Goal: Communication & Community: Answer question/provide support

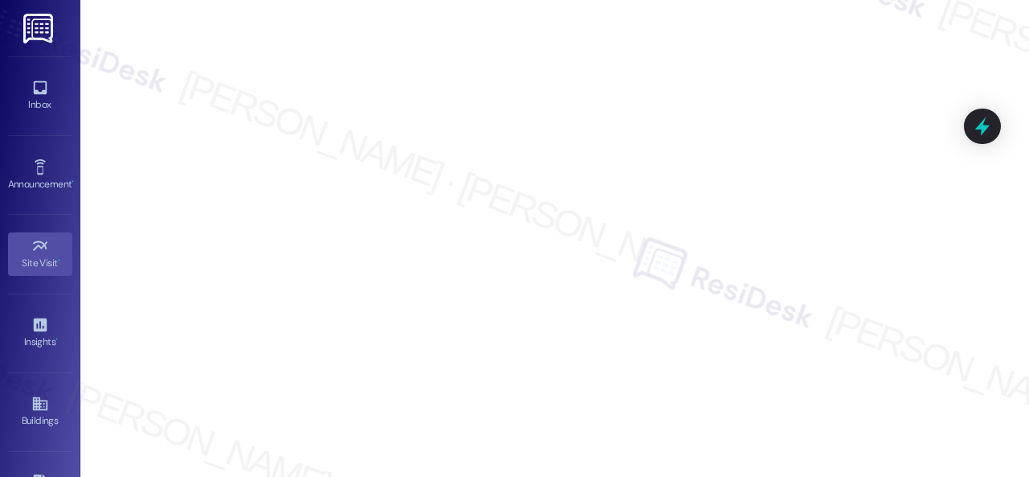
click at [26, 98] on div "Inbox" at bounding box center [40, 104] width 80 height 16
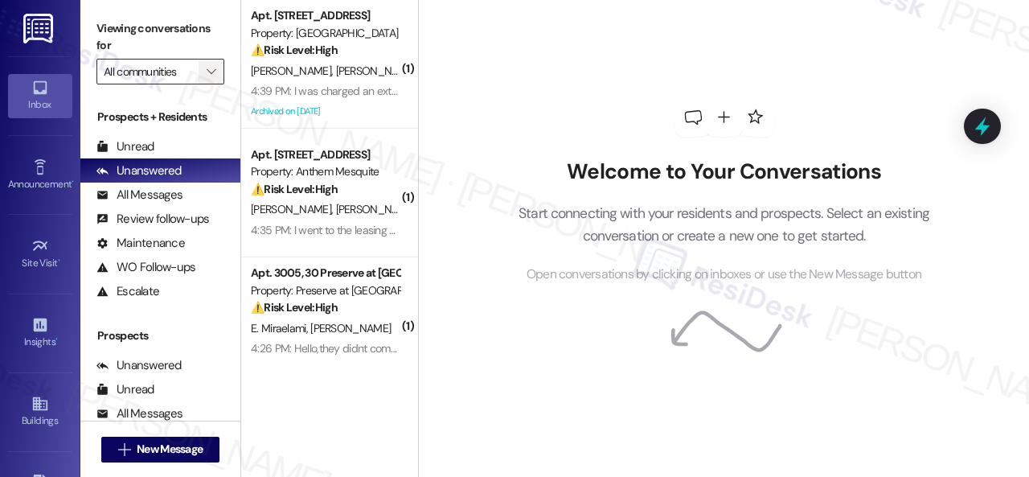
click at [211, 63] on span "" at bounding box center [210, 72] width 15 height 26
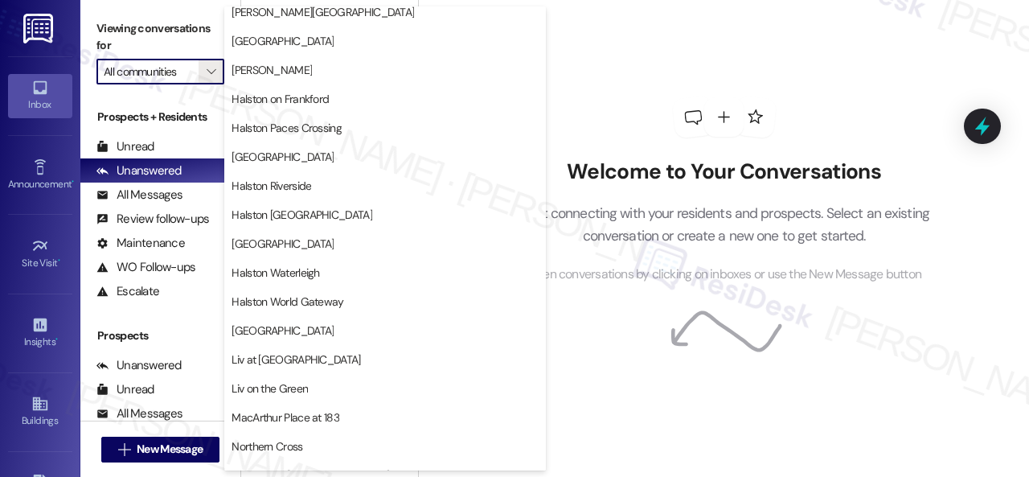
scroll to position [563, 0]
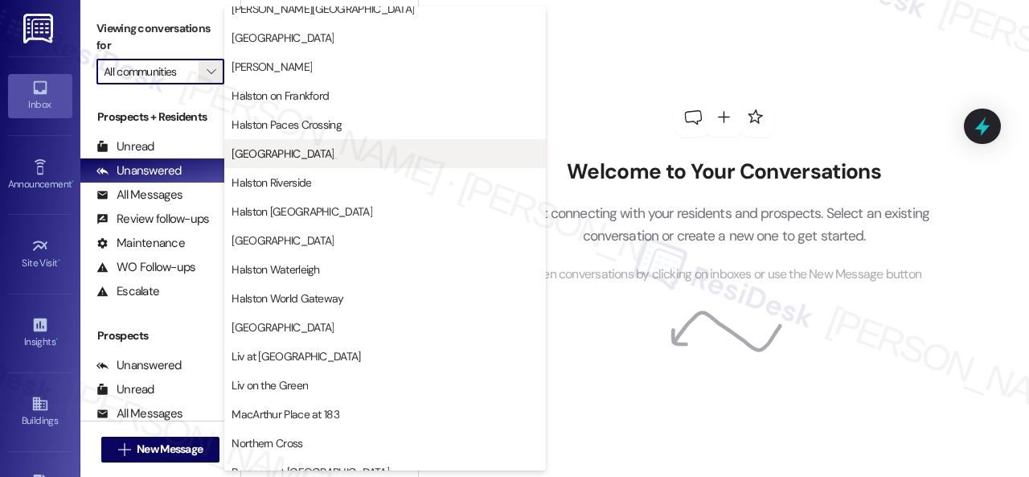
click at [275, 147] on span "[GEOGRAPHIC_DATA]" at bounding box center [282, 153] width 102 height 16
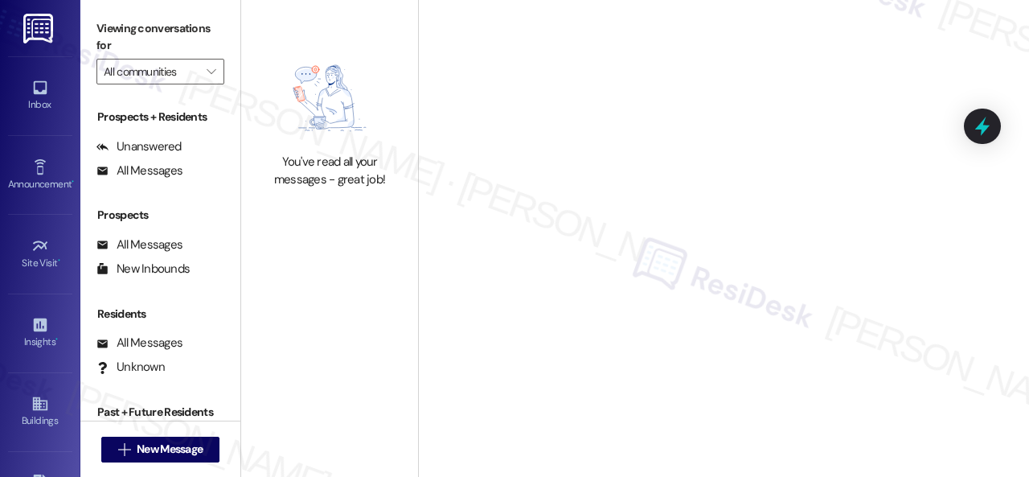
type input "[GEOGRAPHIC_DATA]"
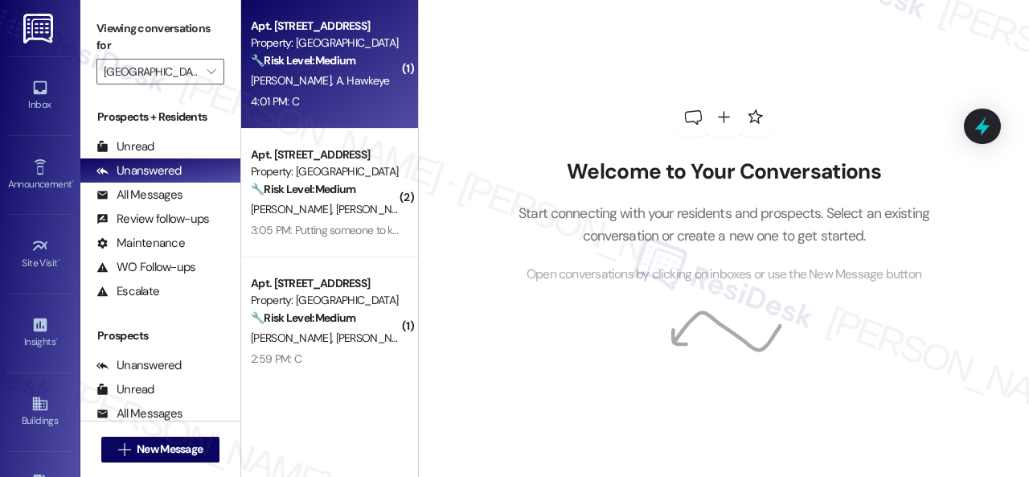
click at [383, 97] on div "4:01 PM: C 4:01 PM: C" at bounding box center [325, 102] width 152 height 20
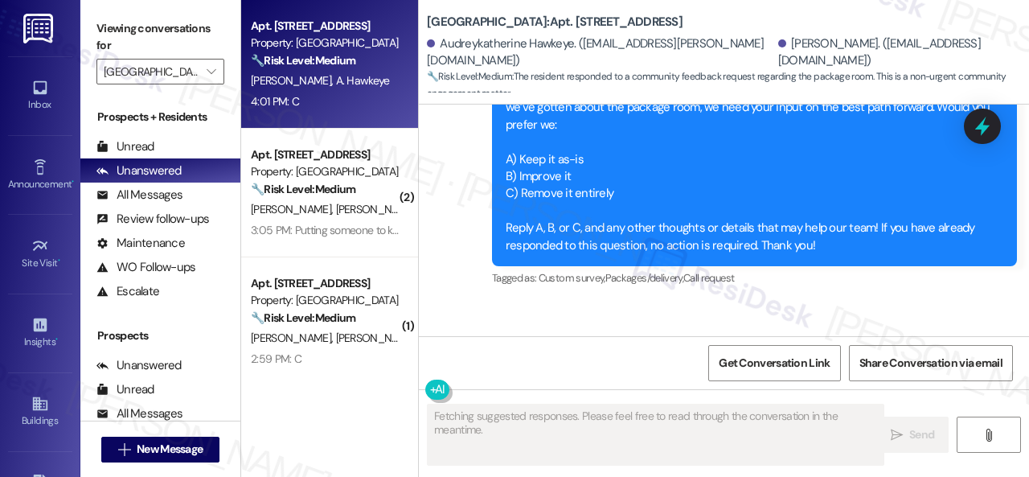
scroll to position [1514, 0]
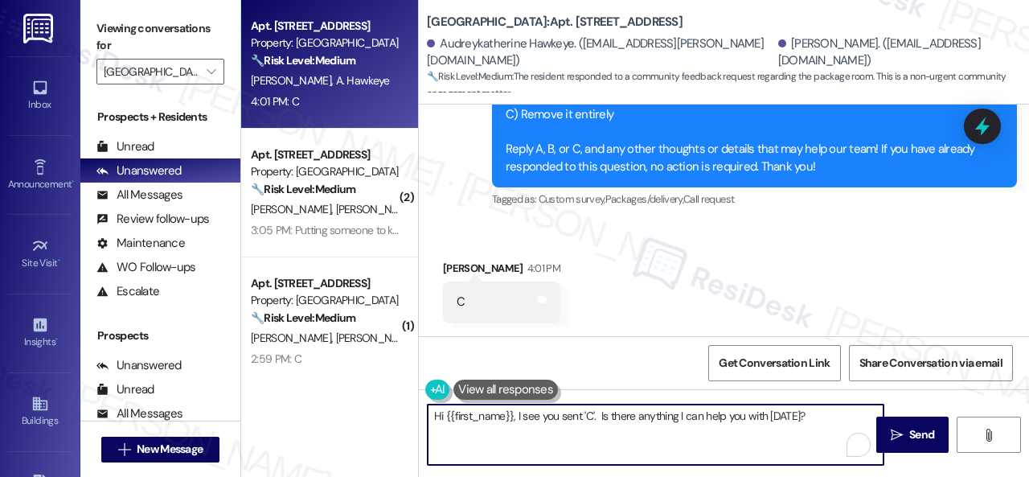
drag, startPoint x: 431, startPoint y: 414, endPoint x: 832, endPoint y: 414, distance: 401.1
click at [832, 414] on textarea "Hi {{first_name}}, I see you sent 'C'. Is there anything I can help you with to…" at bounding box center [656, 434] width 456 height 60
paste textarea "Thank you for sharing your feedback. We appreciate it. Enjoy your day!"
click at [603, 415] on textarea "Thank you for sharing your feedback. We appreciate it. Enjoy your day!" at bounding box center [656, 434] width 456 height 60
click at [803, 416] on textarea "Thank you for sharing your feedback, Kiefer. We appreciate it. Enjoy your day!" at bounding box center [656, 434] width 456 height 60
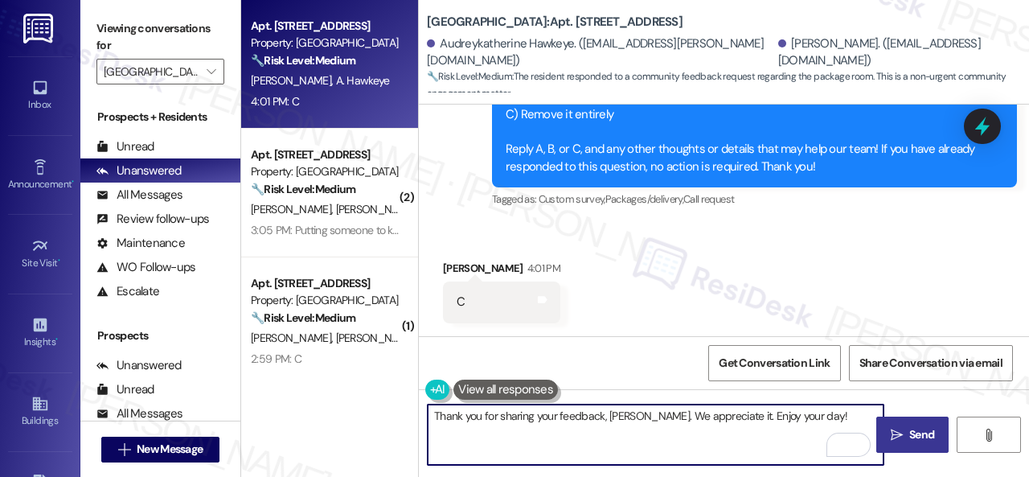
type textarea "Thank you for sharing your feedback, Kiefer. We appreciate it. Enjoy your day!"
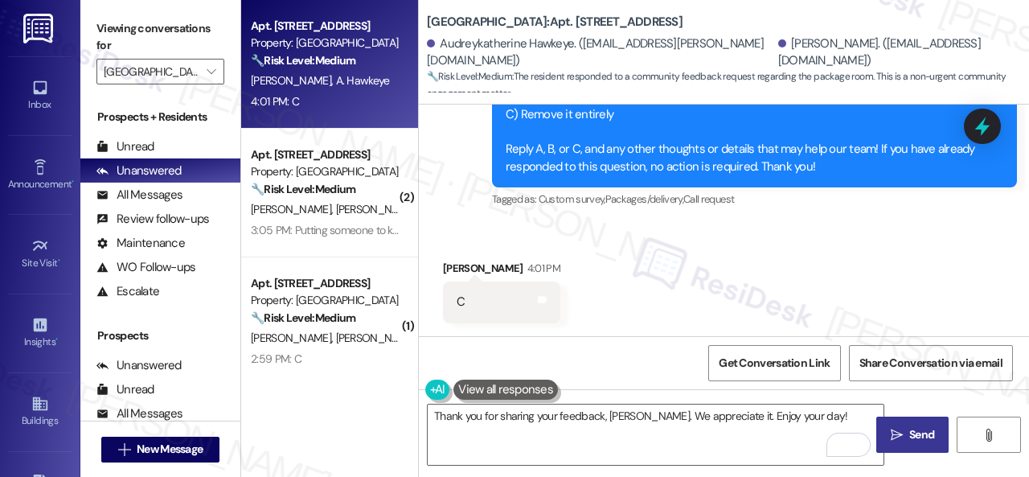
click at [912, 436] on span "Send" at bounding box center [921, 434] width 25 height 17
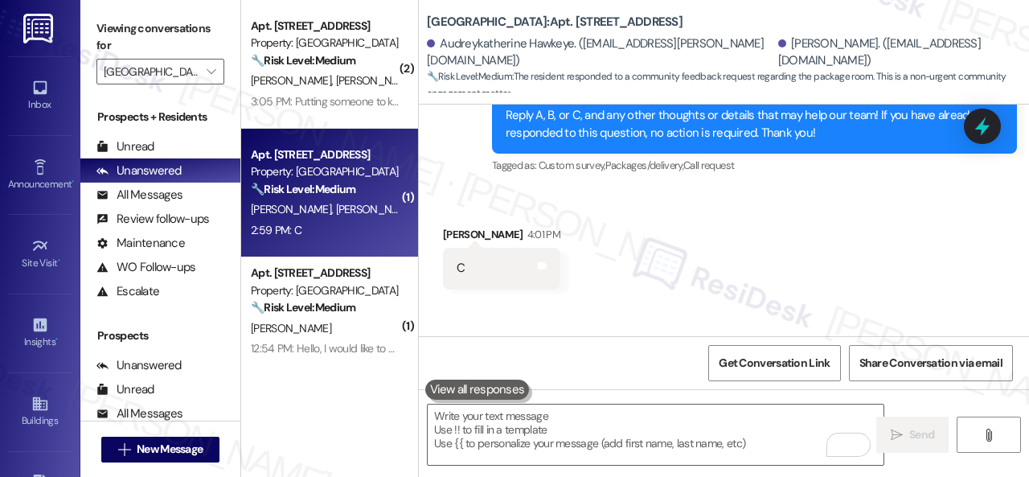
click at [352, 240] on div "Apt. 308, 001 Halston Park Central Property: Halston Park Central 🔧 Risk Level:…" at bounding box center [329, 193] width 177 height 129
type textarea "Fetching suggested responses. Please feel free to read through the conversation…"
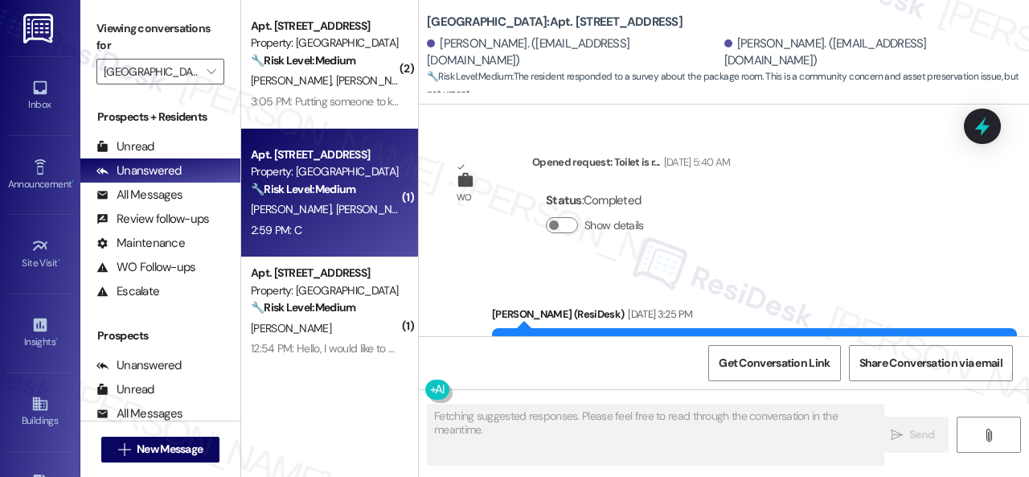
scroll to position [26081, 0]
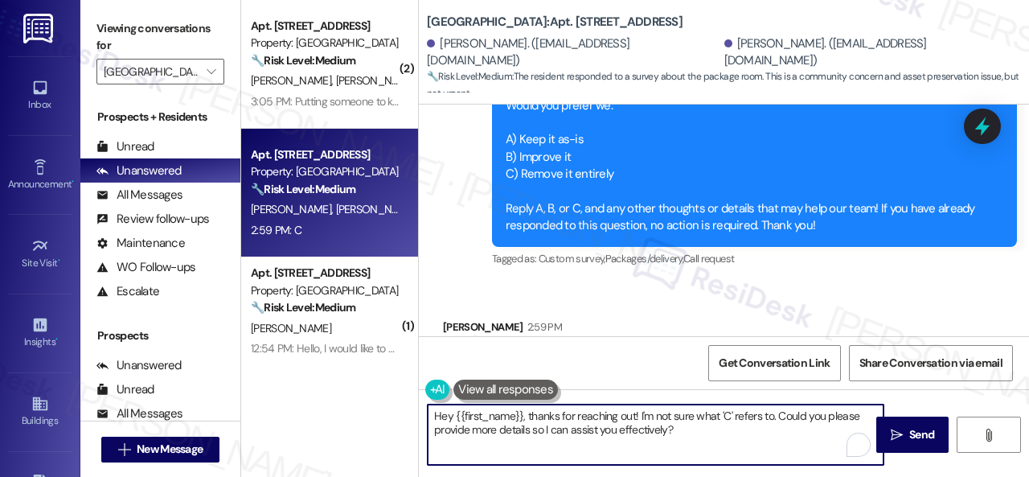
drag, startPoint x: 434, startPoint y: 414, endPoint x: 701, endPoint y: 428, distance: 267.2
click at [701, 428] on textarea "Hey {{first_name}}, thanks for reaching out! I'm not sure what 'C' refers to. C…" at bounding box center [656, 434] width 456 height 60
paste textarea "Thank you for sharing your feedback. We appreciate it. Enjoy your day!"
click at [603, 414] on textarea "Thank you for sharing your feedback. We appreciate it. Enjoy your day!" at bounding box center [656, 434] width 456 height 60
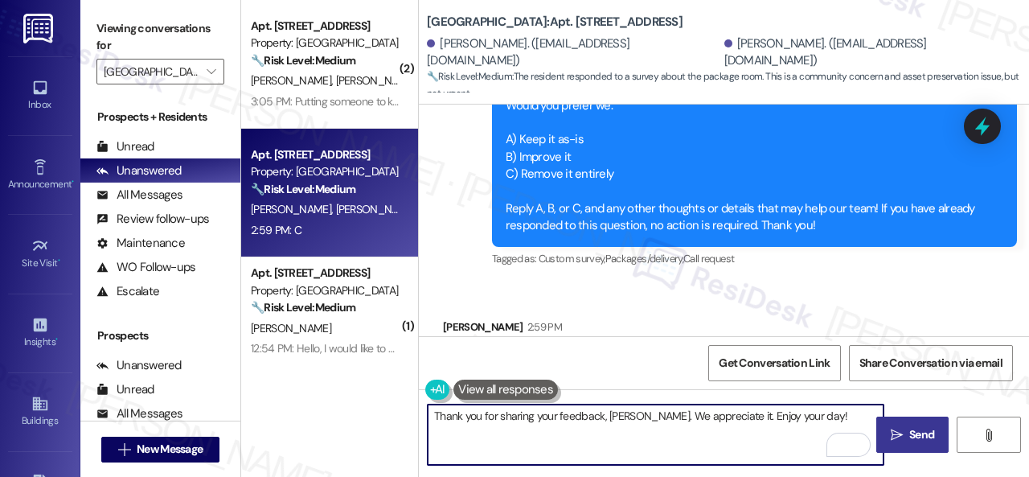
type textarea "Thank you for sharing your feedback, Susan. We appreciate it. Enjoy your day!"
click at [913, 433] on span "Send" at bounding box center [921, 434] width 25 height 17
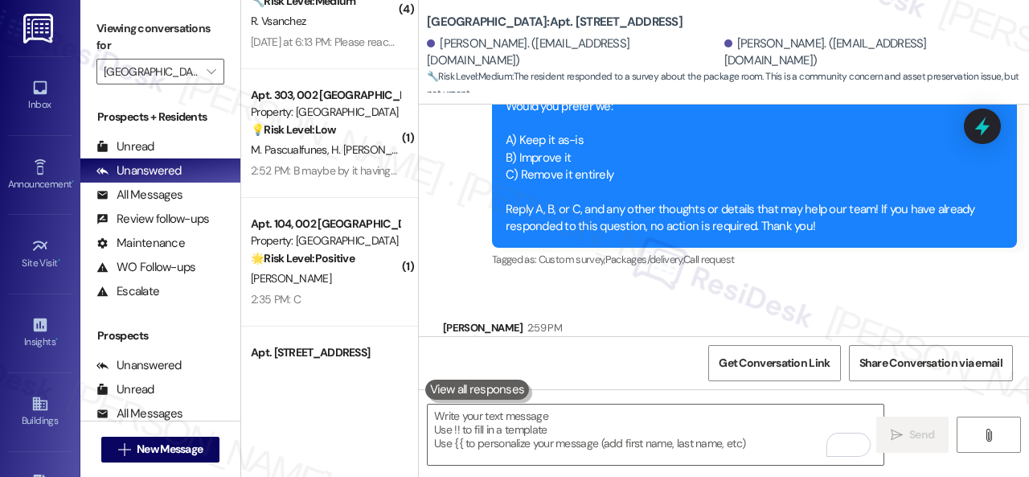
scroll to position [322, 0]
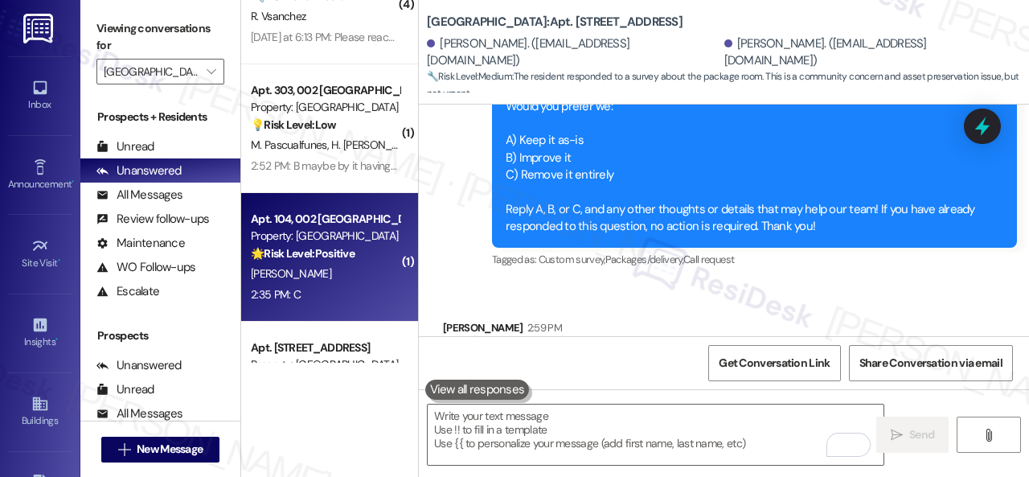
click at [352, 285] on div "2:35 PM: C 2:35 PM: C" at bounding box center [325, 295] width 152 height 20
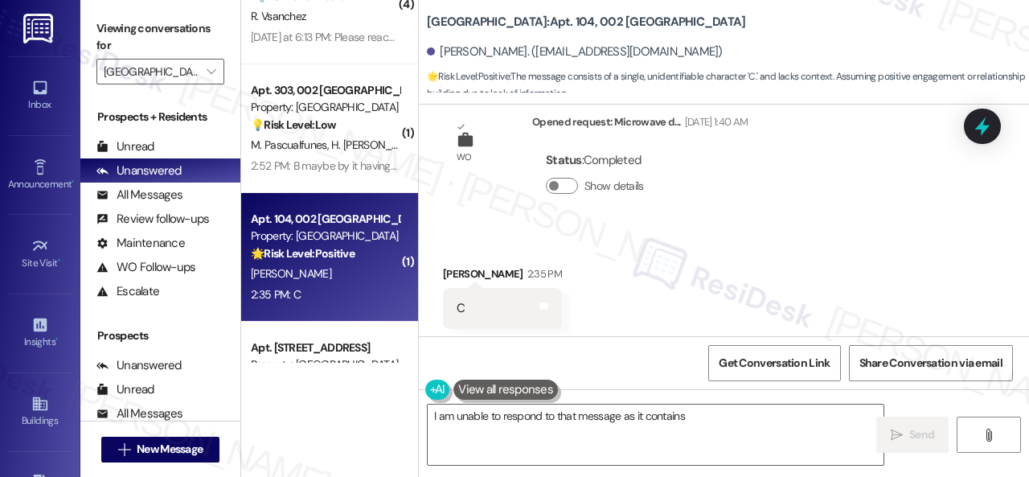
scroll to position [478, 0]
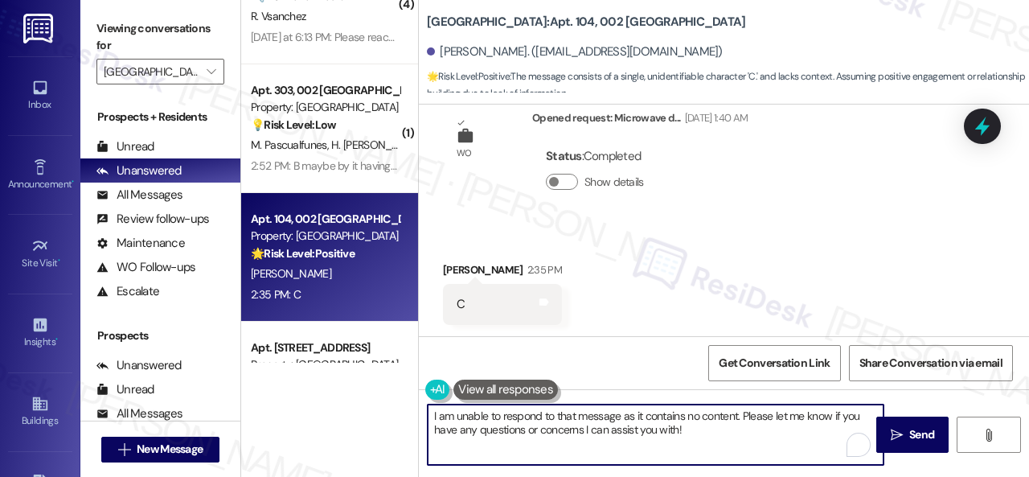
drag, startPoint x: 702, startPoint y: 431, endPoint x: 379, endPoint y: 416, distance: 322.6
click at [379, 416] on div "( 2 ) Apt. 117, 001 Halston Park Central Property: Halston Park Central 🔧 Risk …" at bounding box center [635, 238] width 788 height 477
paste textarea "Thank you for sharing your feedback. We appreciate it. Enjoy your day"
click at [602, 416] on textarea "Thank you for sharing your feedback. We appreciate it. Enjoy your day!" at bounding box center [656, 434] width 456 height 60
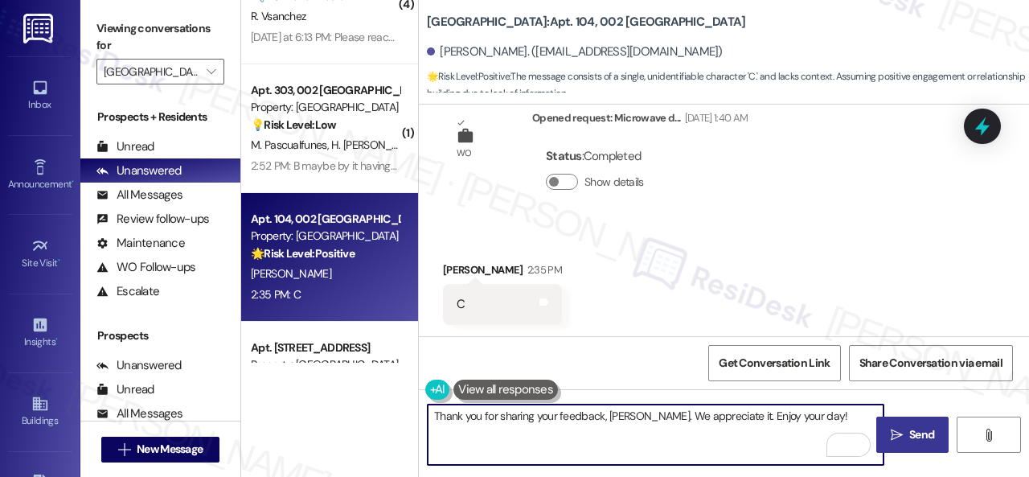
type textarea "Thank you for sharing your feedback, Maitee. We appreciate it. Enjoy your day!"
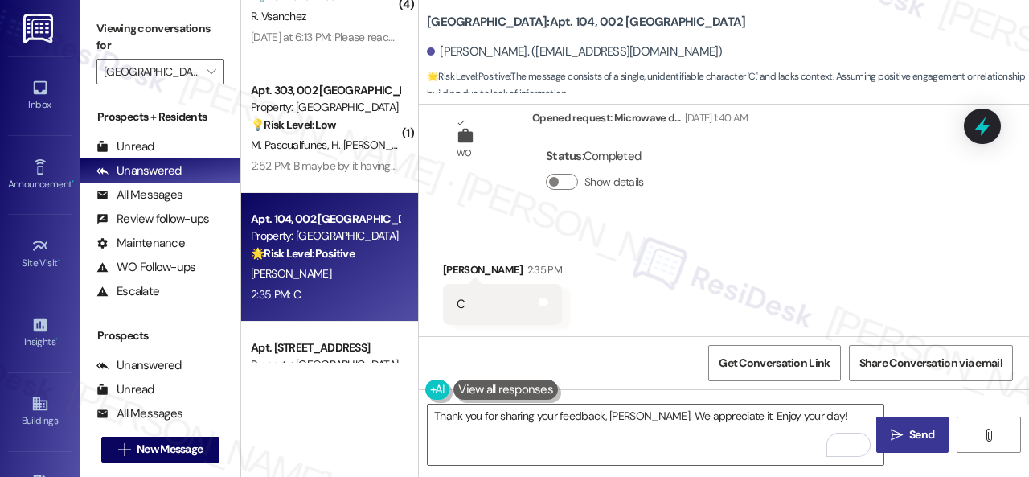
click at [909, 427] on span "Send" at bounding box center [921, 434] width 25 height 17
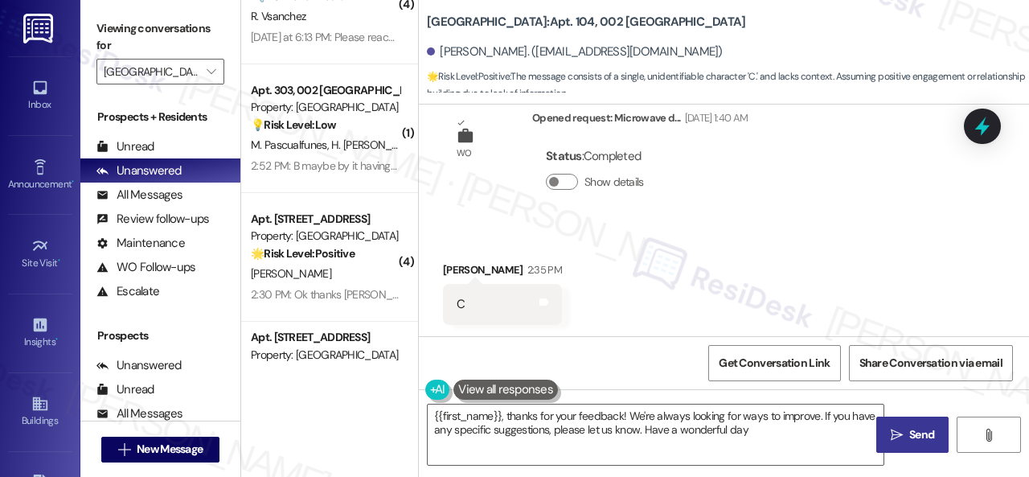
type textarea "{{first_name}}, thanks for your feedback! We're always looking for ways to impr…"
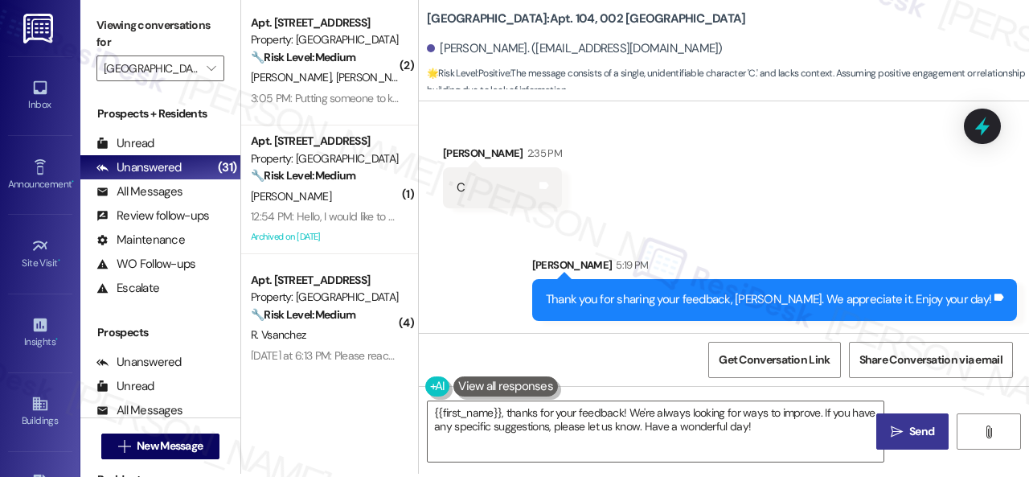
scroll to position [5, 0]
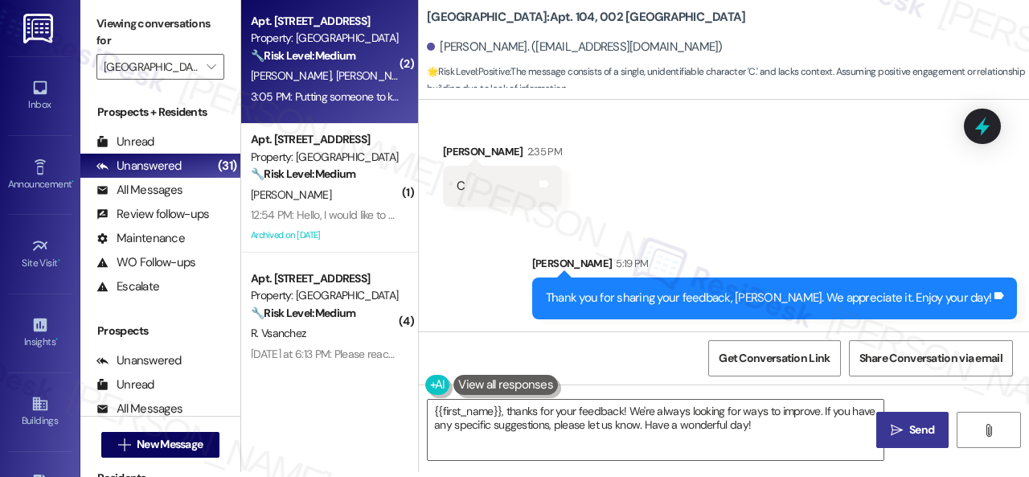
click at [346, 70] on span "W. Myers" at bounding box center [378, 75] width 85 height 14
type textarea "Fetching suggested responses. Please feel free to read through the conversation…"
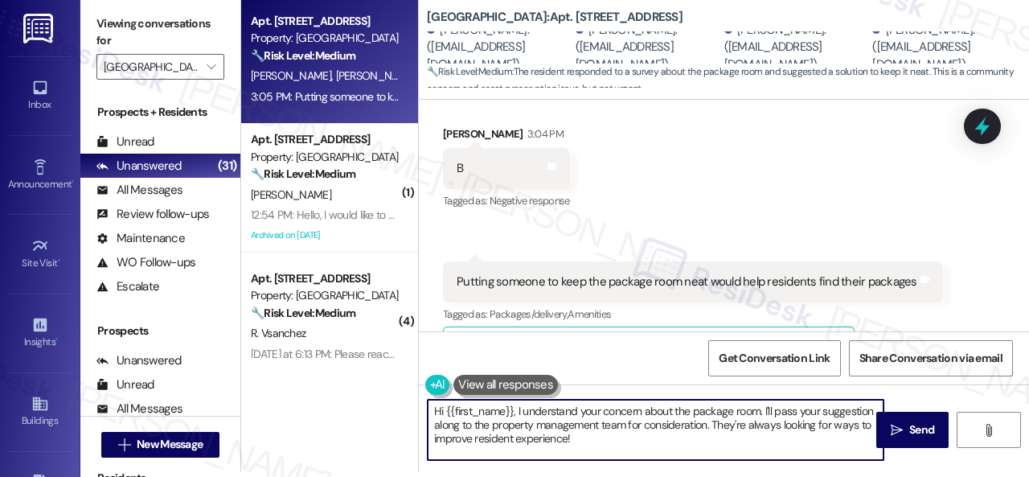
drag, startPoint x: 592, startPoint y: 443, endPoint x: 474, endPoint y: 419, distance: 119.8
click at [375, 406] on div "Apt. 117, 001 Halston Park Central Property: Halston Park Central 🔧 Risk Level:…" at bounding box center [635, 233] width 788 height 477
paste textarea "Thank you for sharing your feedback. We appreciate it. Enjoy your day"
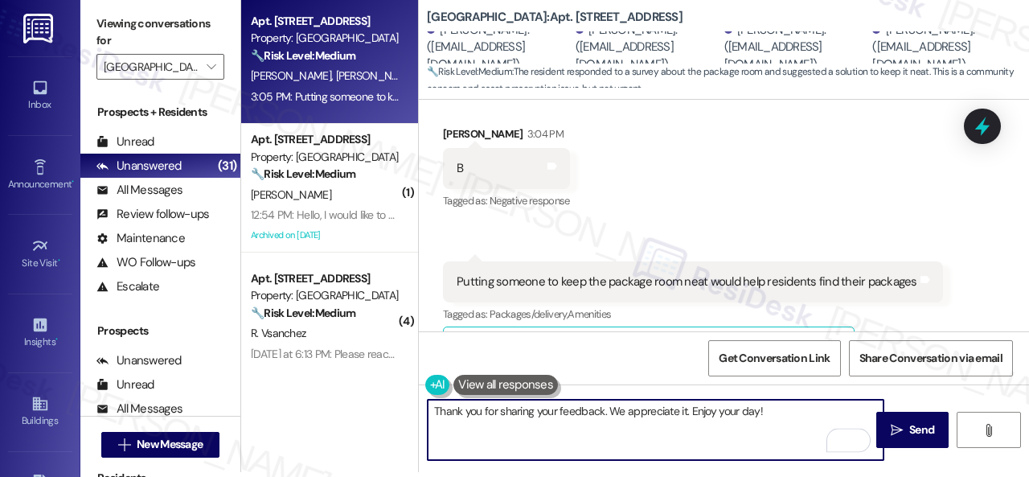
click at [600, 411] on textarea "Thank you for sharing your feedback. We appreciate it. Enjoy your day!" at bounding box center [656, 429] width 456 height 60
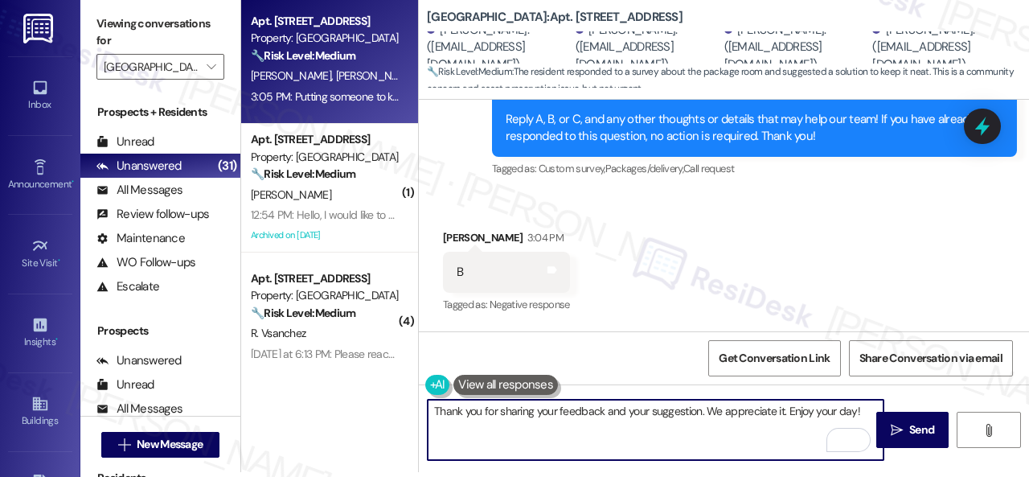
scroll to position [24759, 0]
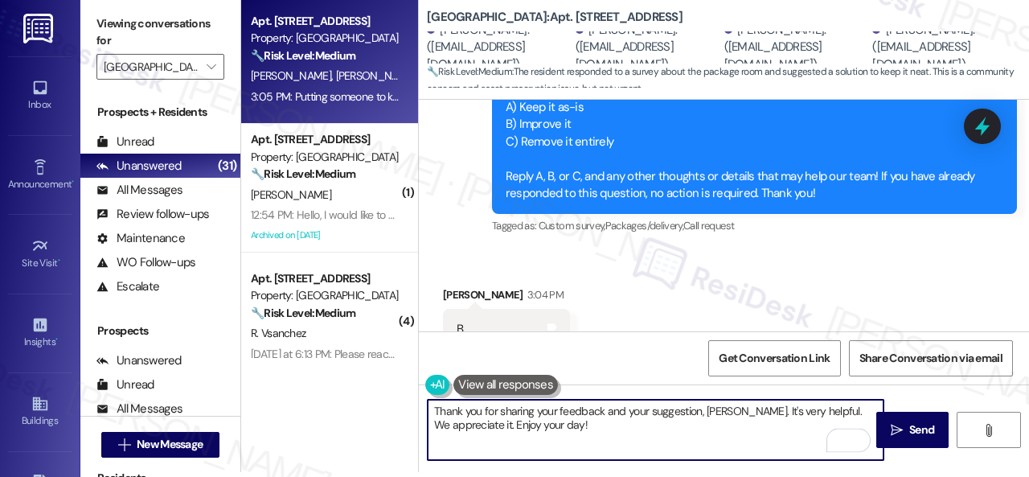
click at [593, 425] on textarea "Thank you for sharing your feedback and your suggestion, Charlene. It's very he…" at bounding box center [656, 429] width 456 height 60
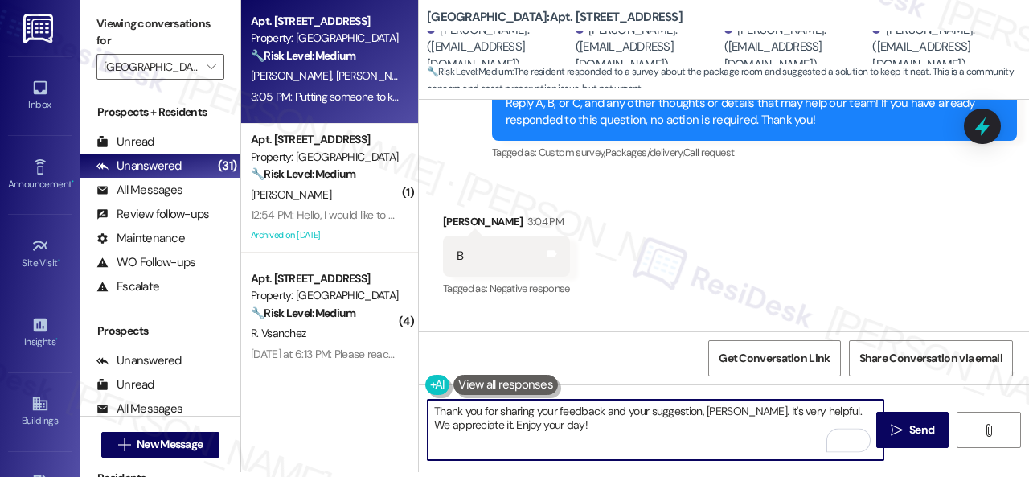
scroll to position [24920, 0]
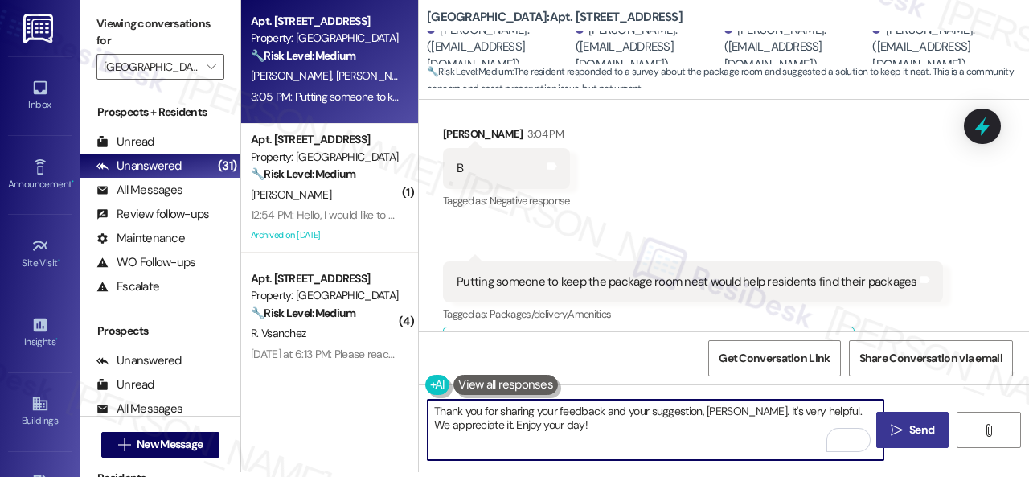
type textarea "Thank you for sharing your feedback and your suggestion, Charlene. It's very he…"
click at [891, 424] on icon "" at bounding box center [897, 430] width 12 height 13
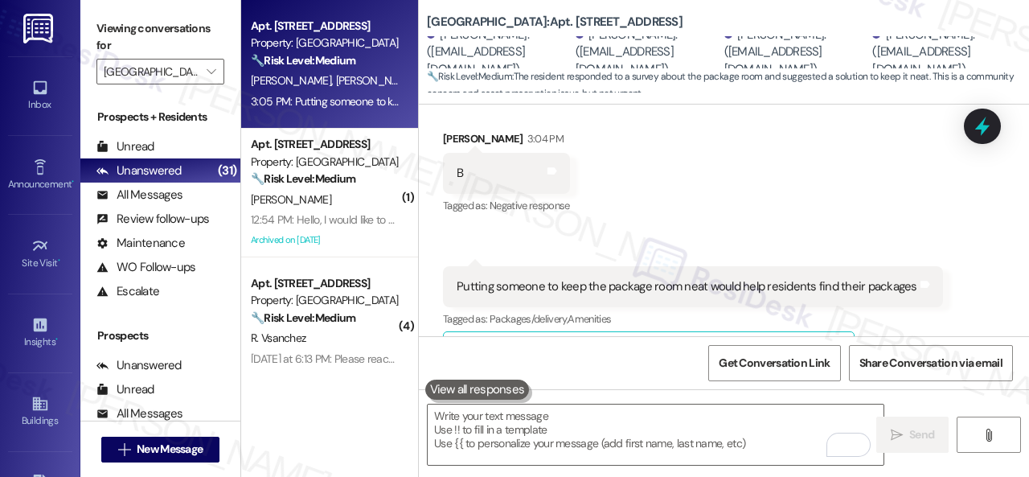
scroll to position [24918, 0]
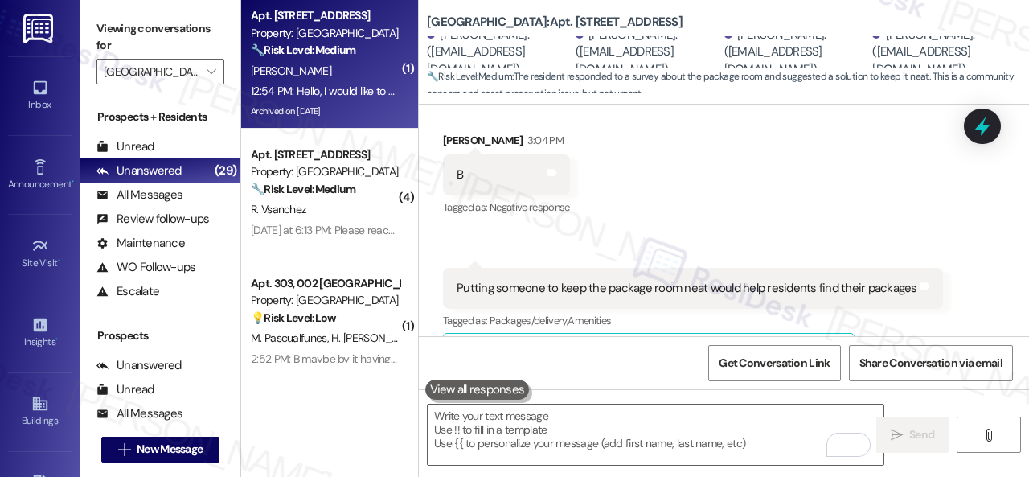
click at [357, 83] on div "12:54 PM: Hello, I would like to confirmed pest control came out last Friday as…" at bounding box center [325, 91] width 152 height 20
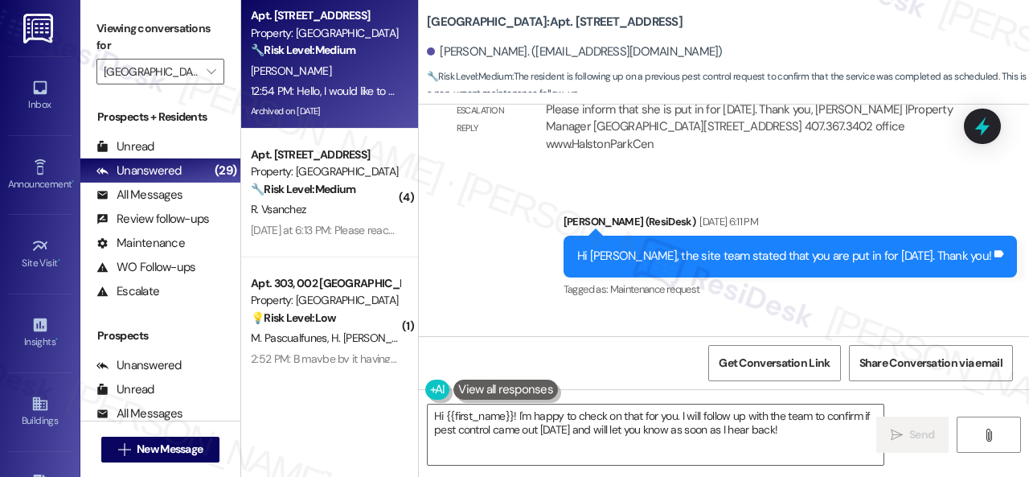
scroll to position [36449, 0]
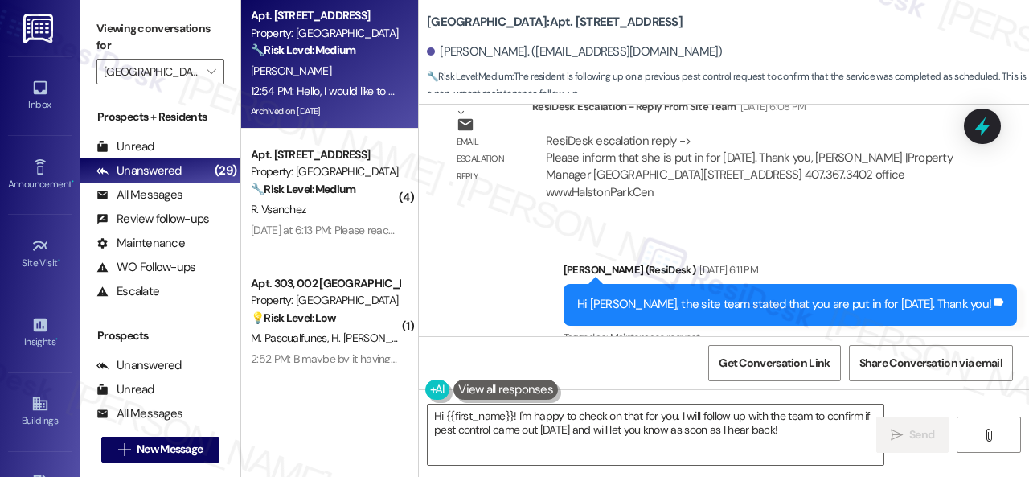
drag, startPoint x: 511, startPoint y: 247, endPoint x: 523, endPoint y: 240, distance: 13.7
click at [571, 18] on b "Halston Park Central: Apt. 120, 004 Halston Park Central" at bounding box center [555, 22] width 256 height 17
copy b "120"
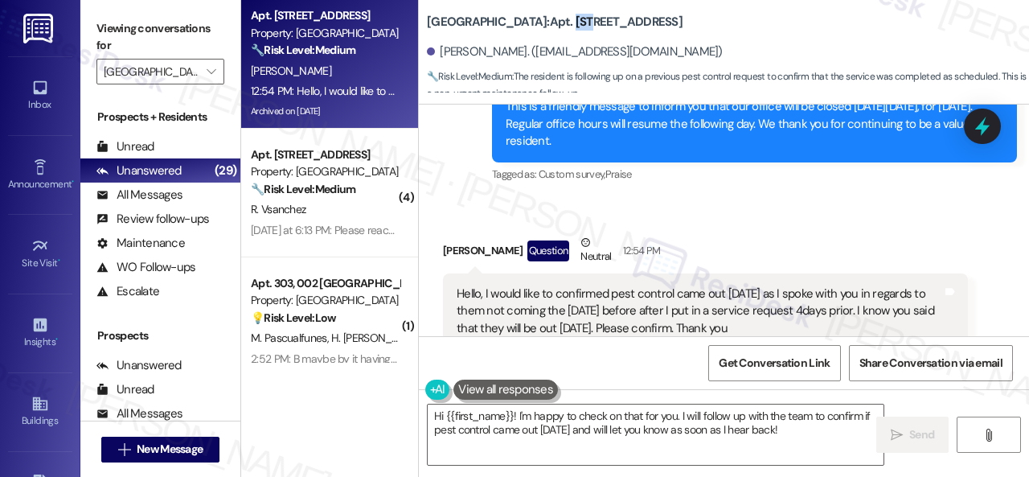
scroll to position [37895, 0]
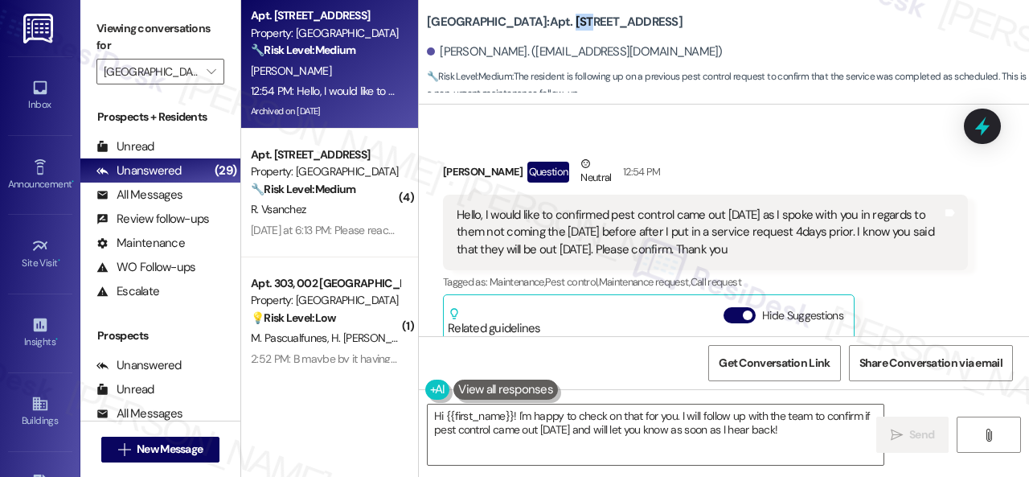
click at [524, 258] on div "Hello, I would like to confirmed pest control came out last Friday as I spoke w…" at bounding box center [699, 232] width 485 height 51
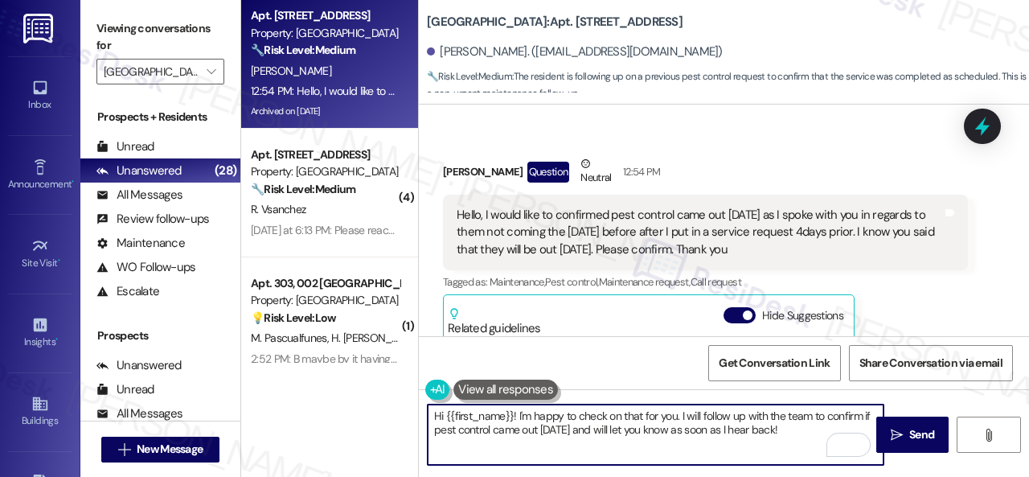
drag, startPoint x: 519, startPoint y: 412, endPoint x: 793, endPoint y: 425, distance: 273.6
click at [793, 425] on textarea "Hi {{first_name}}! I'm happy to check on that for you. I will follow up with th…" at bounding box center [656, 434] width 456 height 60
drag, startPoint x: 794, startPoint y: 428, endPoint x: 518, endPoint y: 414, distance: 276.1
click at [518, 414] on textarea "Hi {{first_name}}! I'm happy to check on that for you. I will follow up with th…" at bounding box center [656, 434] width 456 height 60
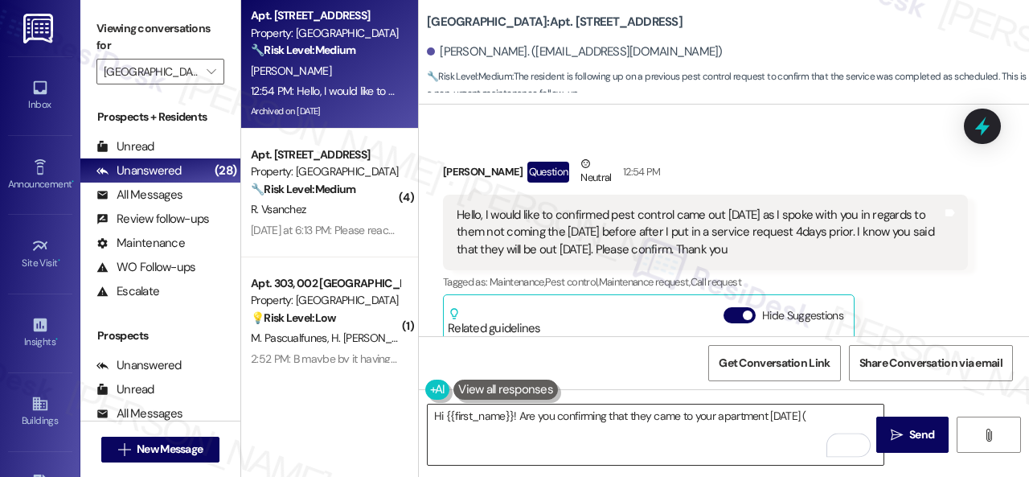
click at [683, 417] on textarea "Hi {{first_name}}! Are you confirming that they came to your apartment last Fri…" at bounding box center [656, 434] width 456 height 60
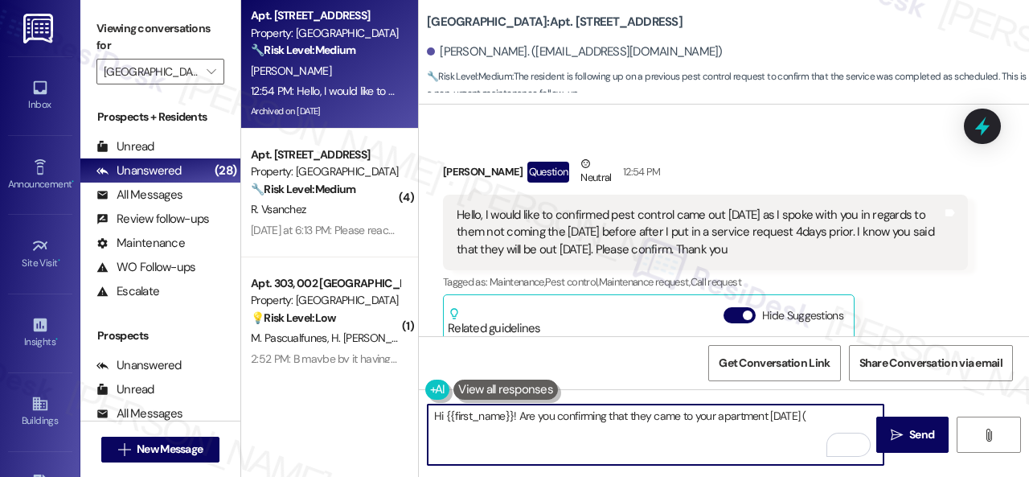
click at [832, 416] on textarea "Hi {{first_name}}! Are you confirming that they came to your apartment last Fri…" at bounding box center [656, 434] width 456 height 60
click at [857, 420] on textarea "Hi {{first_name}}! Are you confirming that they came to your apartment last Fri…" at bounding box center [656, 434] width 456 height 60
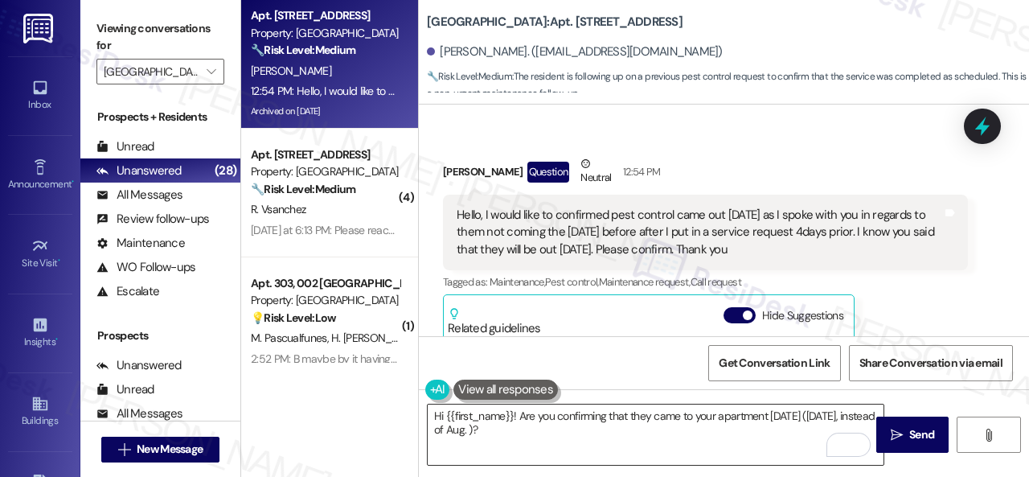
click at [506, 428] on textarea "Hi {{first_name}}! Are you confirming that they came to your apartment last Fri…" at bounding box center [656, 434] width 456 height 60
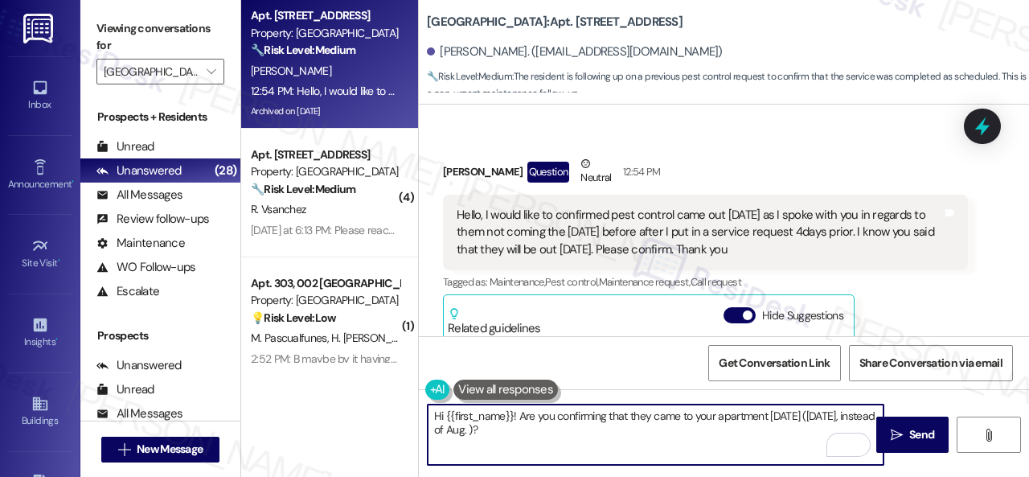
click at [506, 431] on textarea "Hi {{first_name}}! Are you confirming that they came to your apartment last Fri…" at bounding box center [656, 434] width 456 height 60
click at [550, 431] on textarea "Hi {{first_name}}! Are you confirming that they came to your apartment last Fri…" at bounding box center [656, 434] width 456 height 60
type textarea "Hi {{first_name}}! Are you confirming that they came to your apartment last Fri…"
click at [915, 435] on span "Send" at bounding box center [921, 434] width 25 height 17
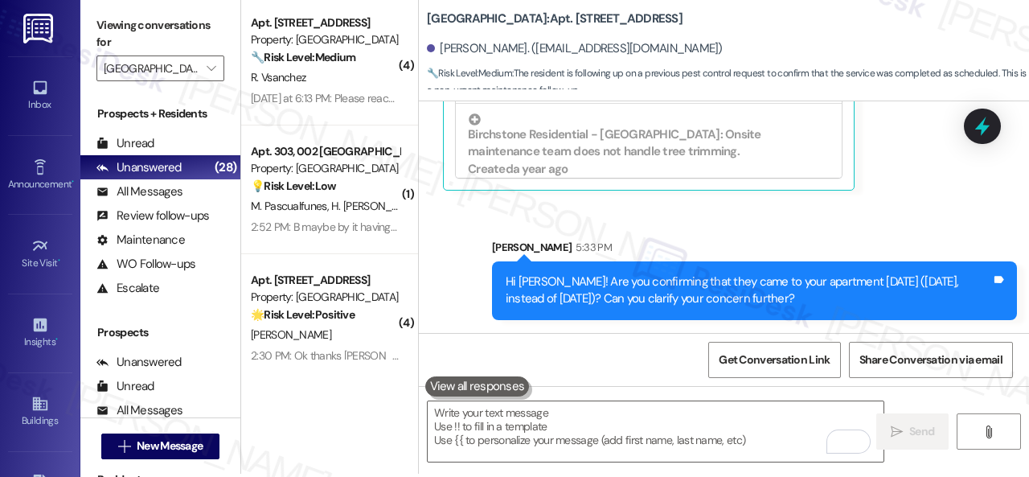
scroll to position [5, 0]
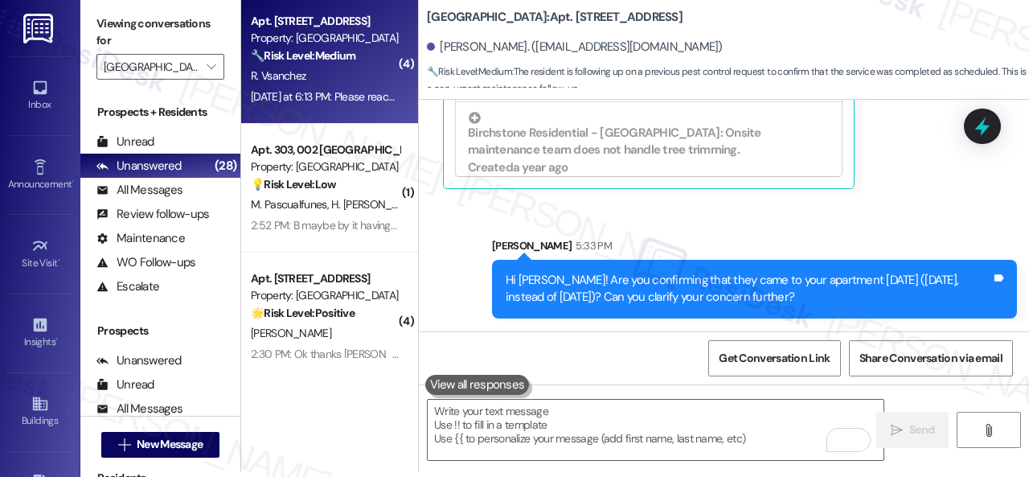
click at [363, 84] on div "R. Vsanchez" at bounding box center [325, 76] width 152 height 20
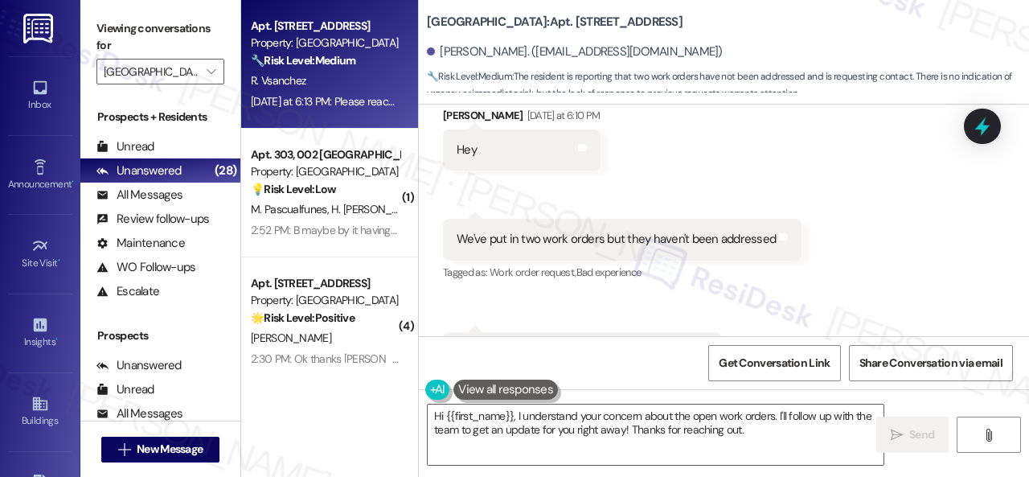
scroll to position [5900, 0]
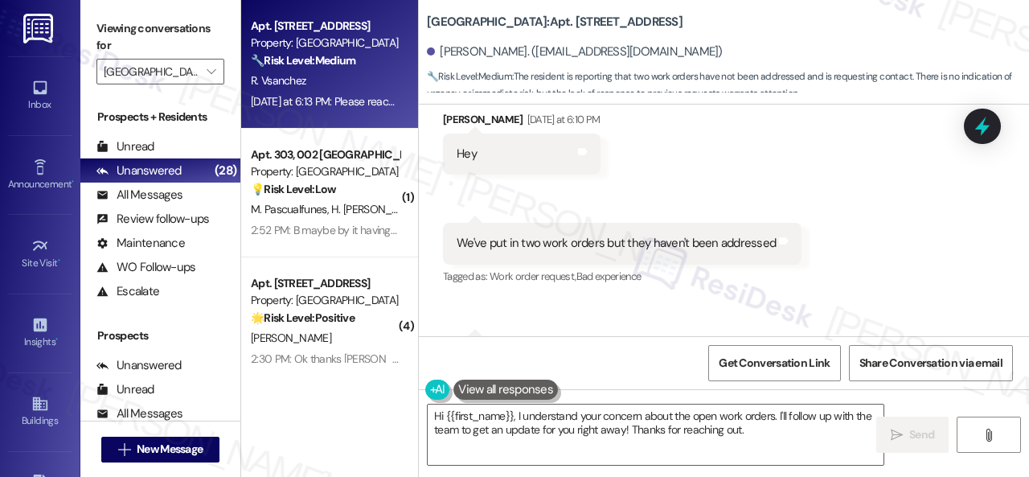
click at [840, 237] on div "Received via SMS Roberto Vsanchez Yesterday at 6:10 PM Hey Tags and notes Recei…" at bounding box center [724, 301] width 610 height 452
click at [516, 416] on textarea "Hi {{first_name}}, I understand your concern about the open work orders. I'll f…" at bounding box center [656, 434] width 456 height 60
paste textarea "'m sorry for the delayed response.I"
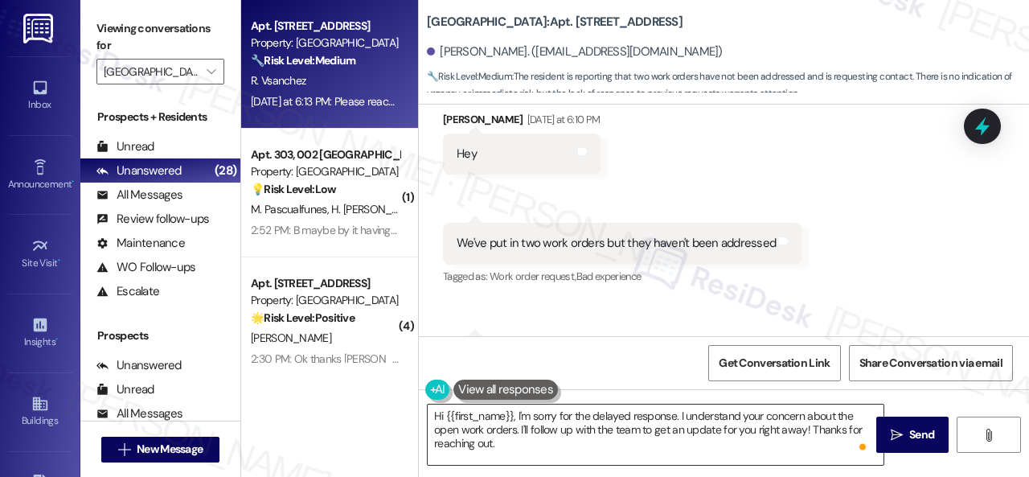
click at [773, 433] on textarea "Hi {{first_name}}, I'm sorry for the delayed response. I understand your concer…" at bounding box center [656, 434] width 456 height 60
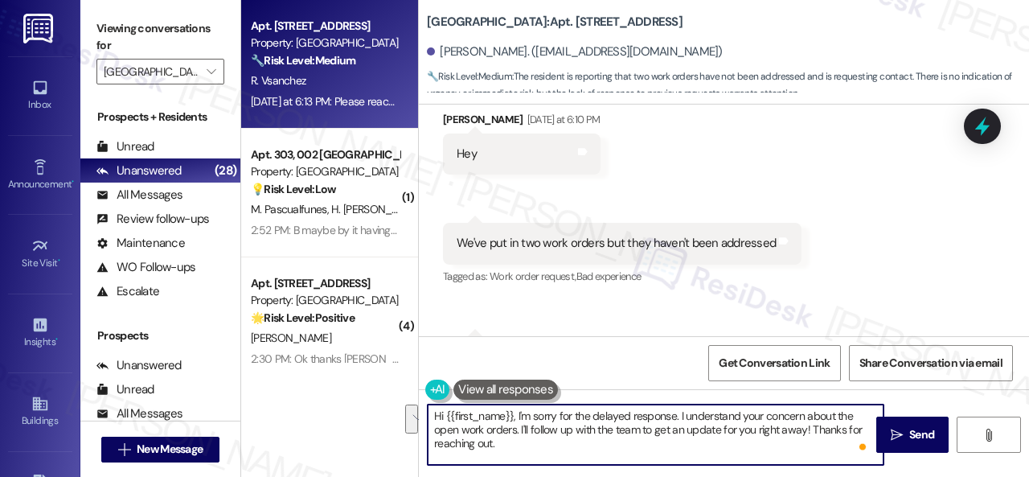
drag, startPoint x: 520, startPoint y: 427, endPoint x: 520, endPoint y: 449, distance: 22.5
click at [520, 449] on textarea "Hi {{first_name}}, I'm sorry for the delayed response. I understand your concer…" at bounding box center [656, 434] width 456 height 60
paste textarea "lease provide the work order numbers, and I'll gladly follow up with the site t…"
click at [841, 418] on textarea "Hi {{first_name}}, I'm sorry for the delayed response. I understand your concer…" at bounding box center [656, 434] width 456 height 60
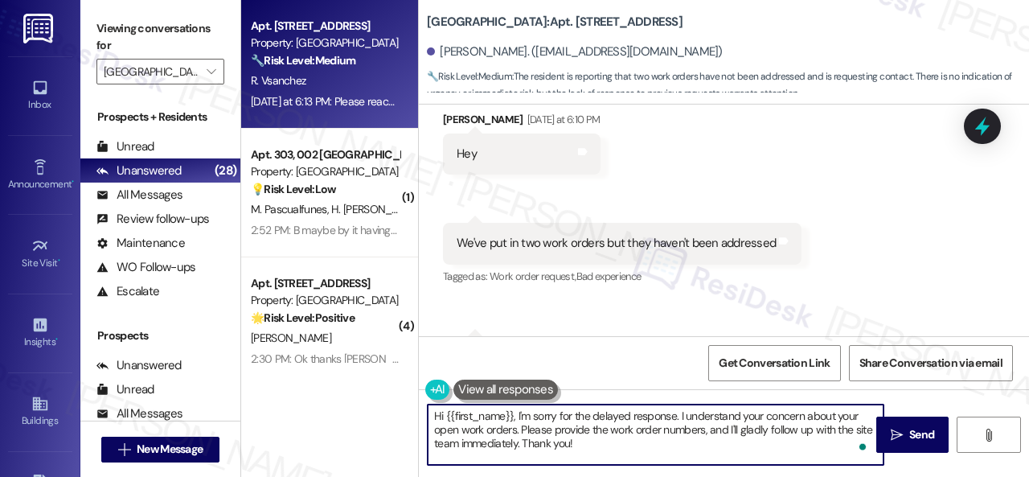
click at [744, 440] on textarea "Hi {{first_name}}, I'm sorry for the delayed response. I understand your concer…" at bounding box center [656, 434] width 456 height 60
type textarea "Hi {{first_name}}, I'm sorry for the delayed response. I understand your concer…"
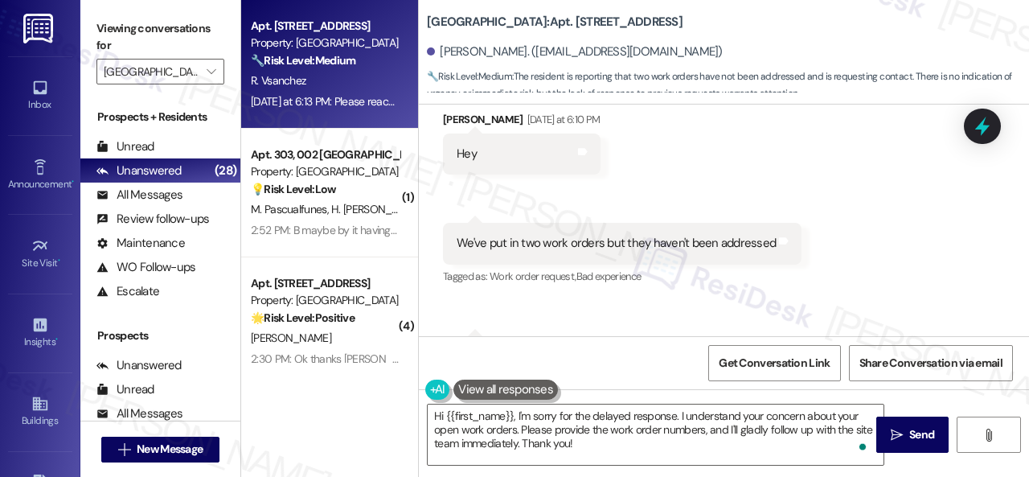
drag, startPoint x: 905, startPoint y: 420, endPoint x: 902, endPoint y: 383, distance: 36.3
click at [906, 419] on button " Send" at bounding box center [912, 434] width 72 height 36
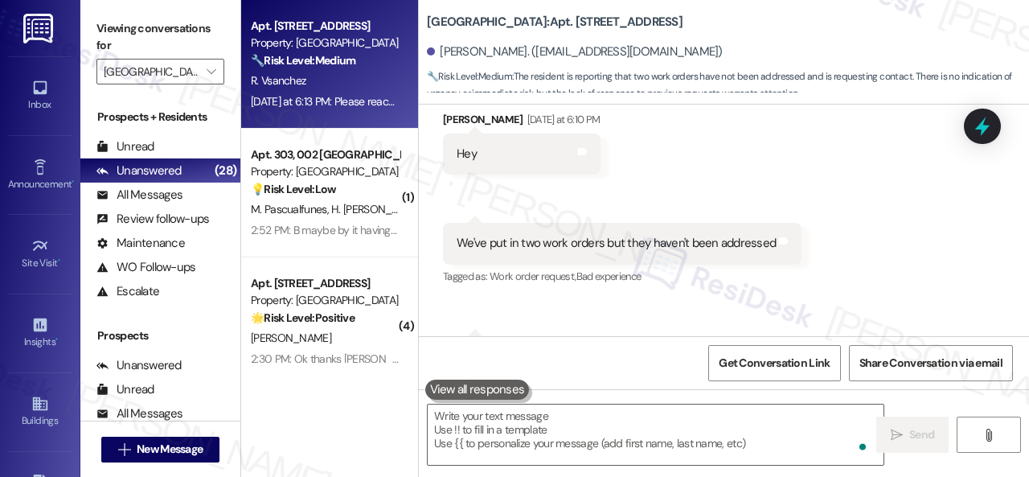
scroll to position [6140, 0]
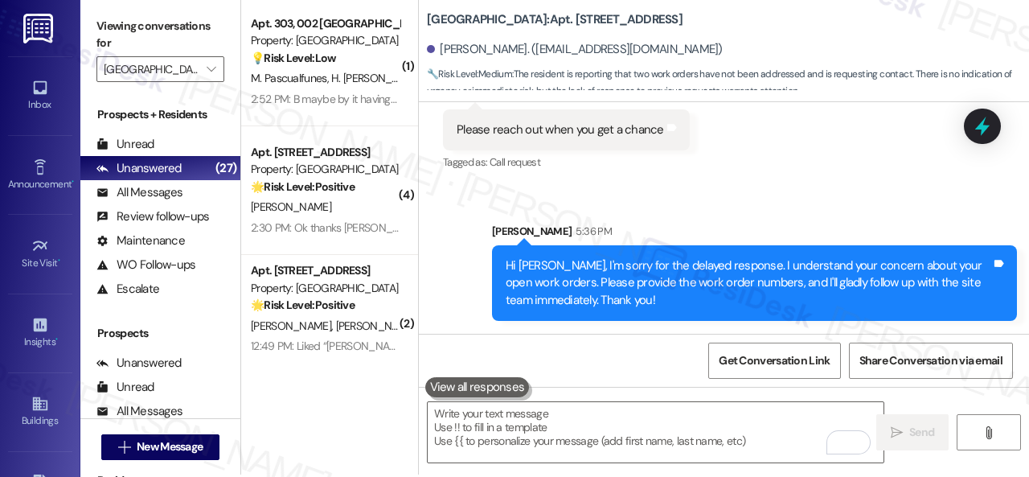
scroll to position [5, 0]
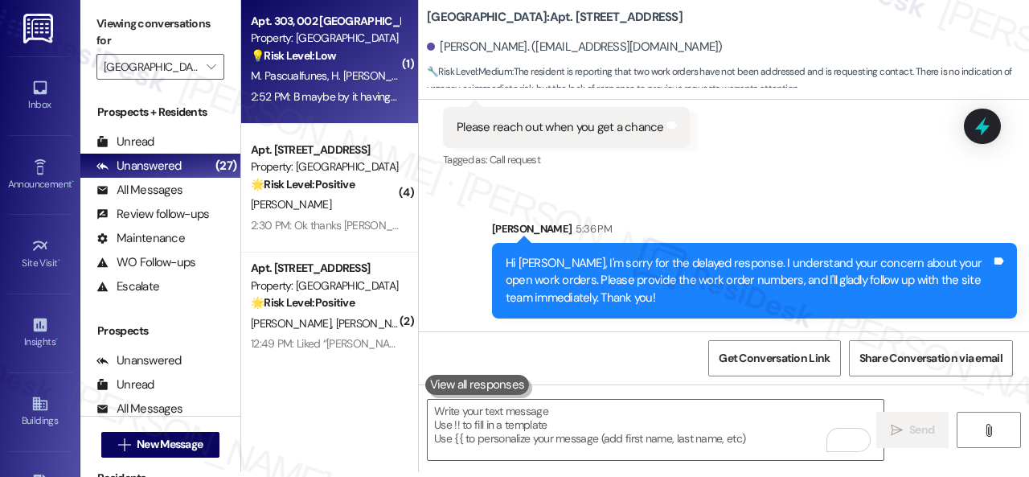
click at [352, 76] on span "H. [PERSON_NAME]" at bounding box center [377, 75] width 92 height 14
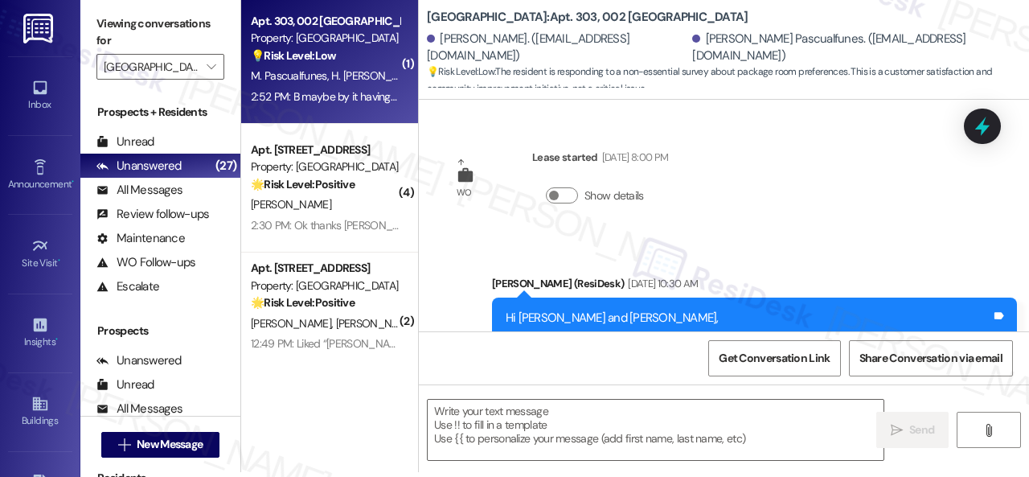
scroll to position [0, 0]
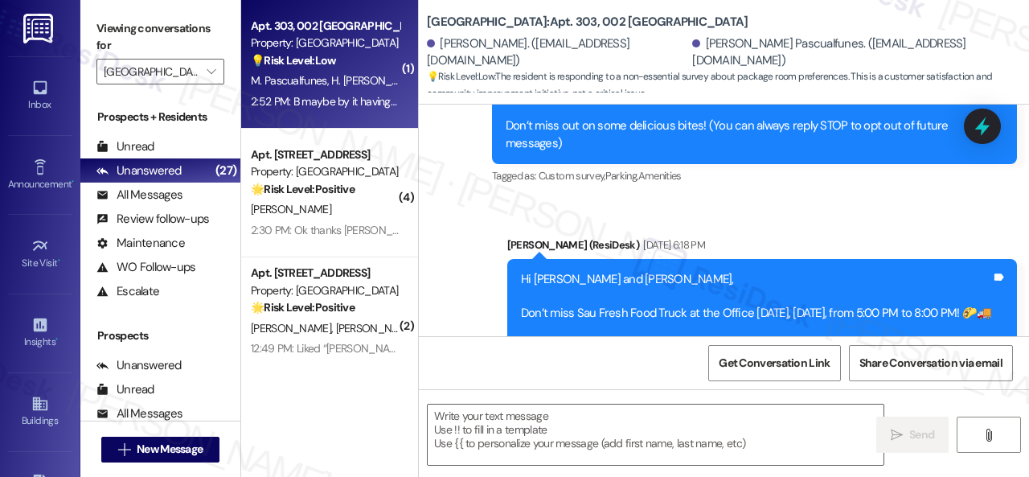
type textarea "Fetching suggested responses. Please feel free to read through the conversation…"
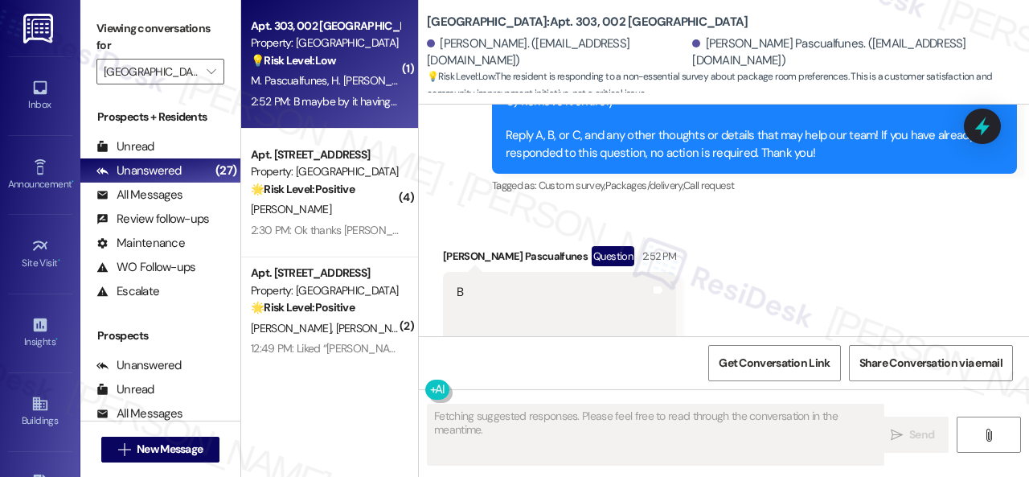
scroll to position [1423, 0]
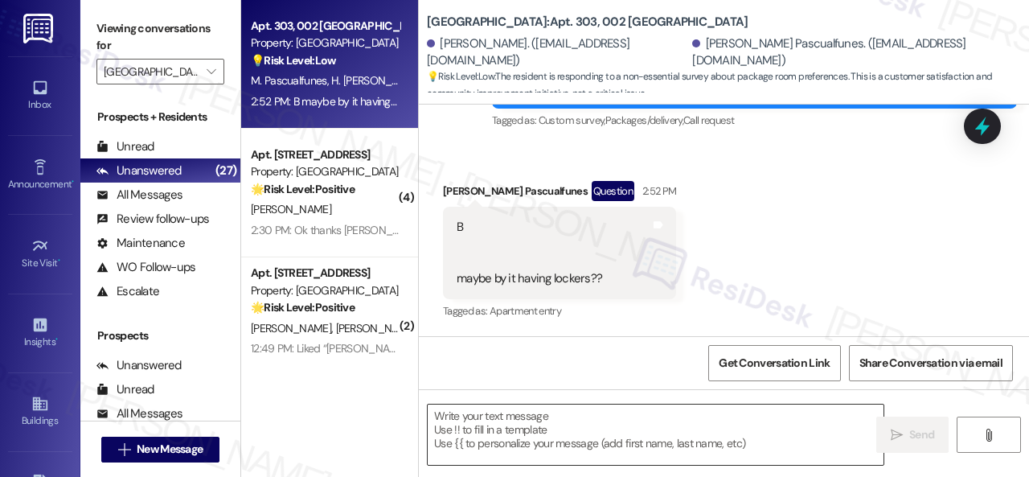
click at [534, 433] on textarea at bounding box center [656, 434] width 456 height 60
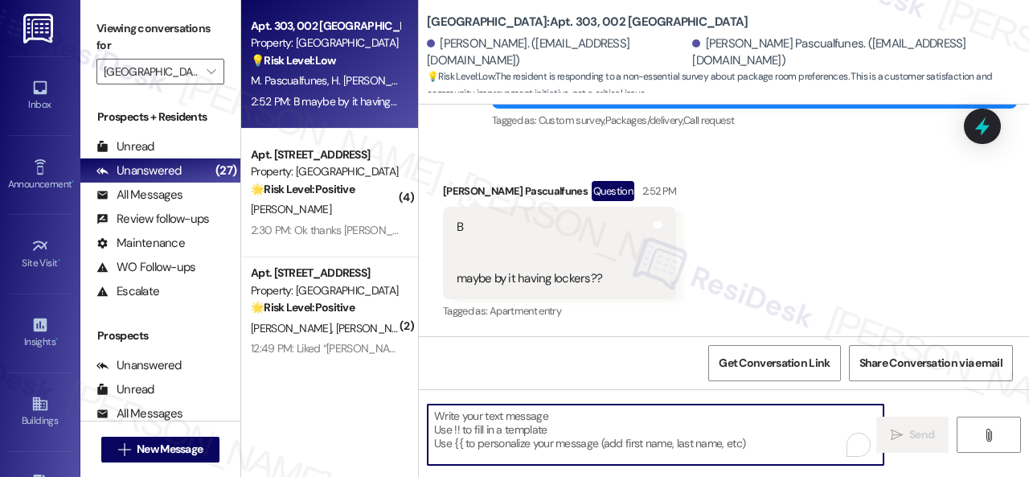
paste textarea "Thank you for sharing your suggestion. We appreciate it. Enjoy your day!"
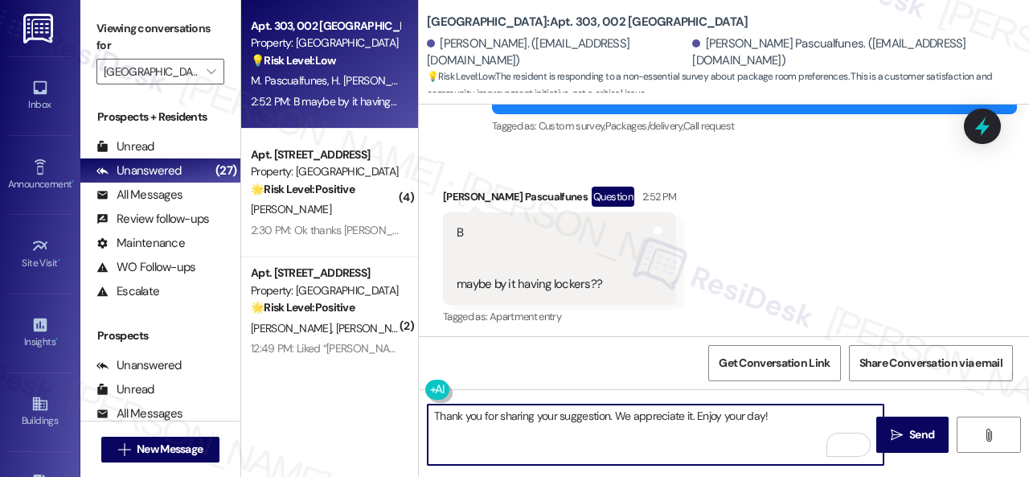
scroll to position [1424, 0]
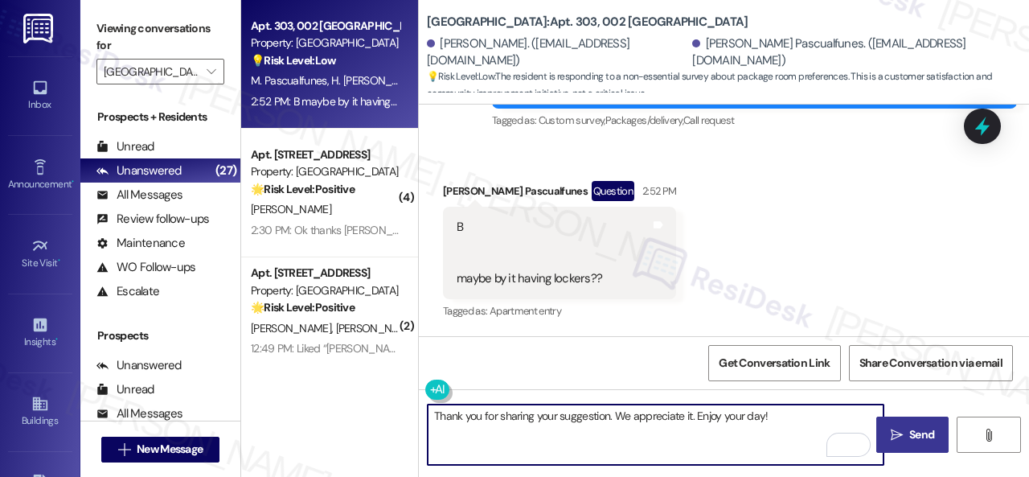
type textarea "Thank you for sharing your suggestion. We appreciate it. Enjoy your day!"
click at [913, 427] on span "Send" at bounding box center [921, 434] width 25 height 17
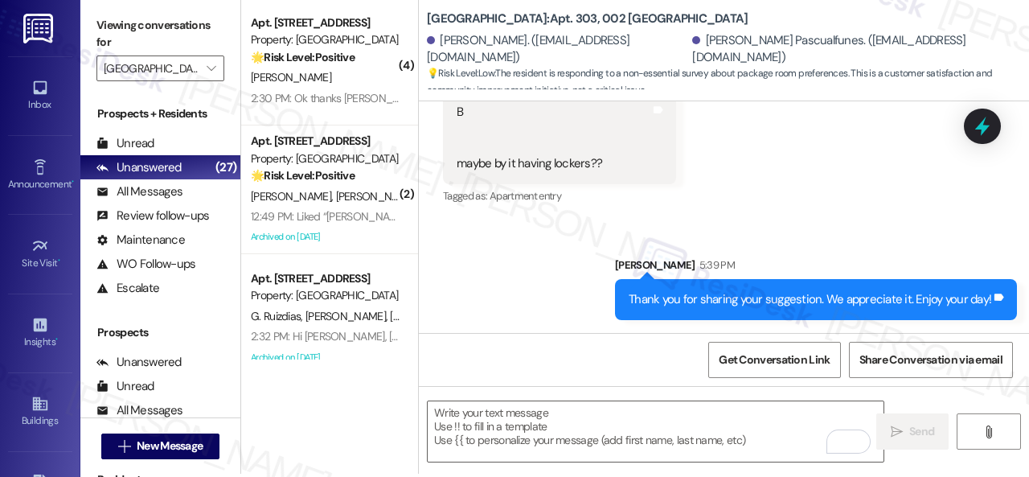
scroll to position [5, 0]
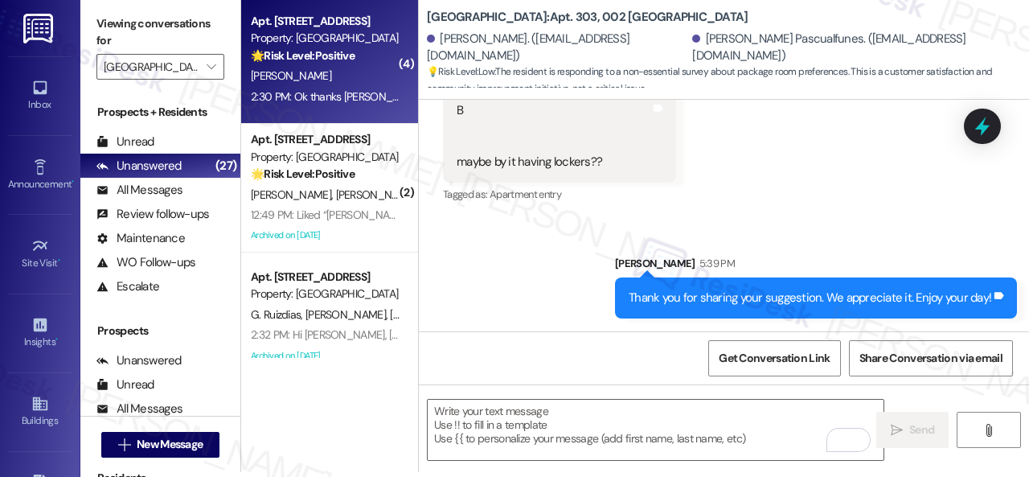
click at [355, 76] on div "V. Morrinson" at bounding box center [325, 76] width 152 height 20
type textarea "Fetching suggested responses. Please feel free to read through the conversation…"
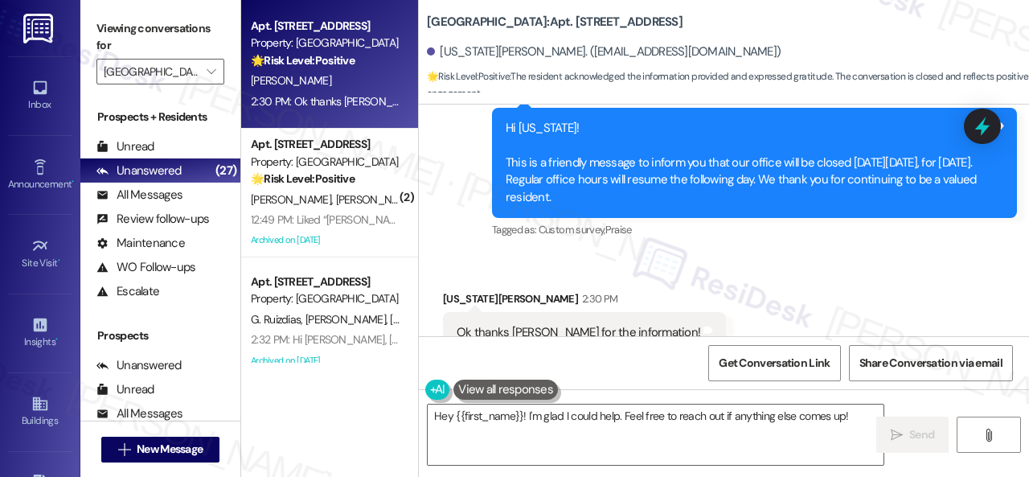
scroll to position [2429, 0]
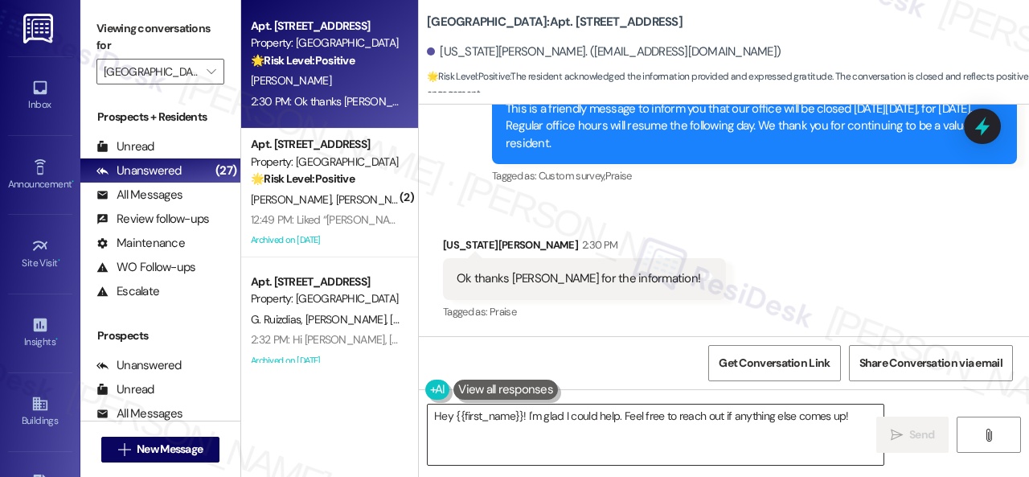
click at [556, 420] on textarea "Hey {{first_name}}! I'm glad I could help. Feel free to reach out if anything e…" at bounding box center [656, 434] width 456 height 60
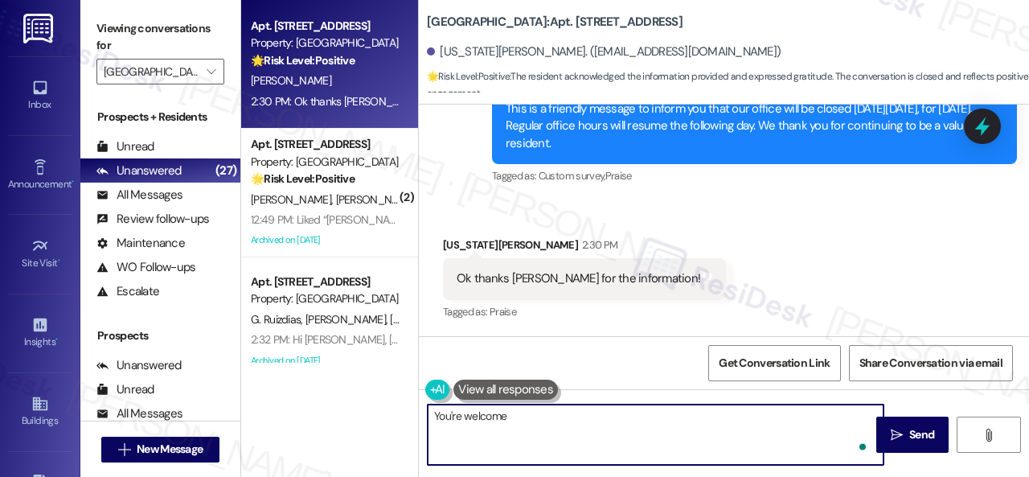
type textarea "You're welcome!"
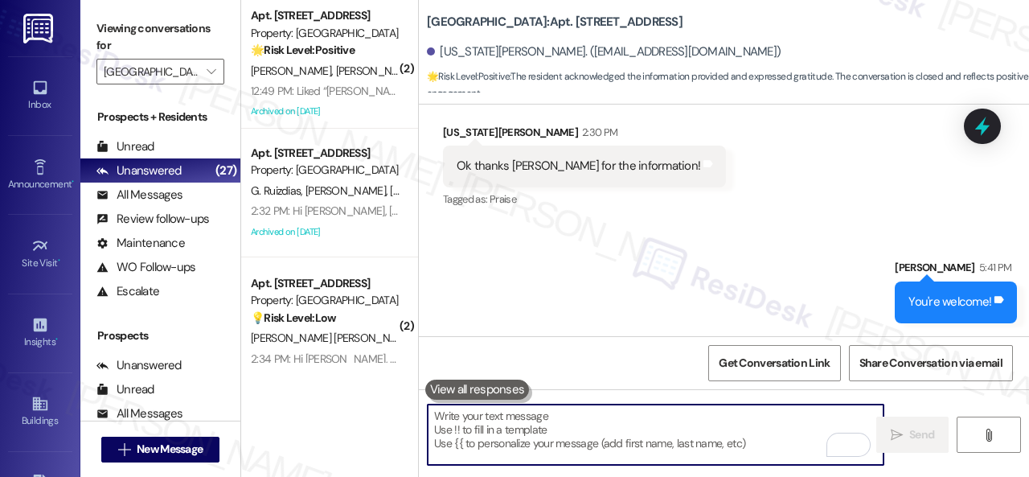
scroll to position [2541, 0]
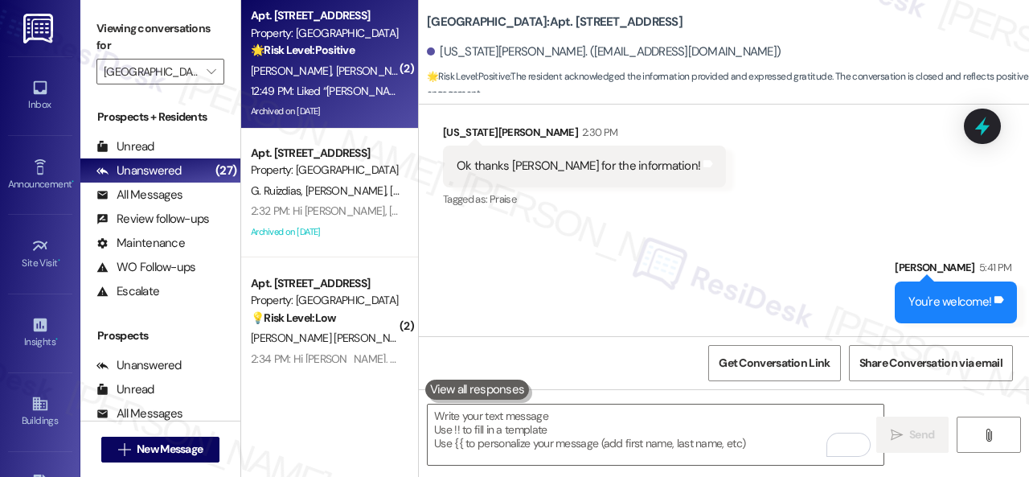
click at [363, 70] on div "M. Santo N. Burdo" at bounding box center [325, 71] width 152 height 20
type textarea "Fetching suggested responses. Please feel free to read through the conversation…"
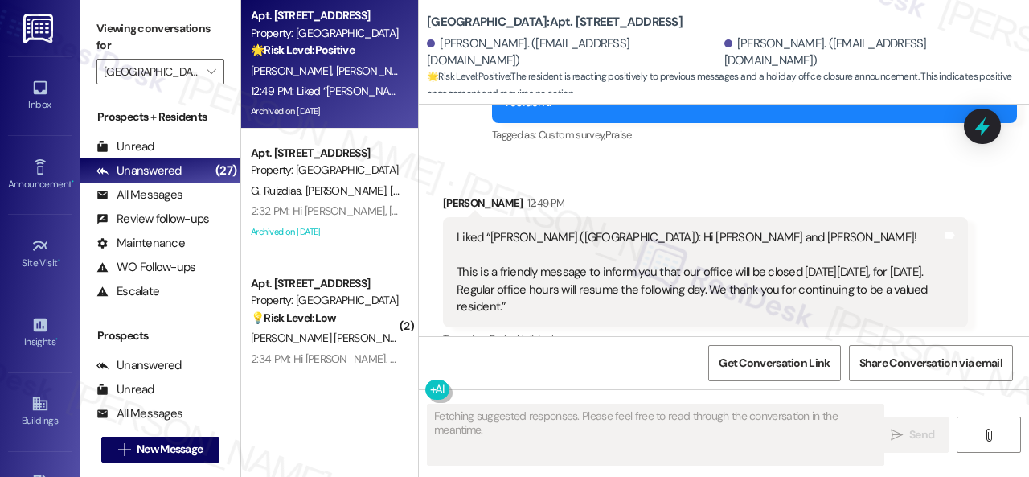
scroll to position [20988, 0]
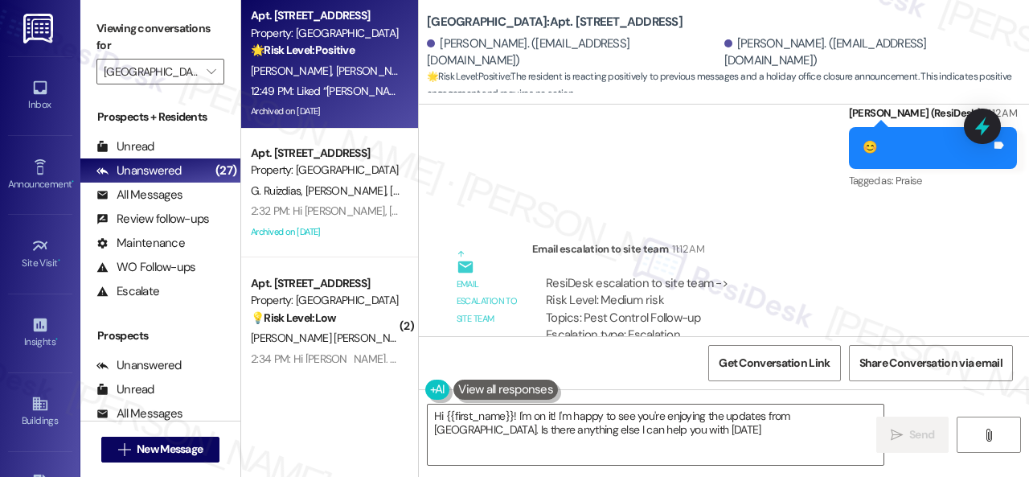
type textarea "Hi {{first_name}}! I'm on it! I'm happy to see you're enjoying the updates from…"
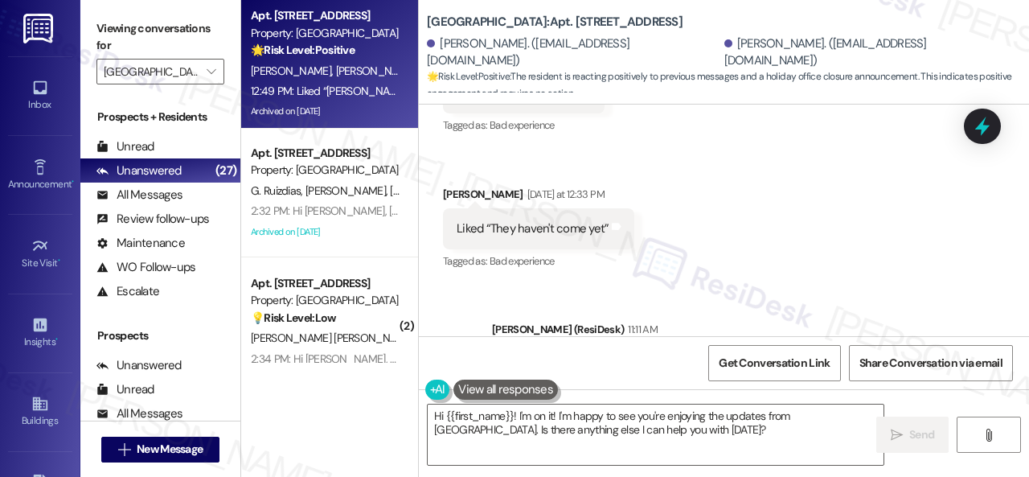
scroll to position [19862, 0]
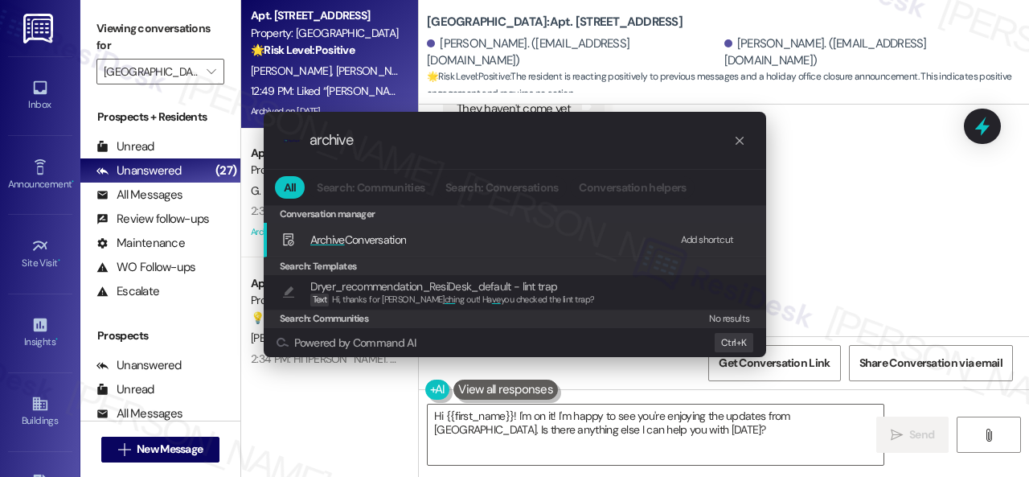
type input "archive"
click at [693, 240] on div "Add shortcut" at bounding box center [707, 239] width 53 height 17
click at [338, 240] on span "Archive" at bounding box center [327, 239] width 35 height 14
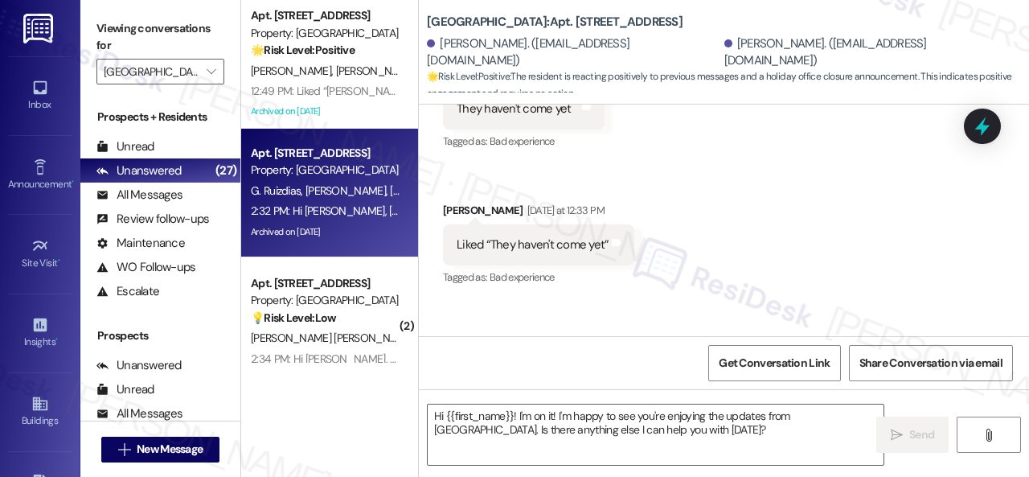
type textarea "Fetching suggested responses. Please feel free to read through the conversation…"
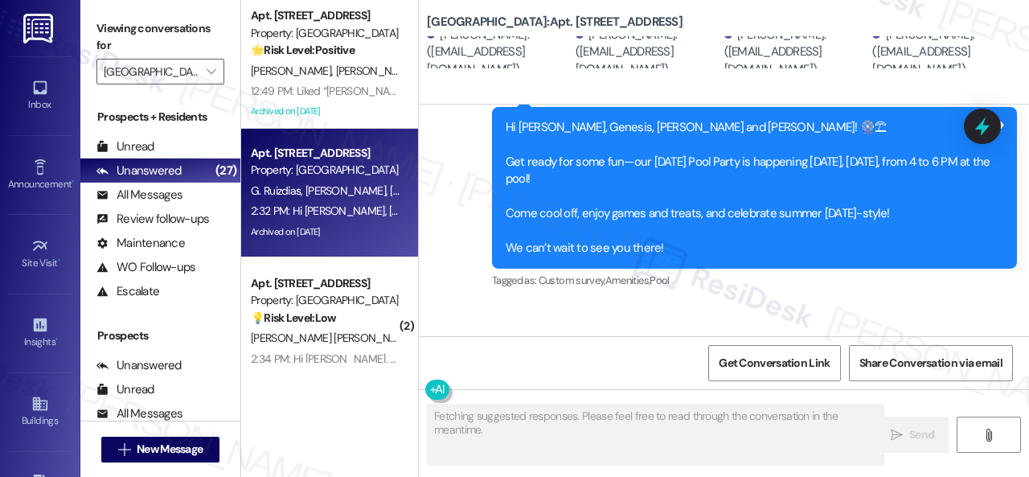
scroll to position [1734, 0]
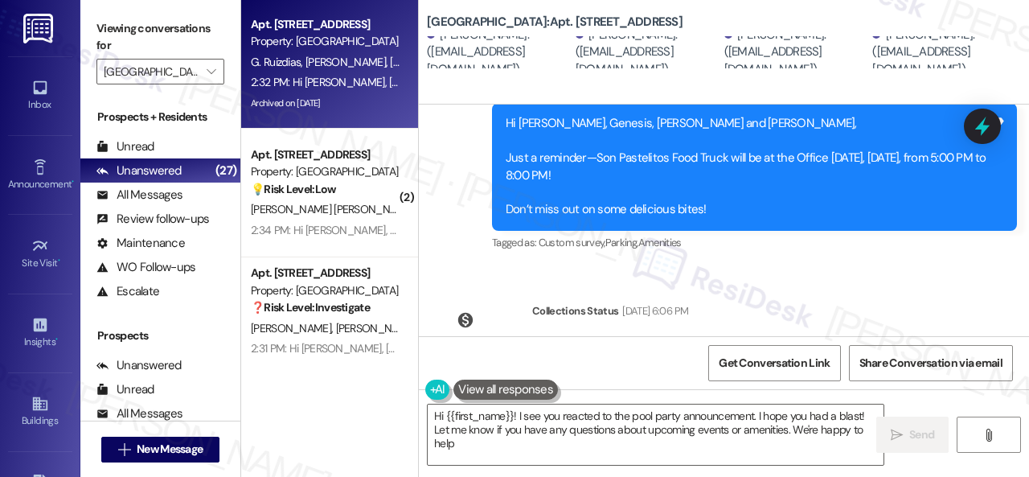
type textarea "Hi {{first_name}}! I see you reacted to the pool party announcement. I hope you…"
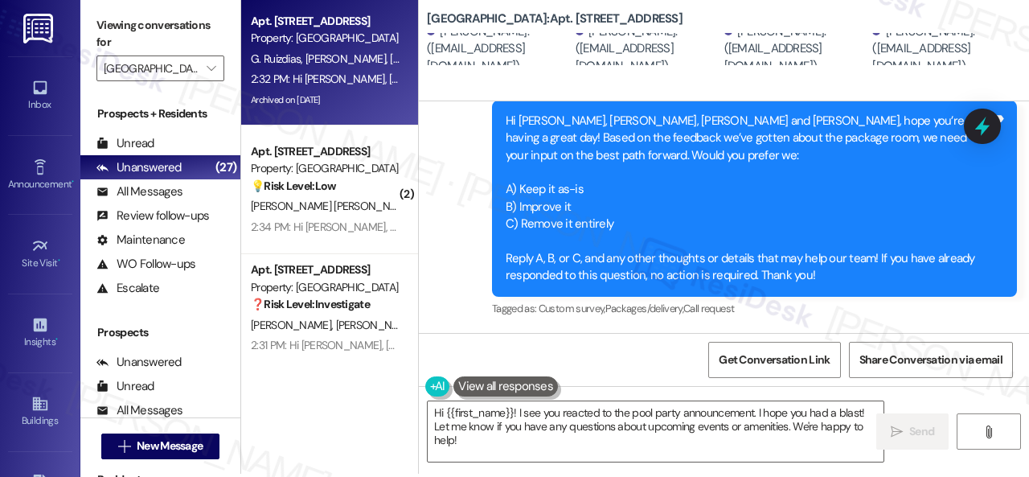
scroll to position [5, 0]
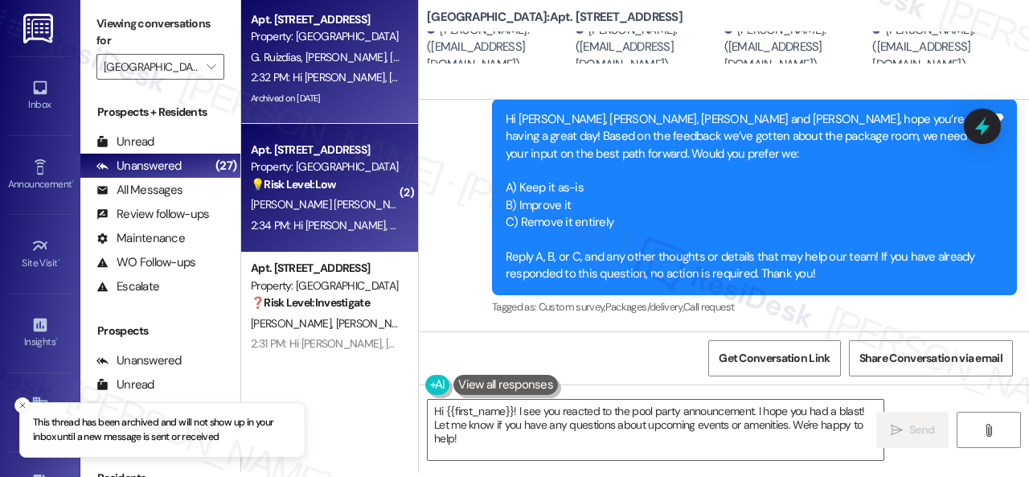
click at [357, 199] on div "H. Hiciano Cruz" at bounding box center [325, 205] width 152 height 20
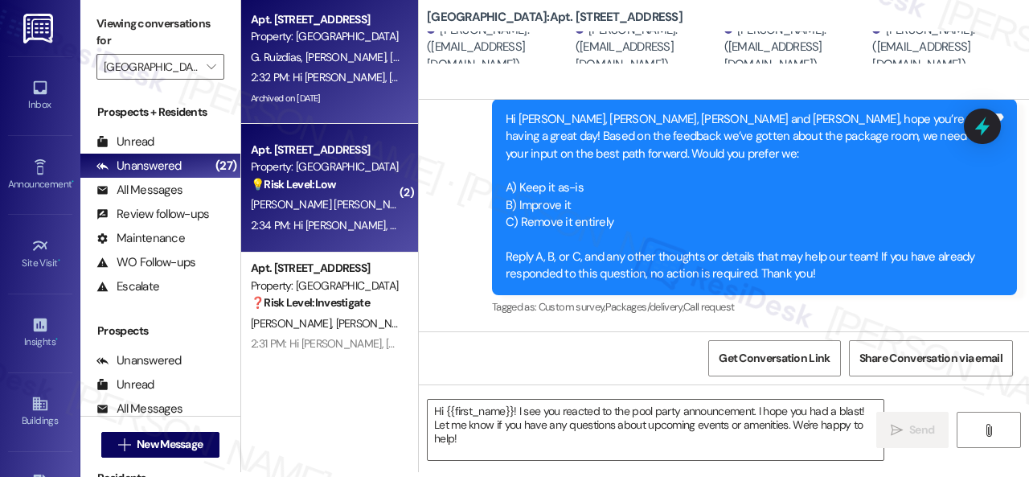
type textarea "Fetching suggested responses. Please feel free to read through the conversation…"
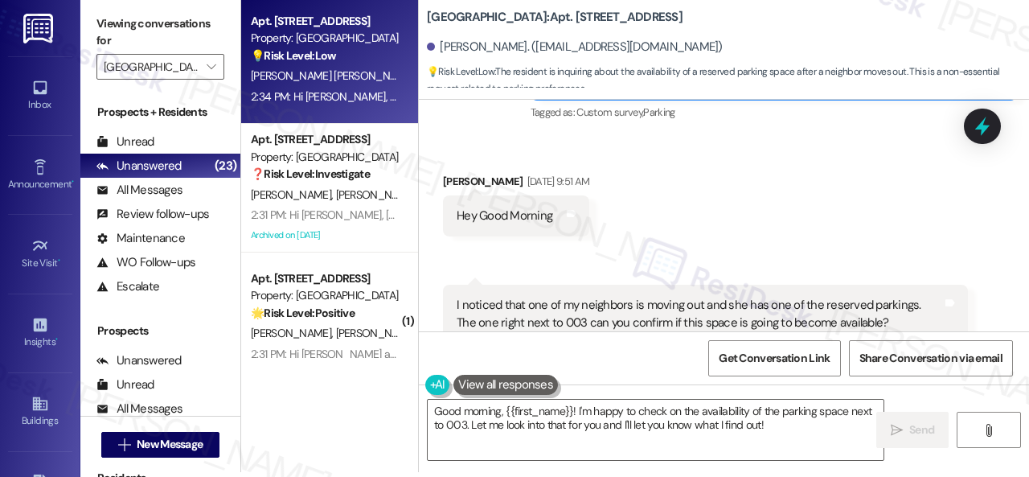
scroll to position [14315, 0]
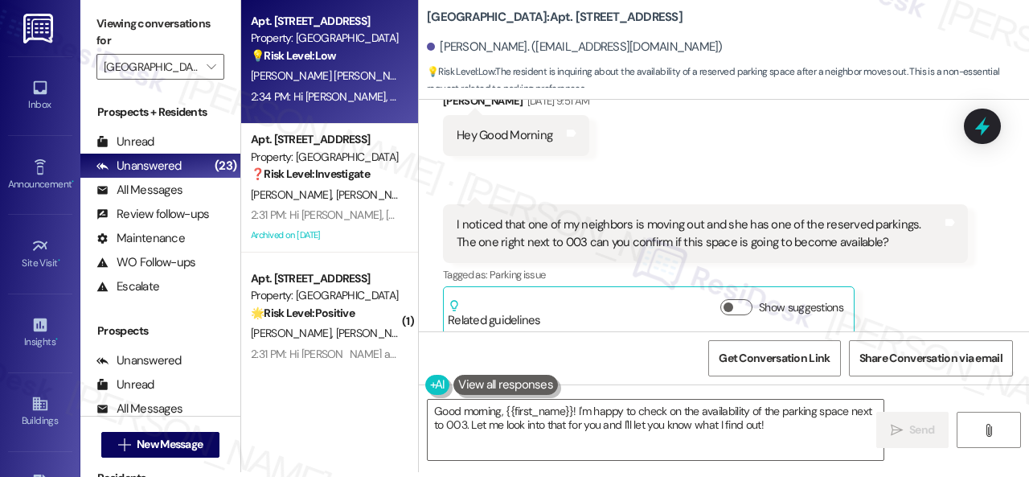
click at [816, 199] on div "Received via SMS Heylin Hiciano Cruz Aug 23, 2025 at 9:51 AM Hey Good Morning T…" at bounding box center [724, 201] width 610 height 290
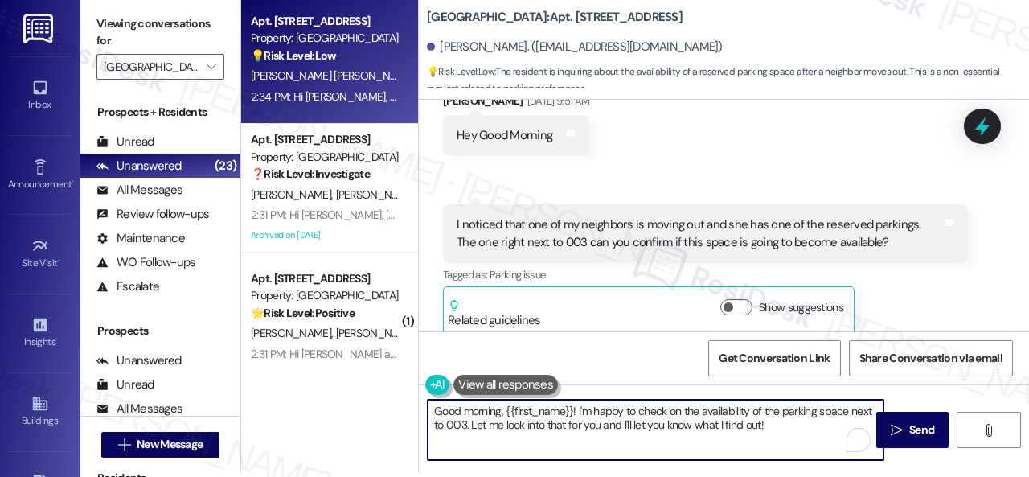
drag, startPoint x: 432, startPoint y: 409, endPoint x: 505, endPoint y: 414, distance: 72.5
click at [505, 414] on textarea "Good morning, {{first_name}}! I'm happy to check on the availability of the par…" at bounding box center [656, 429] width 456 height 60
click at [531, 409] on textarea "Hello {{first_name}}! I'm happy to check on the availability of the parking spa…" at bounding box center [656, 429] width 456 height 60
paste textarea "sorry for the delayed response.I'm"
click at [448, 441] on textarea "Hello {{first_name}}! I'm sorry for the delayed response. I'm happy to check on…" at bounding box center [656, 429] width 456 height 60
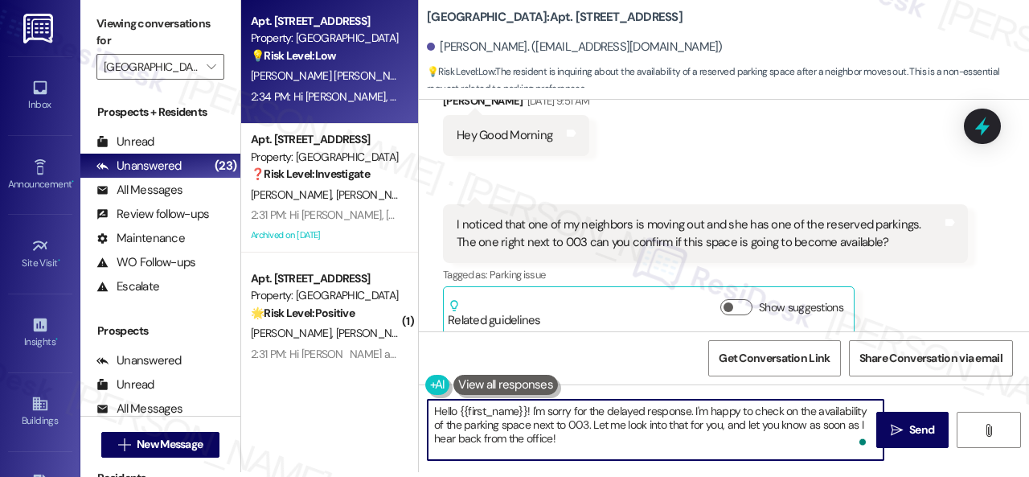
click at [592, 436] on textarea "Hello {{first_name}}! I'm sorry for the delayed response. I'm happy to check on…" at bounding box center [656, 429] width 456 height 60
type textarea "Hello {{first_name}}! I'm sorry for the delayed response. I'm happy to check on…"
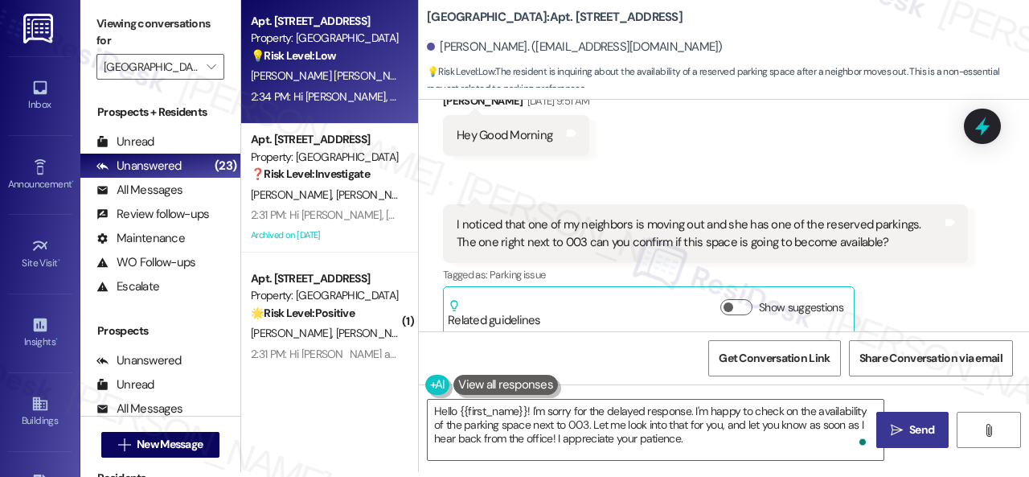
click at [906, 427] on span "Send" at bounding box center [921, 429] width 31 height 17
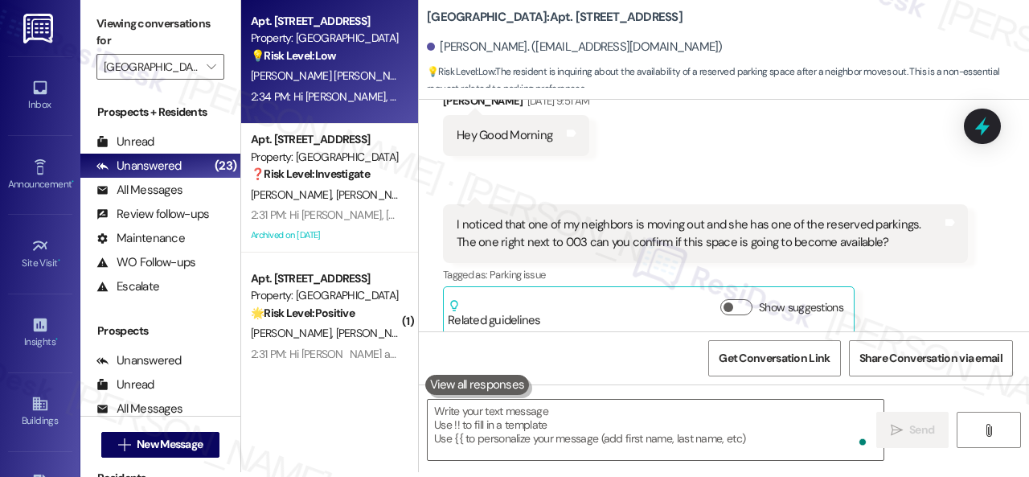
scroll to position [14394, 0]
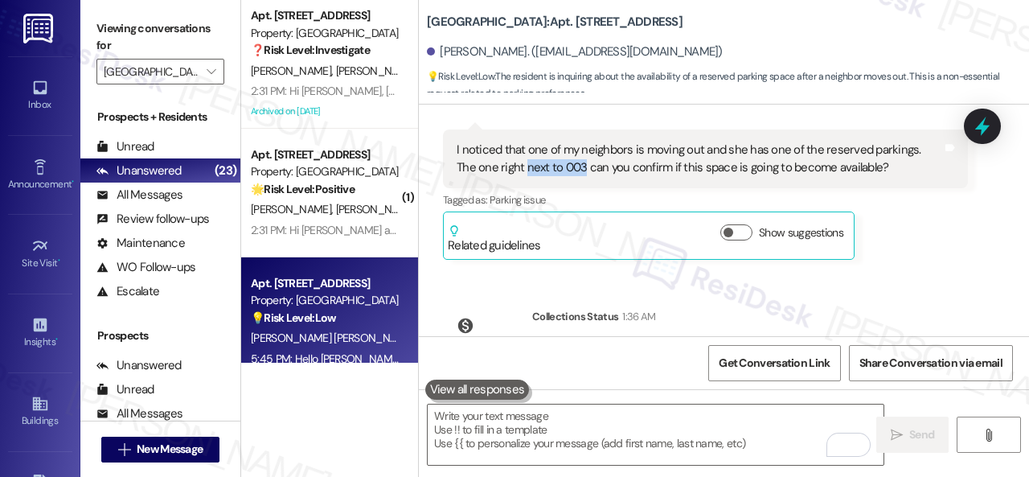
drag, startPoint x: 505, startPoint y: 234, endPoint x: 560, endPoint y: 231, distance: 55.6
click at [560, 176] on div "I noticed that one of my neighbors is moving out and she has one of the reserve…" at bounding box center [699, 158] width 485 height 35
copy div "next to 003"
click at [914, 260] on div "Heylin Hiciano Cruz Question Aug 23, 2025 at 9:54 AM I noticed that one of my n…" at bounding box center [705, 194] width 525 height 130
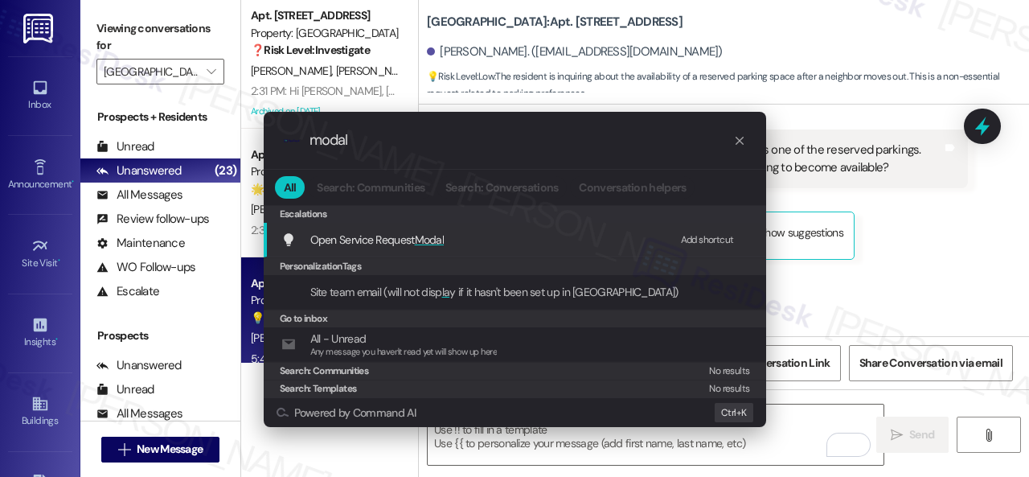
click at [694, 236] on div "Add shortcut" at bounding box center [707, 239] width 53 height 17
drag, startPoint x: 375, startPoint y: 145, endPoint x: 276, endPoint y: 133, distance: 98.9
click at [276, 133] on div ".cls-1{fill:#0a055f;}.cls-2{fill:#0cc4c4;} resideskLogoBlueOrange modal" at bounding box center [515, 140] width 502 height 57
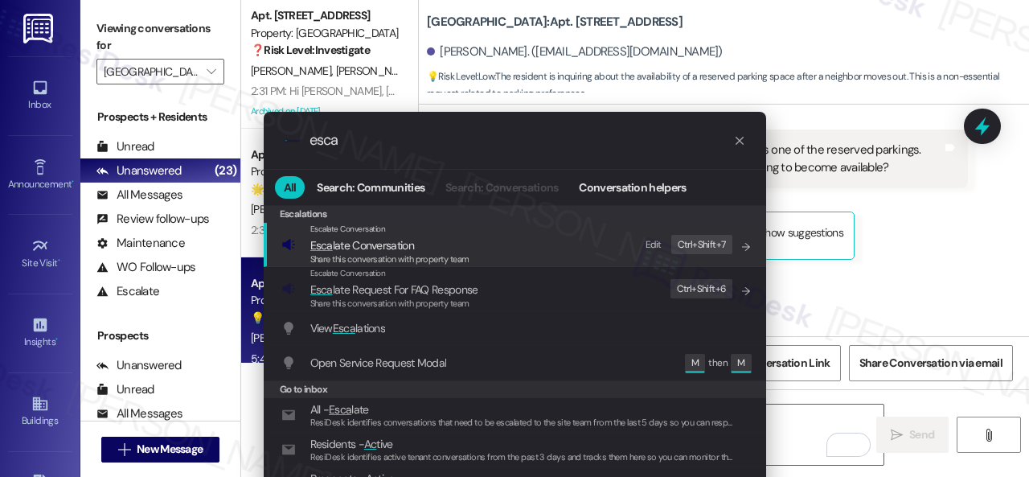
type input "esca"
click at [657, 242] on div "Edit" at bounding box center [653, 244] width 16 height 17
click at [378, 248] on span "Esca late Conversation" at bounding box center [362, 245] width 104 height 14
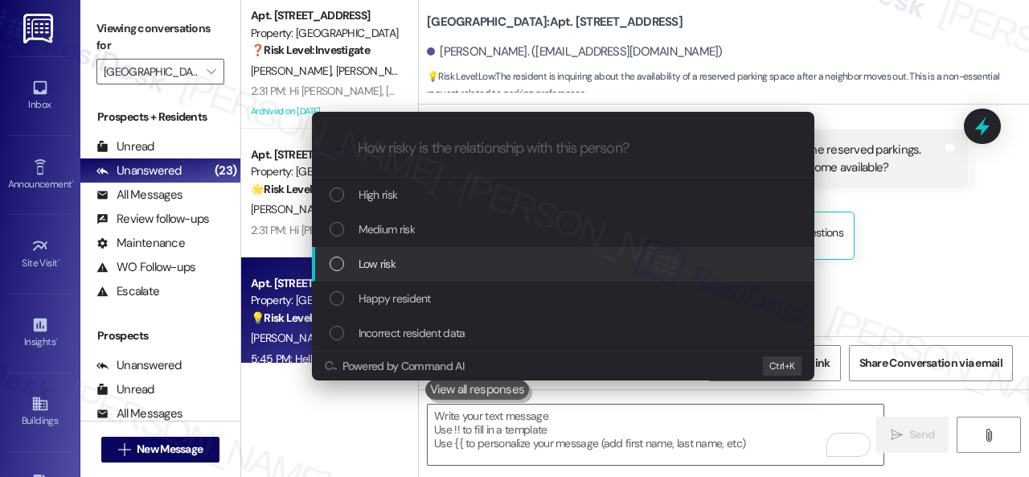
click at [378, 259] on span "Low risk" at bounding box center [376, 264] width 37 height 18
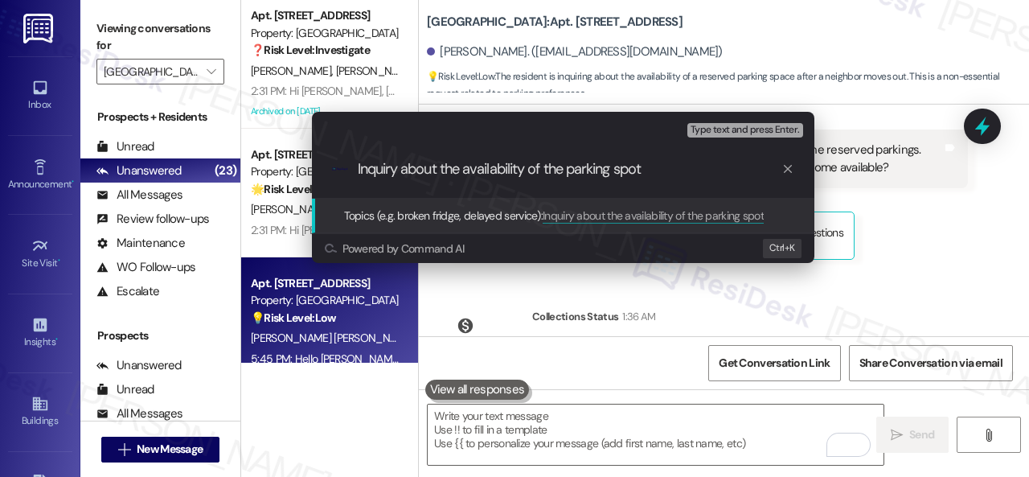
paste input "next to 003"
type input "Inquiry about the availability of the parking spot next to 003."
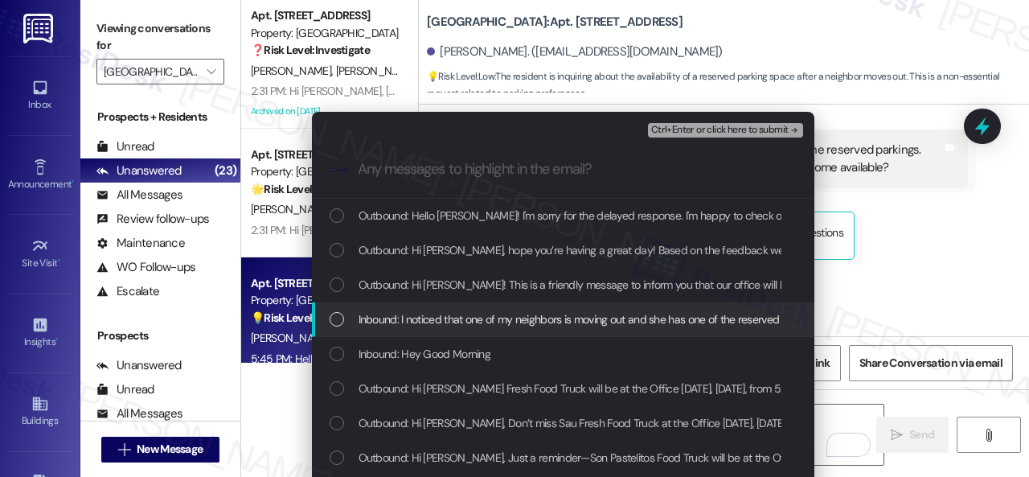
click at [447, 318] on span "Inbound: I noticed that one of my neighbors is moving out and she has one of th…" at bounding box center [790, 319] width 864 height 18
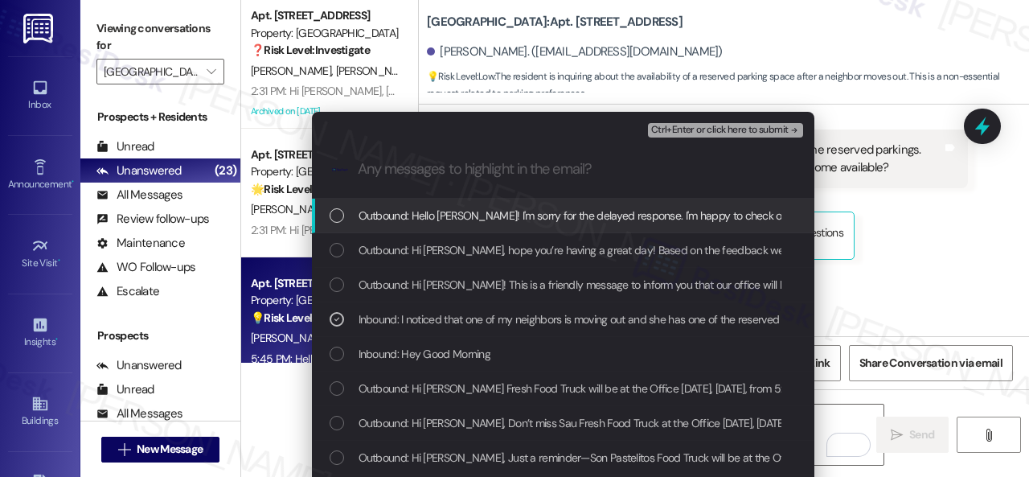
click at [679, 126] on span "Ctrl+Enter or click here to submit" at bounding box center [719, 130] width 137 height 11
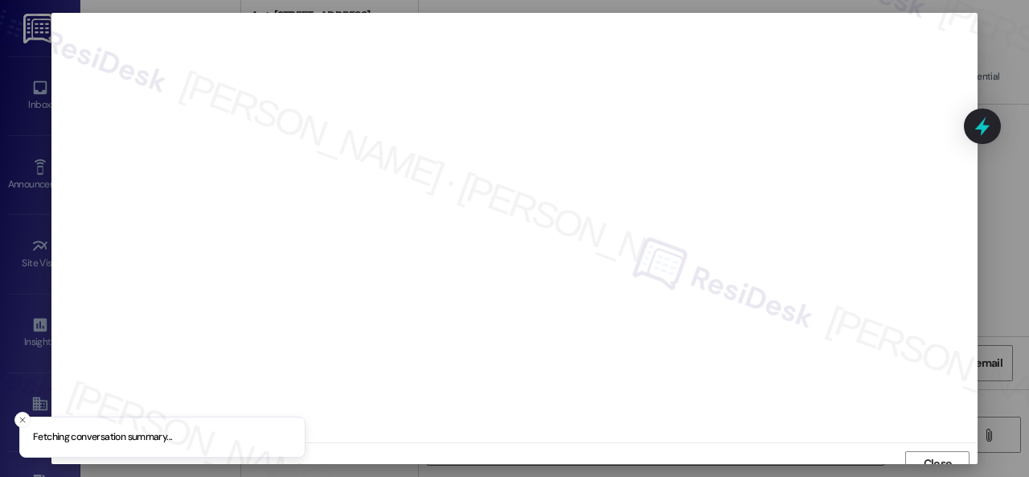
scroll to position [12, 0]
click at [936, 448] on span "Close" at bounding box center [938, 451] width 28 height 17
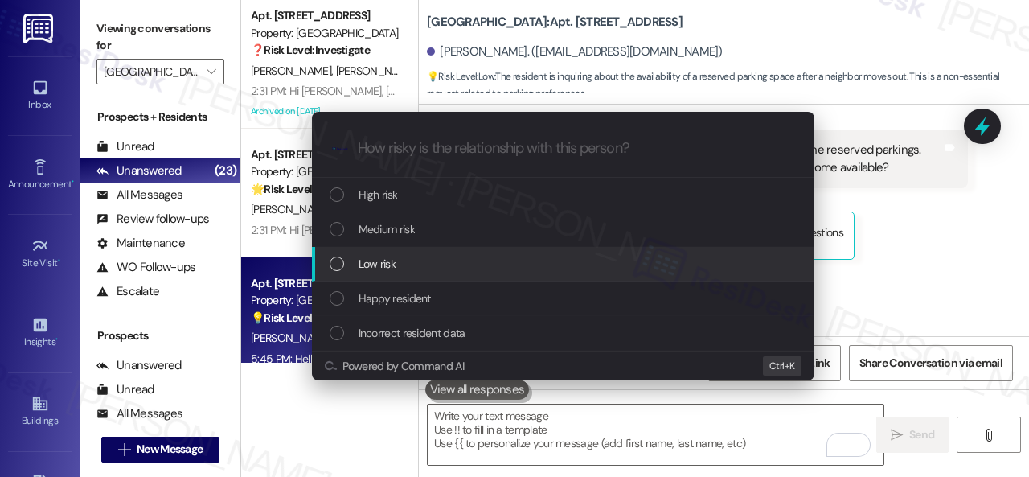
click at [384, 261] on span "Low risk" at bounding box center [376, 264] width 37 height 18
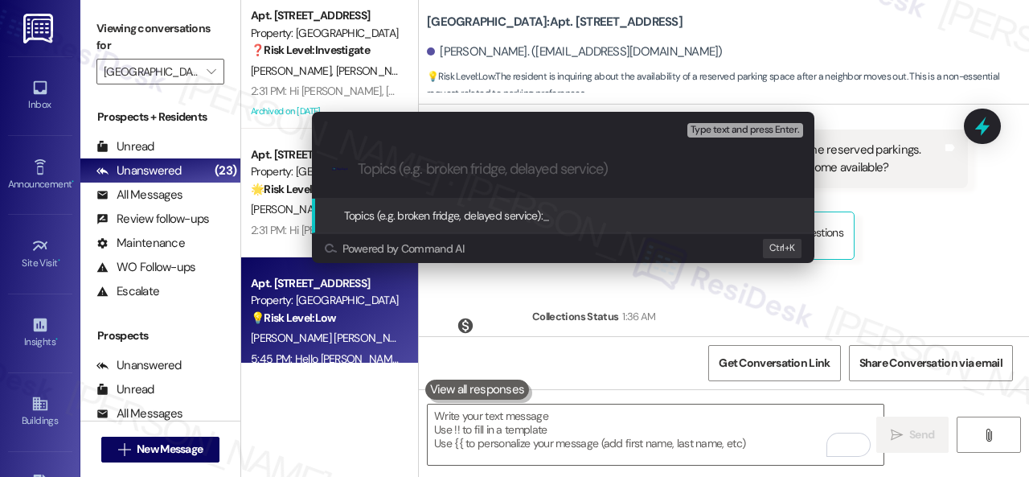
paste input "Inquiry about the availability of the parking spot next to 003."
type input "Inquiry about the availability of the parking spot next to 003."
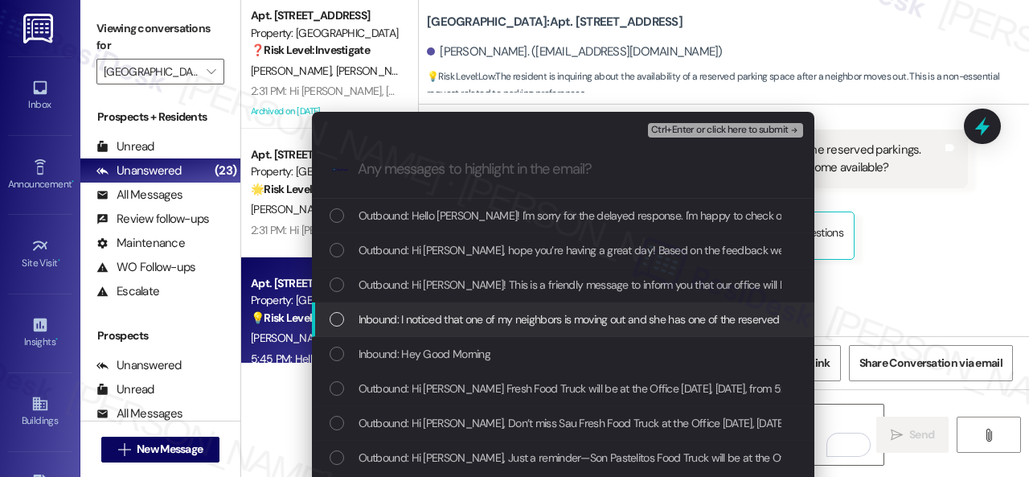
click at [371, 317] on span "Inbound: I noticed that one of my neighbors is moving out and she has one of th…" at bounding box center [790, 319] width 864 height 18
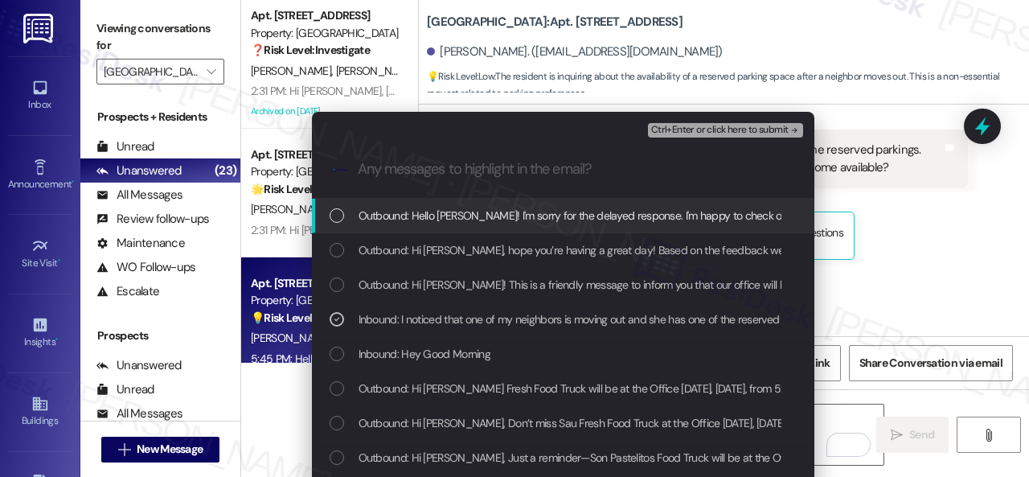
click at [678, 125] on span "Ctrl+Enter or click here to submit" at bounding box center [719, 130] width 137 height 11
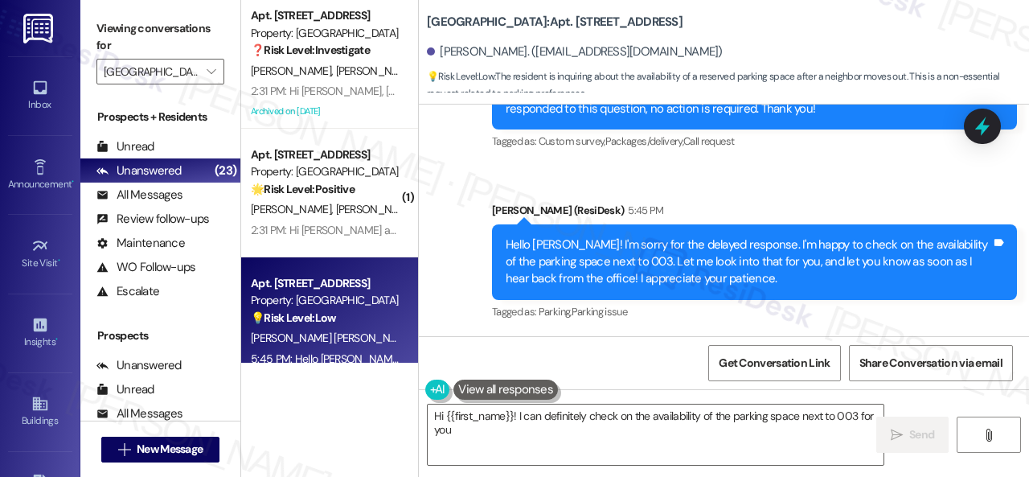
scroll to position [15209, 0]
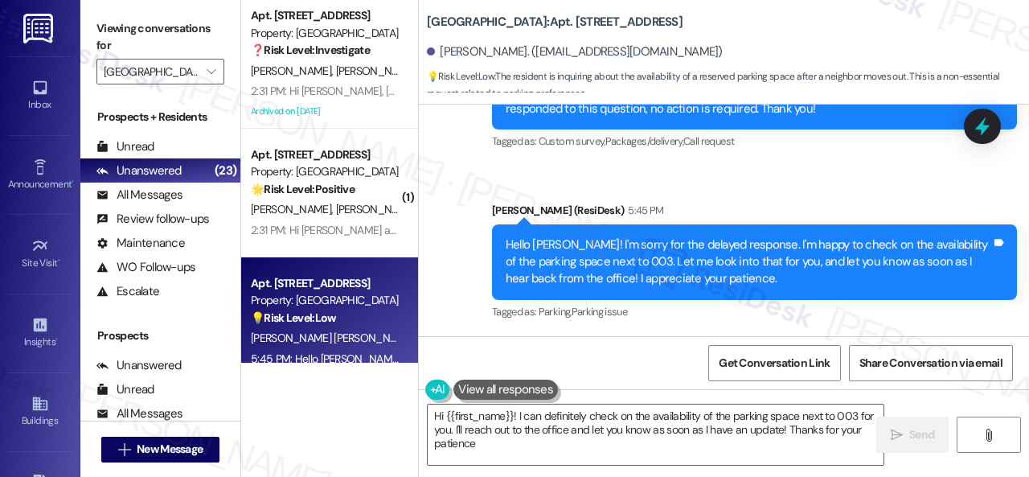
type textarea "Hi {{first_name}}! I can definitely check on the availability of the parking sp…"
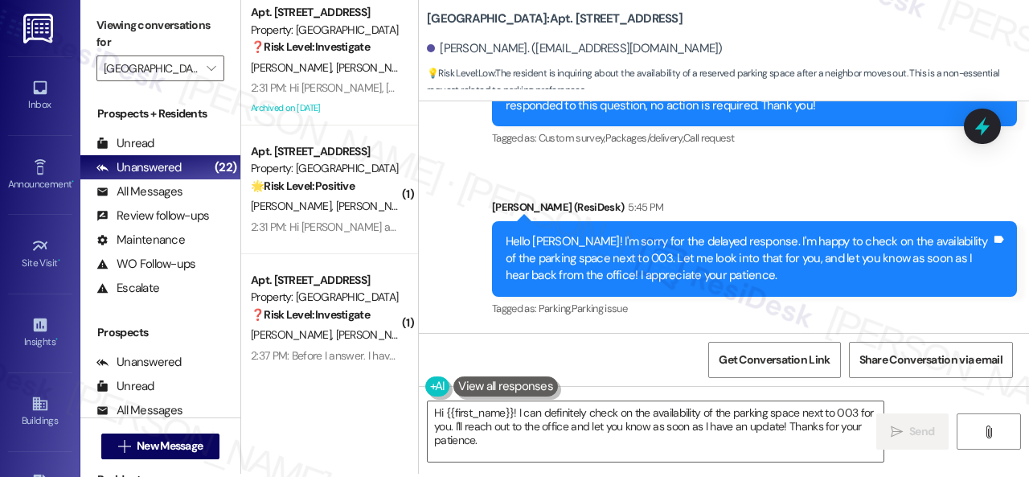
scroll to position [5, 0]
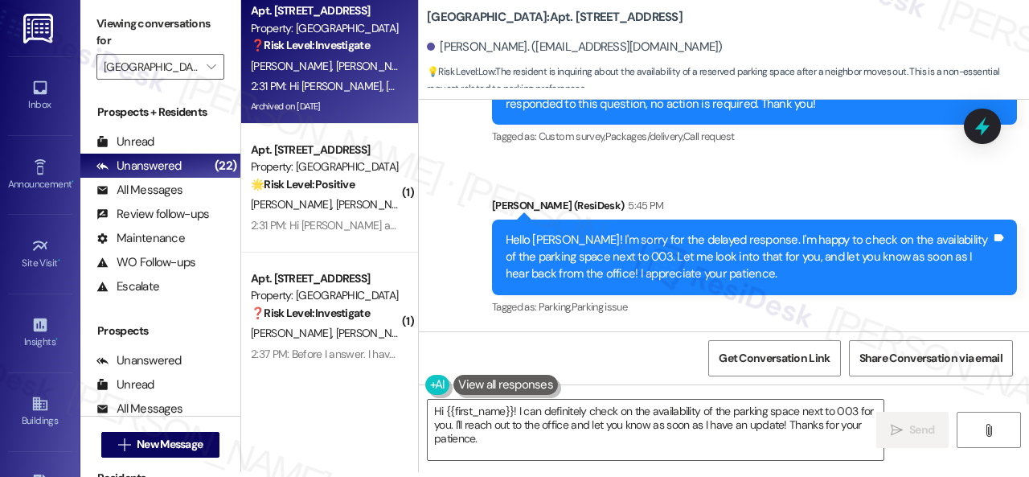
click at [336, 63] on span "M. Richards" at bounding box center [378, 66] width 85 height 14
type textarea "Fetching suggested responses. Please feel free to read through the conversation…"
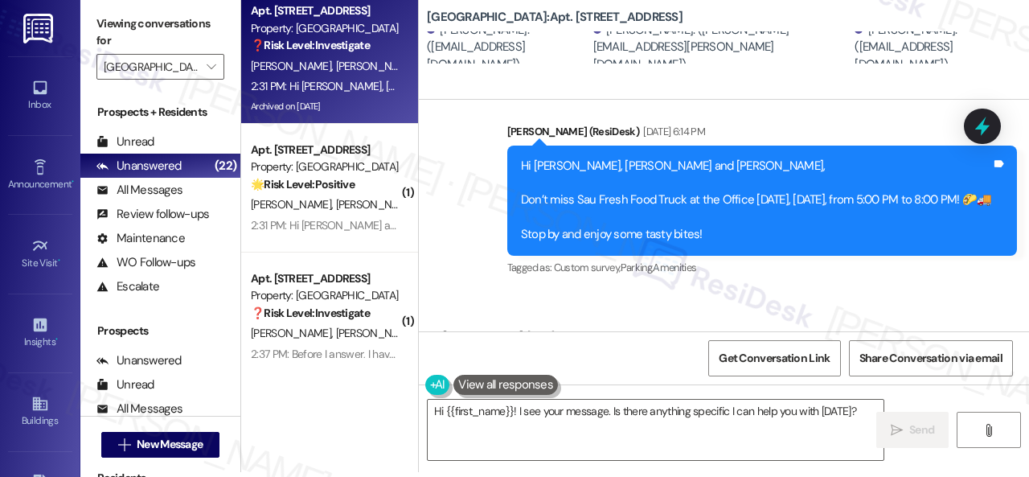
scroll to position [20296, 0]
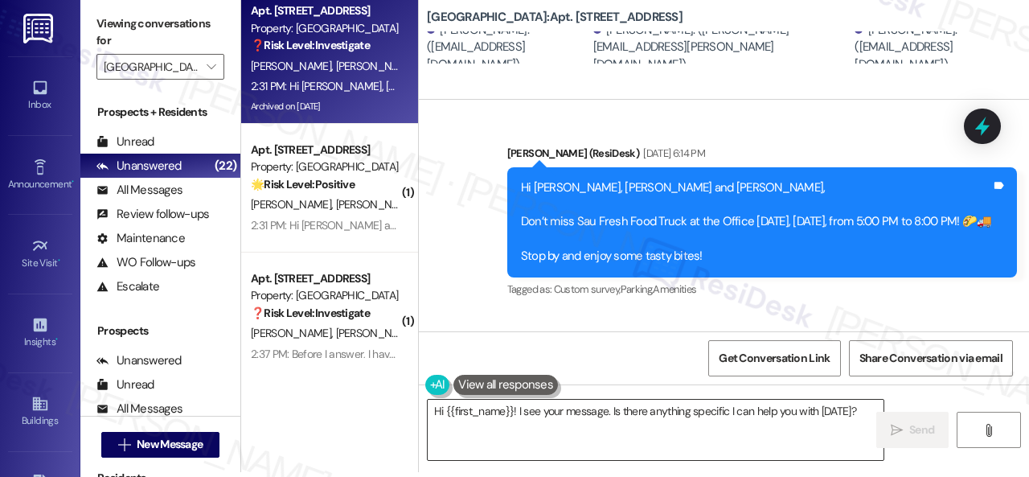
click at [542, 415] on textarea "Hi {{first_name}}! I see your message. Is there anything specific I can help yo…" at bounding box center [656, 429] width 456 height 60
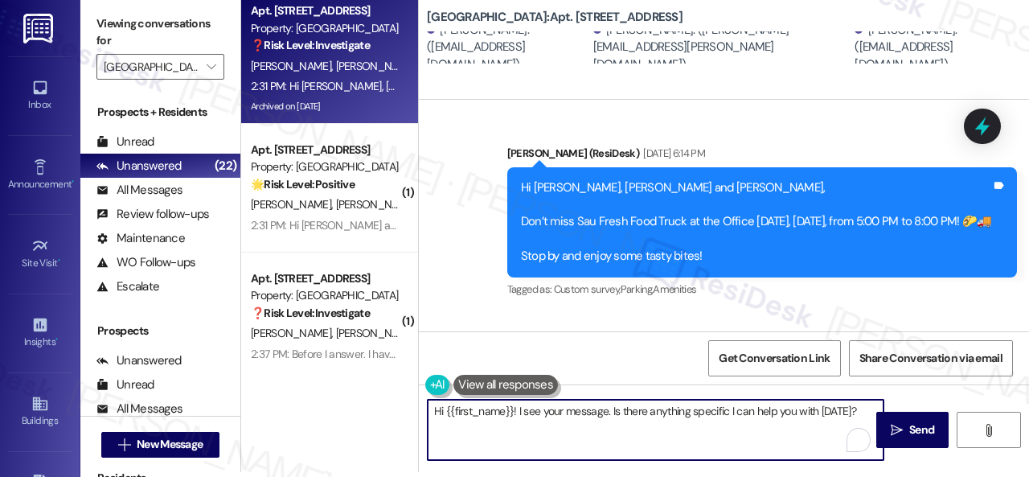
paste textarea "It’s great to know that the current service works well for you. Thank you for s…"
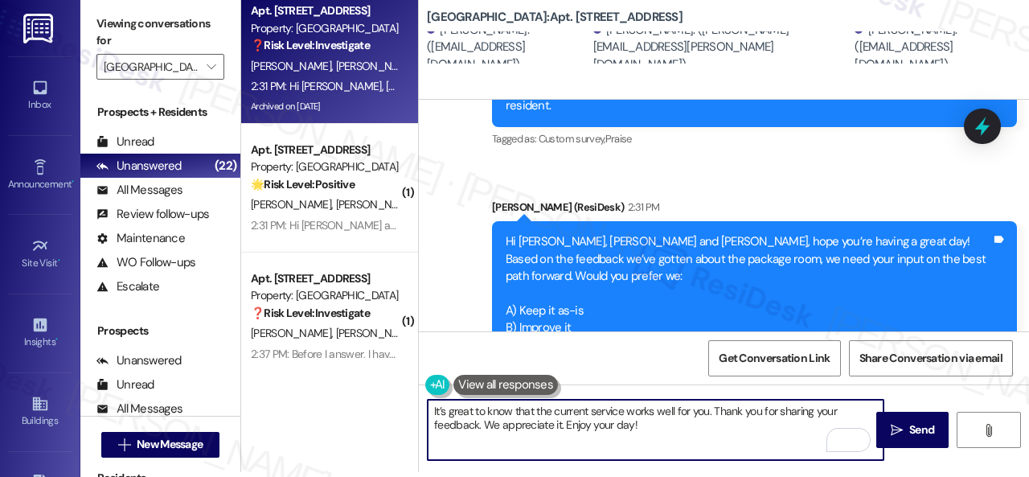
scroll to position [21100, 0]
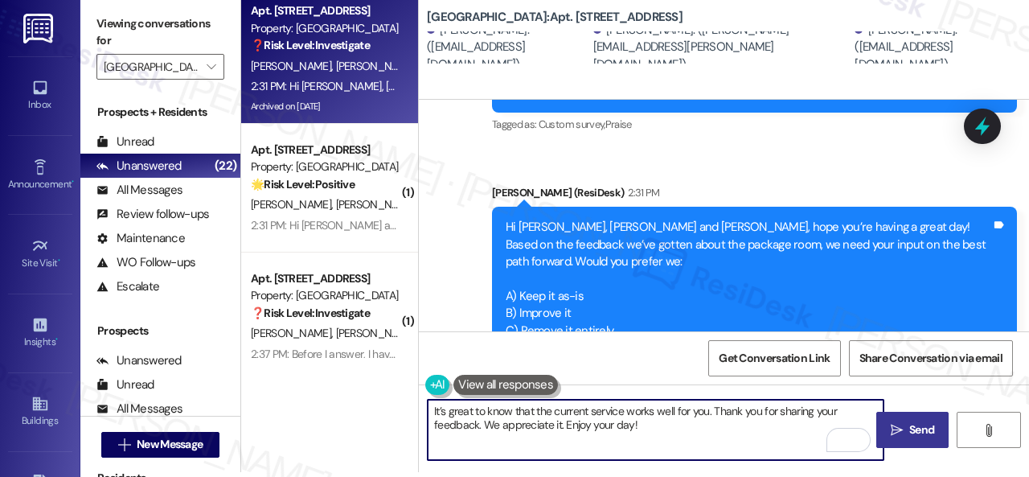
type textarea "It’s great to know that the current service works well for you. Thank you for s…"
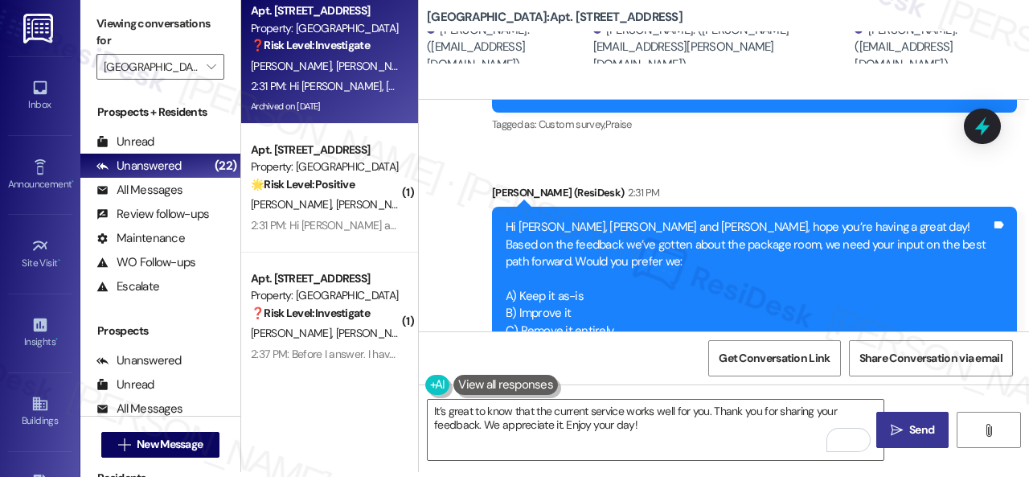
click at [893, 428] on icon "" at bounding box center [897, 430] width 12 height 13
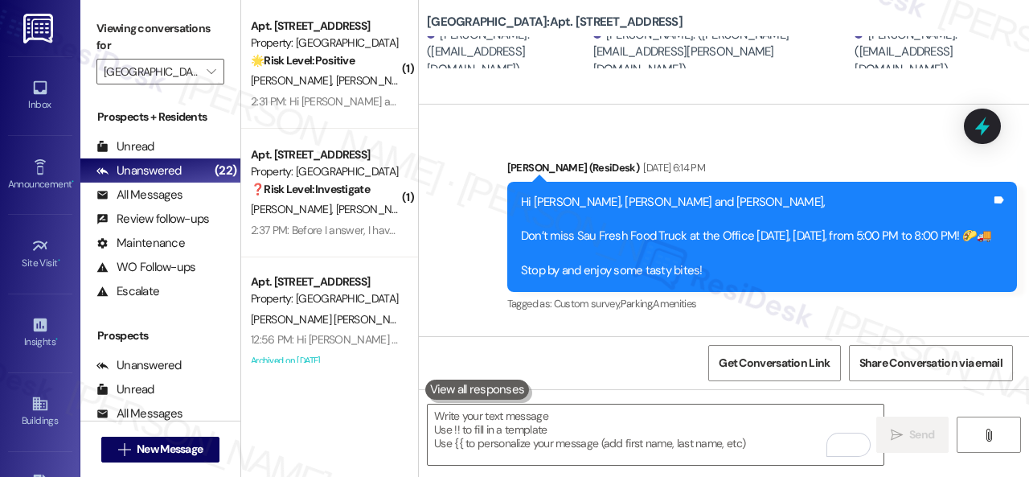
scroll to position [20264, 0]
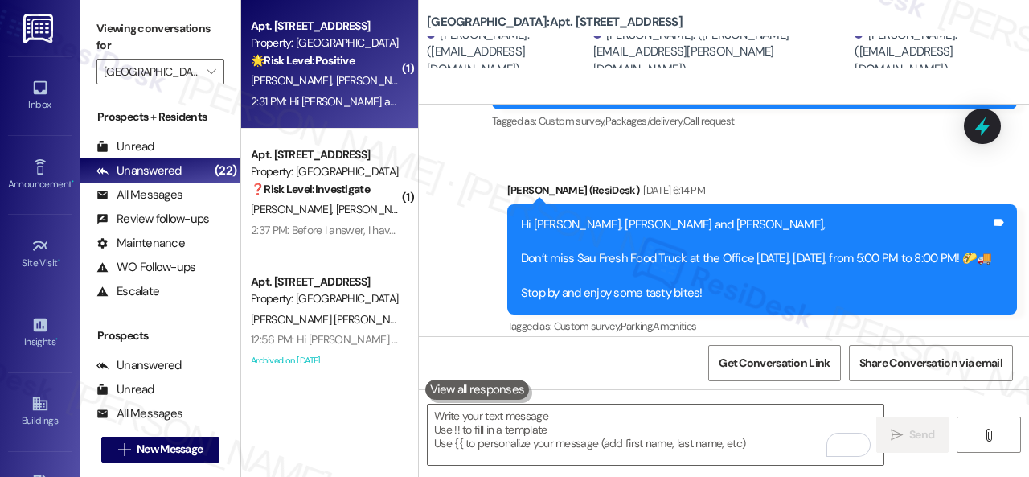
click at [362, 84] on div "M. Prieto D. Bohorquez" at bounding box center [325, 81] width 152 height 20
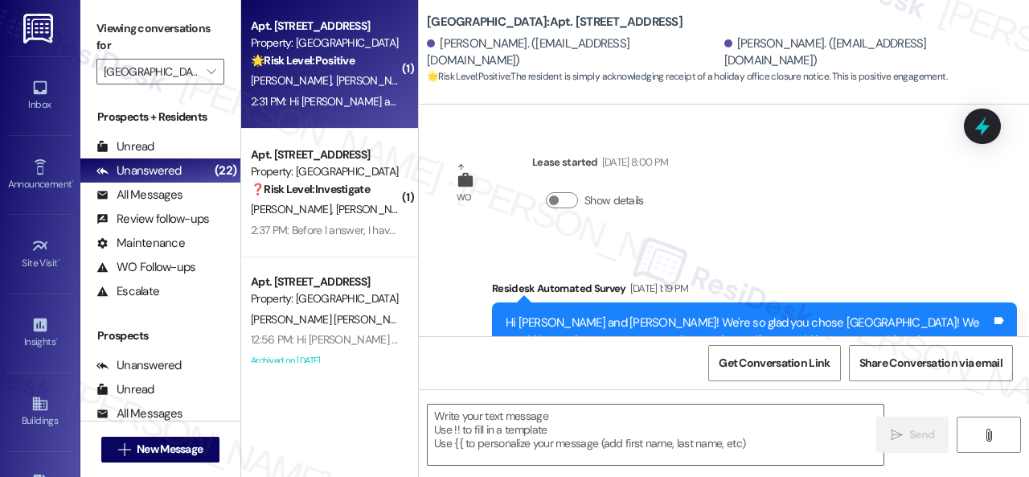
type textarea "Fetching suggested responses. Please feel free to read through the conversation…"
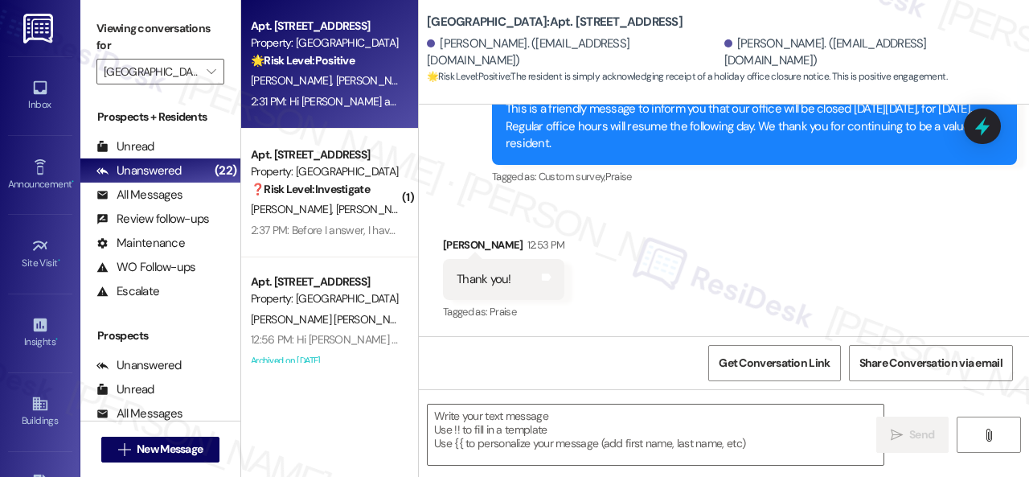
scroll to position [4164, 0]
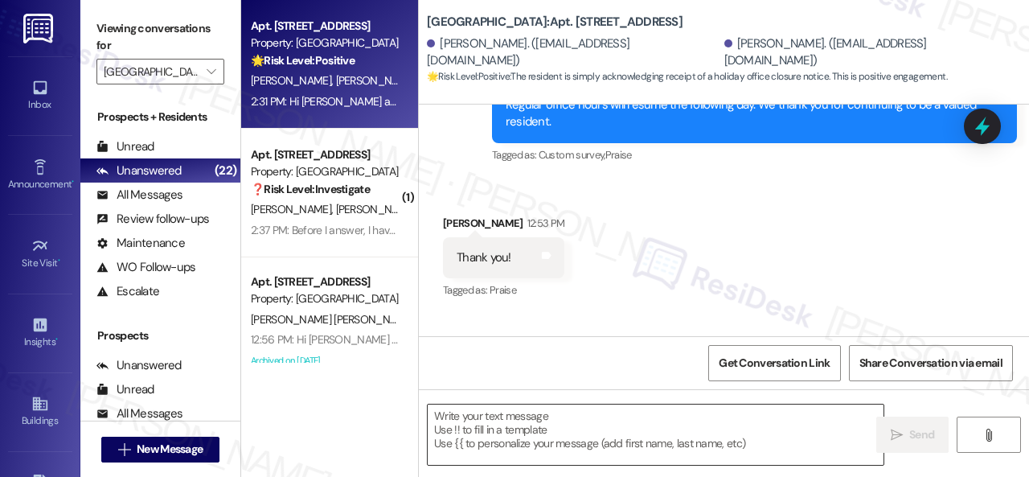
click at [540, 424] on textarea at bounding box center [656, 434] width 456 height 60
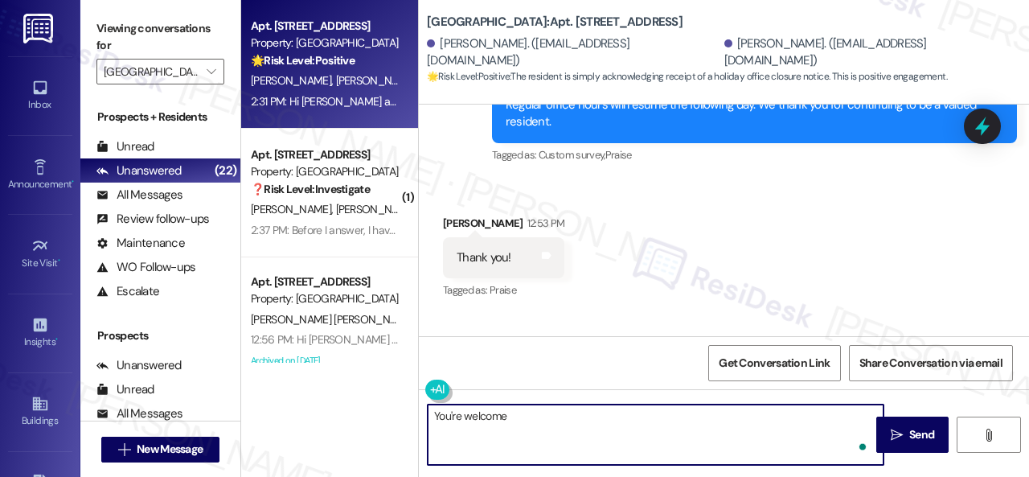
type textarea "You're welcome!"
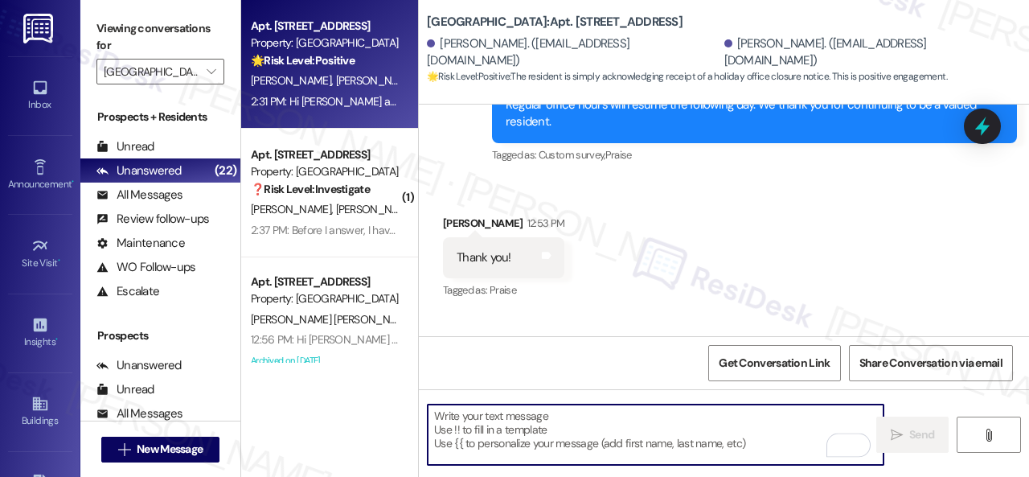
scroll to position [4212, 0]
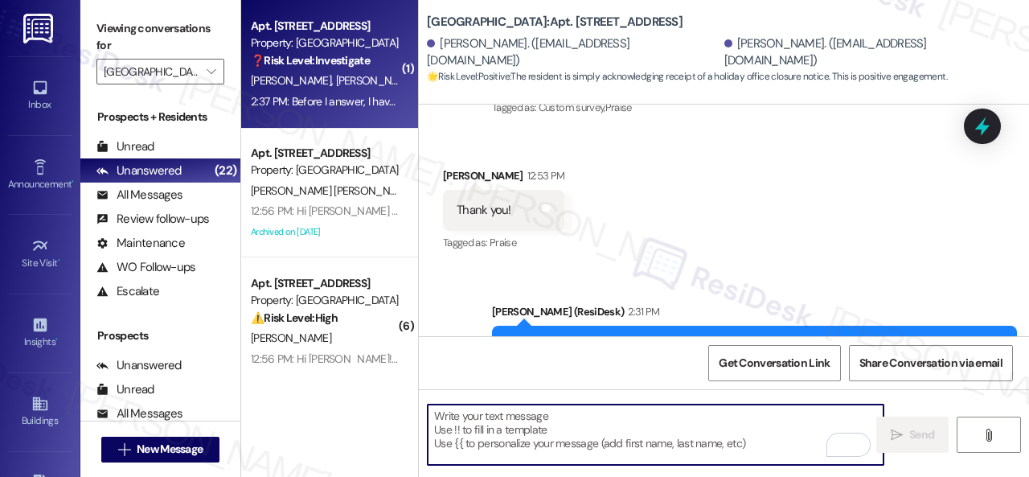
click at [375, 92] on div "2:37 PM: Before I answer, I have a question - when you say remove it? Do you me…" at bounding box center [325, 102] width 152 height 20
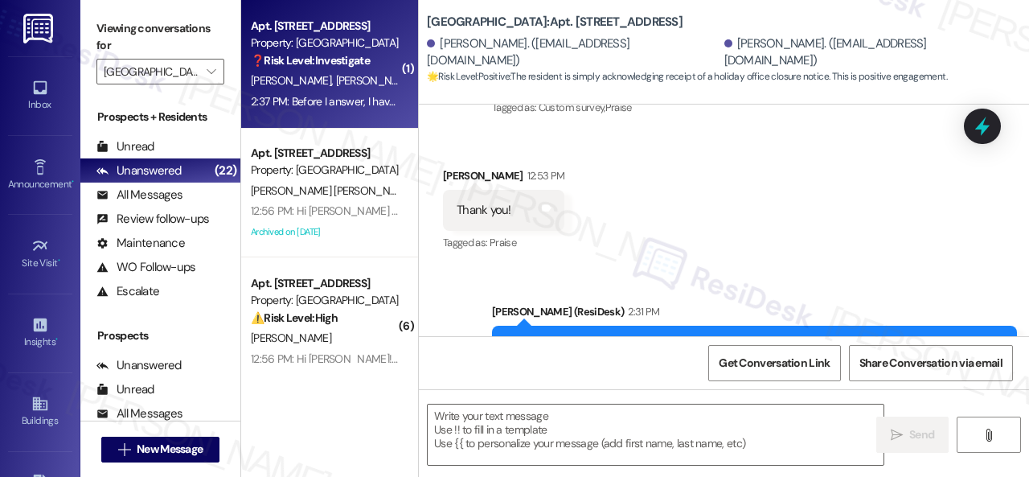
type textarea "Fetching suggested responses. Please feel free to read through the conversation…"
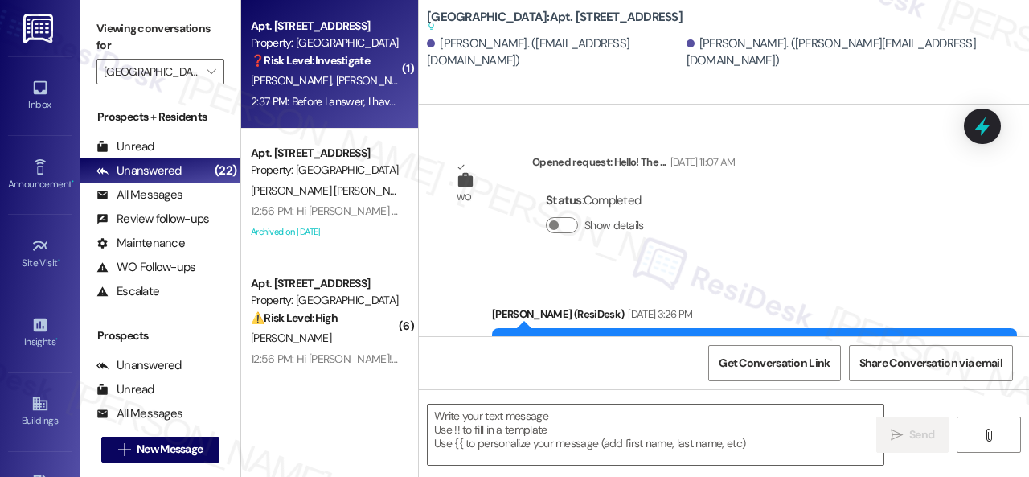
type textarea "Fetching suggested responses. Please feel free to read through the conversation…"
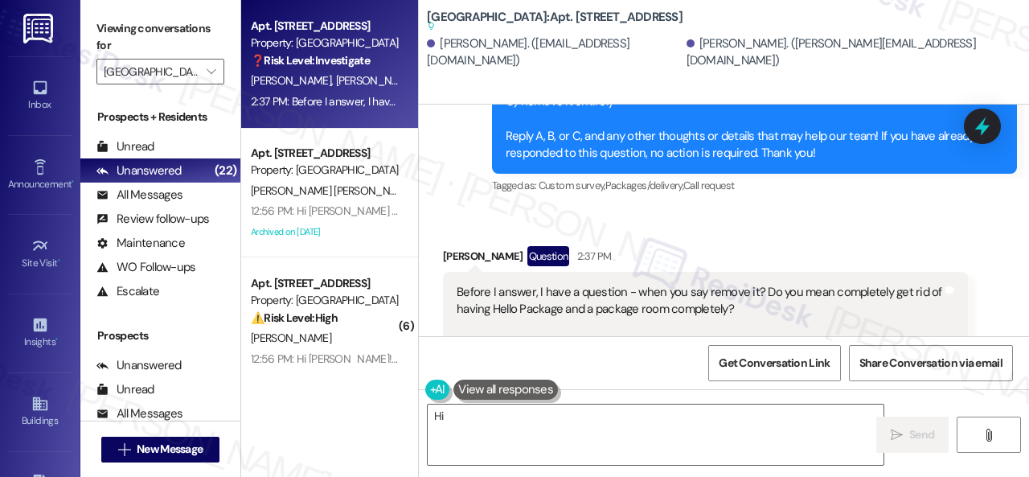
scroll to position [22782, 0]
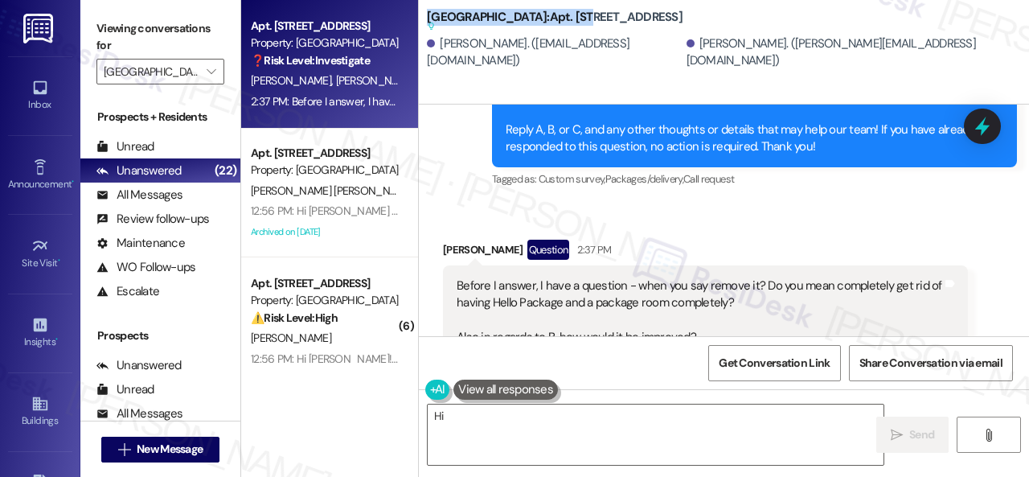
drag, startPoint x: 427, startPoint y: 17, endPoint x: 579, endPoint y: 19, distance: 151.9
click at [579, 19] on b "[GEOGRAPHIC_DATA]: Apt. 215, 001 [GEOGRAPHIC_DATA] Central Suggested actions an…" at bounding box center [555, 22] width 256 height 27
copy b "[GEOGRAPHIC_DATA]: Apt. 215"
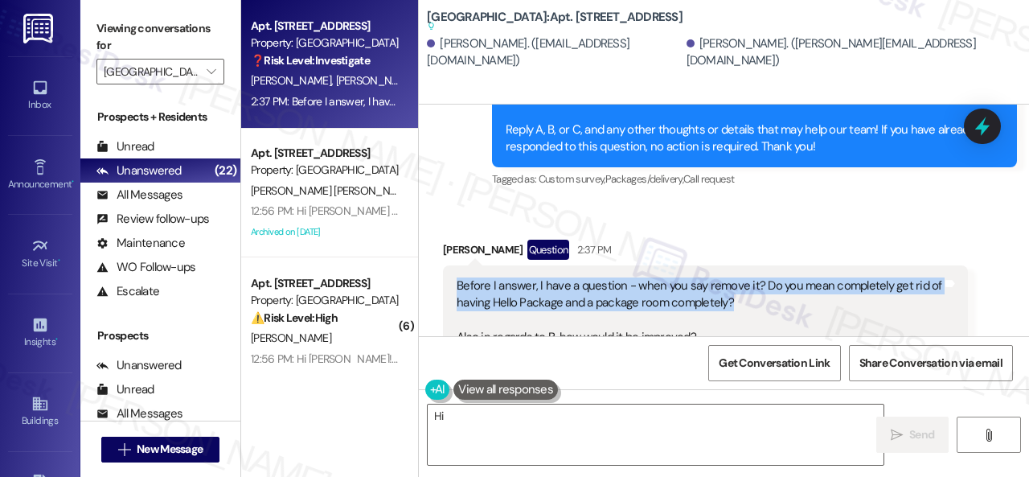
drag, startPoint x: 457, startPoint y: 199, endPoint x: 727, endPoint y: 211, distance: 271.2
click at [727, 277] on div "Before I answer, I have a question - when you say remove it? Do you mean comple…" at bounding box center [699, 329] width 485 height 104
copy div "Before I answer, I have a question - when you say remove it? Do you mean comple…"
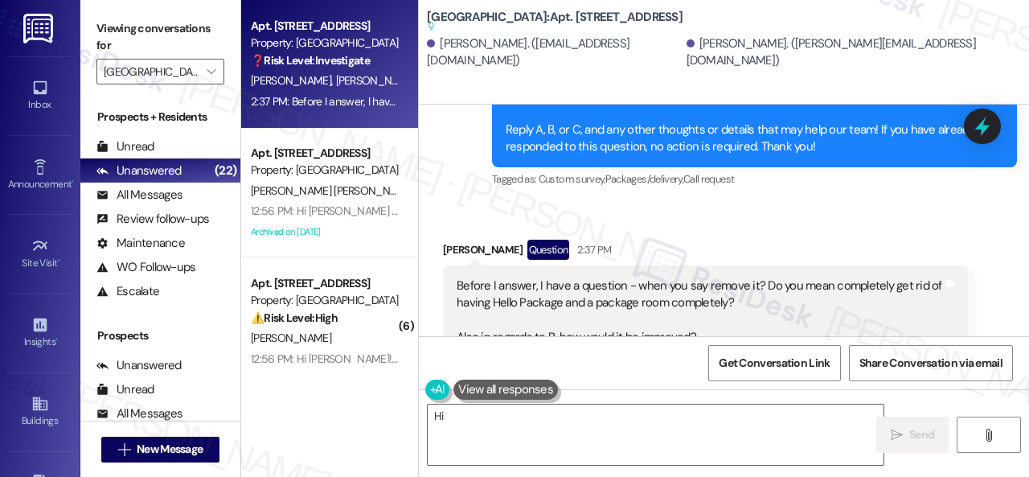
click at [732, 277] on div "Before I answer, I have a question - when you say remove it? Do you mean comple…" at bounding box center [699, 329] width 485 height 104
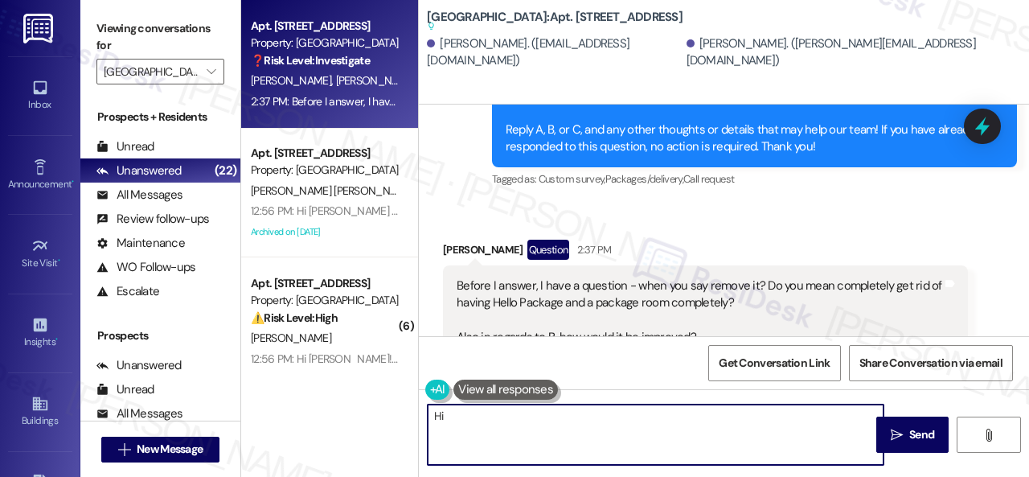
drag, startPoint x: 423, startPoint y: 411, endPoint x: 368, endPoint y: 395, distance: 57.0
click at [368, 396] on div "Apt. [GEOGRAPHIC_DATA] Property: [GEOGRAPHIC_DATA] Central ❓ Risk Level: Invest…" at bounding box center [635, 238] width 788 height 477
type textarea "Let me get a confirmation and get back to you. Thank you!"
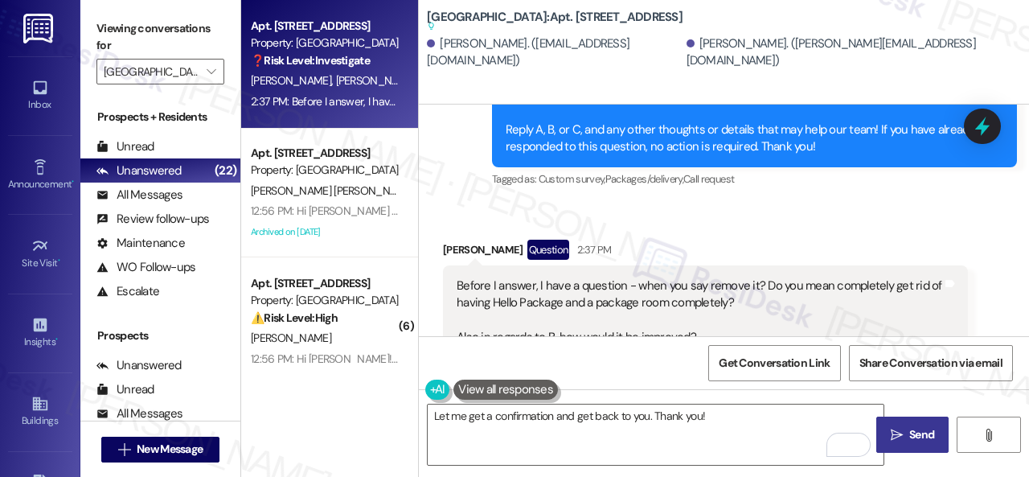
click at [906, 428] on span "Send" at bounding box center [921, 434] width 31 height 17
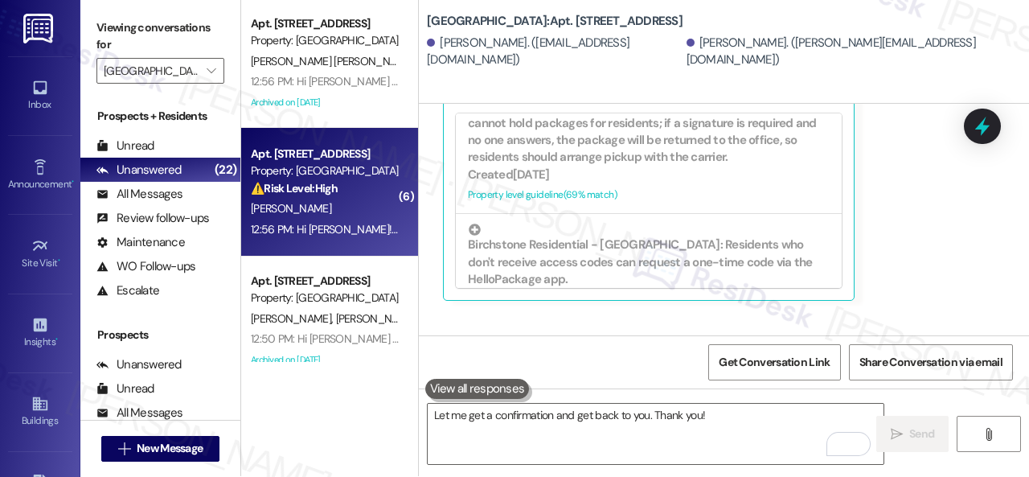
scroll to position [0, 0]
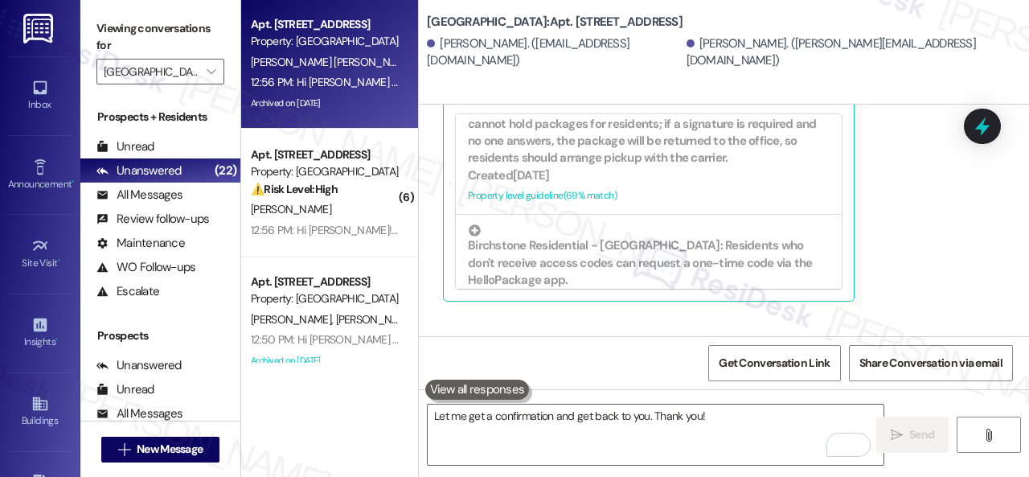
click at [326, 65] on span "[PERSON_NAME] [PERSON_NAME]" at bounding box center [335, 62] width 168 height 14
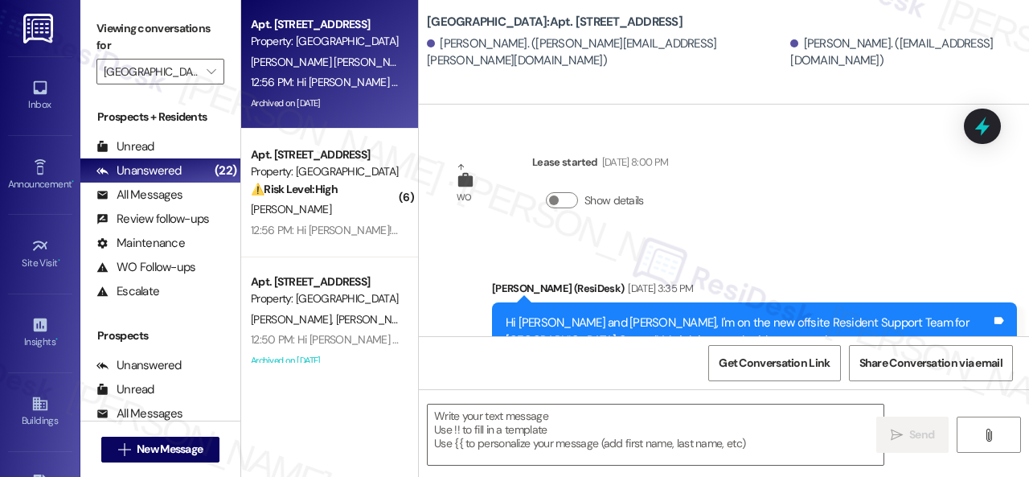
type textarea "Fetching suggested responses. Please feel free to read through the conversation…"
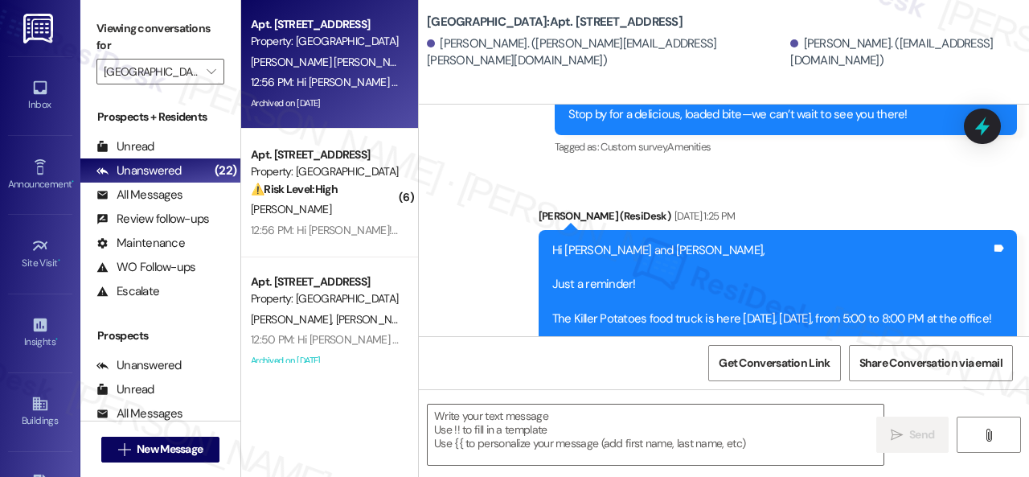
scroll to position [14234, 0]
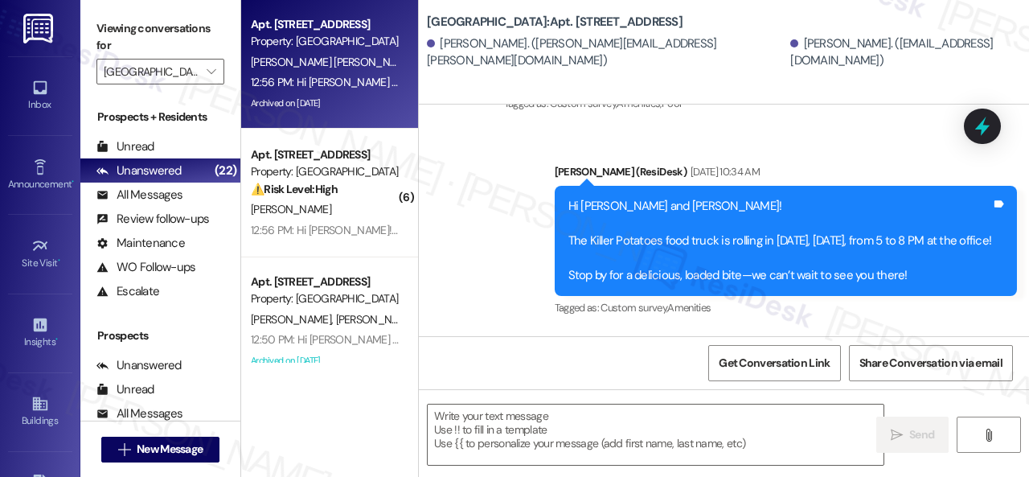
click at [455, 203] on div "Announcement, sent via SMS [PERSON_NAME] (ResiDesk) [DATE] 12:57 PM Hi [PERSON_…" at bounding box center [724, 186] width 610 height 2030
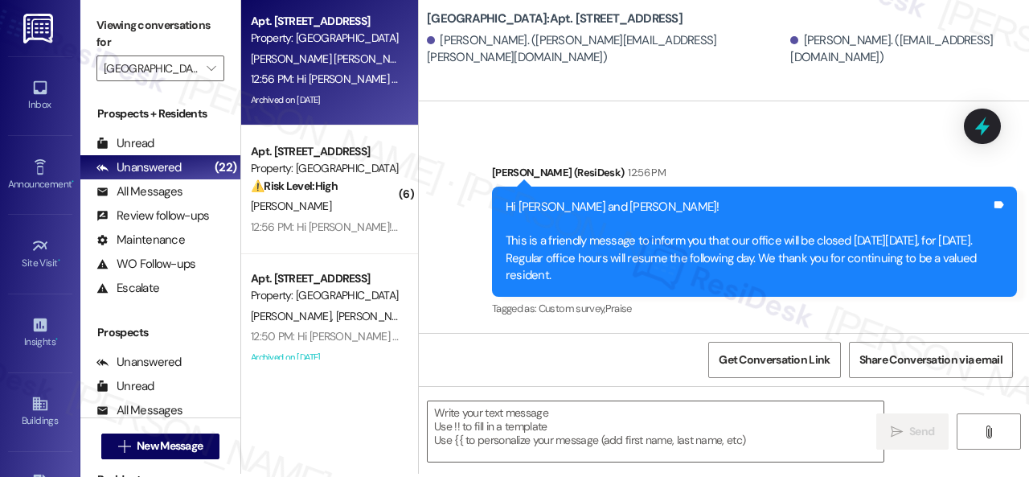
scroll to position [5, 0]
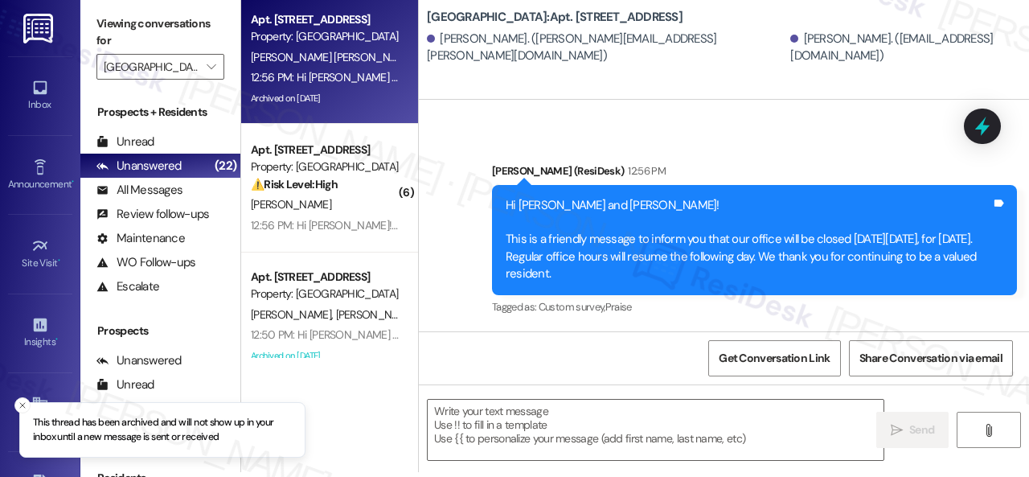
click at [614, 142] on div "Announcement, sent via SMS [PERSON_NAME] (ResiDesk) 12:56 PM Hi [PERSON_NAME] a…" at bounding box center [724, 228] width 610 height 204
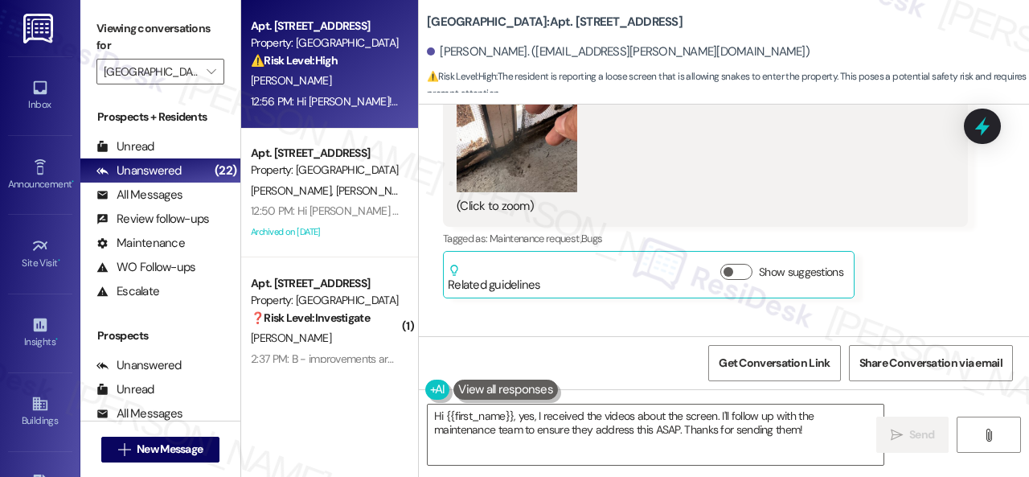
scroll to position [9651, 0]
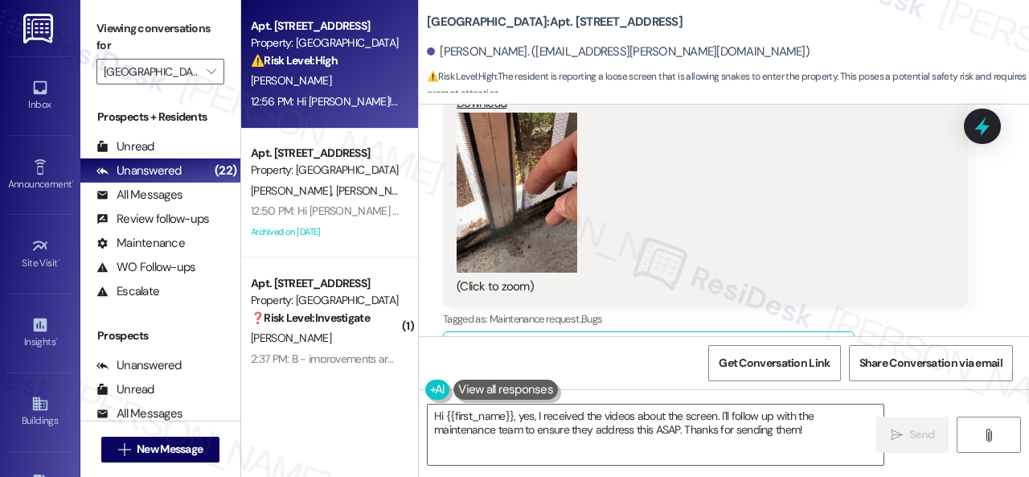
click at [522, 189] on button "Zoom image" at bounding box center [517, 193] width 121 height 161
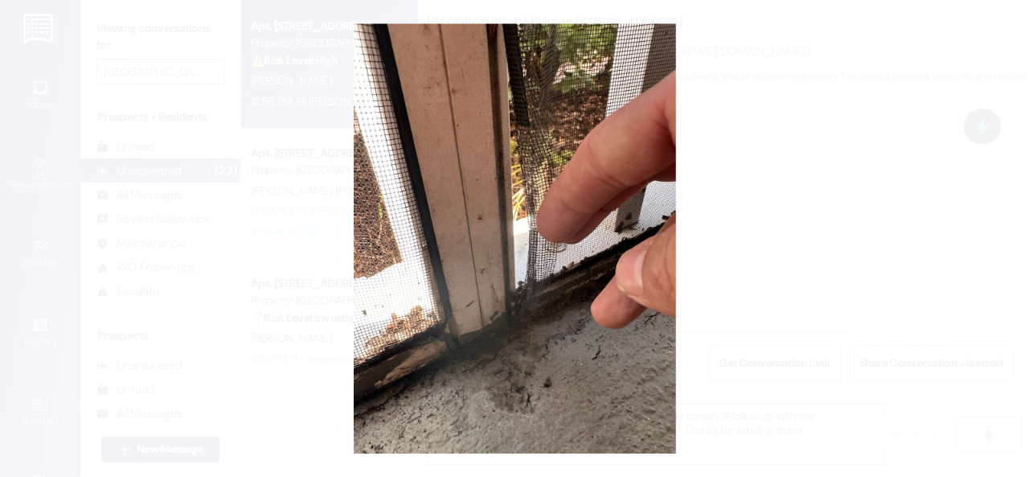
click at [559, 203] on button "Unzoom image" at bounding box center [514, 238] width 1029 height 477
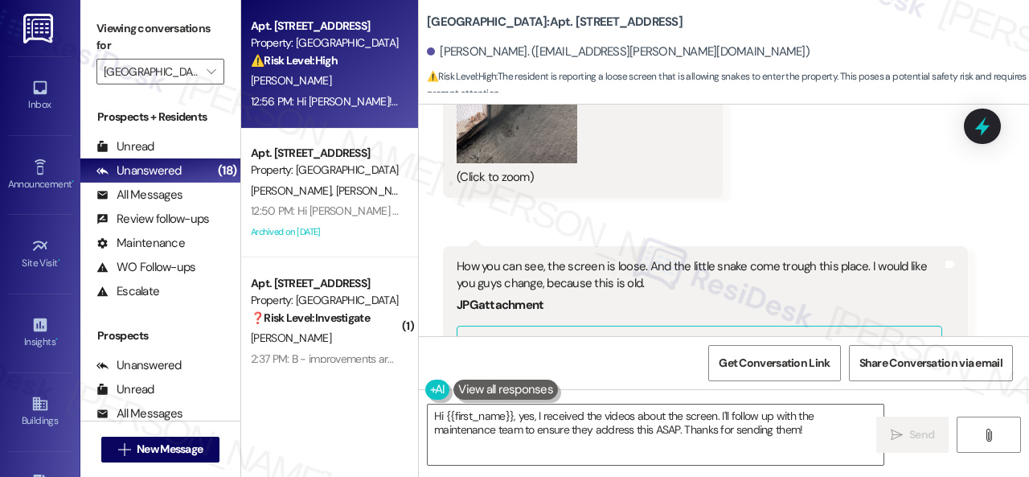
scroll to position [9169, 0]
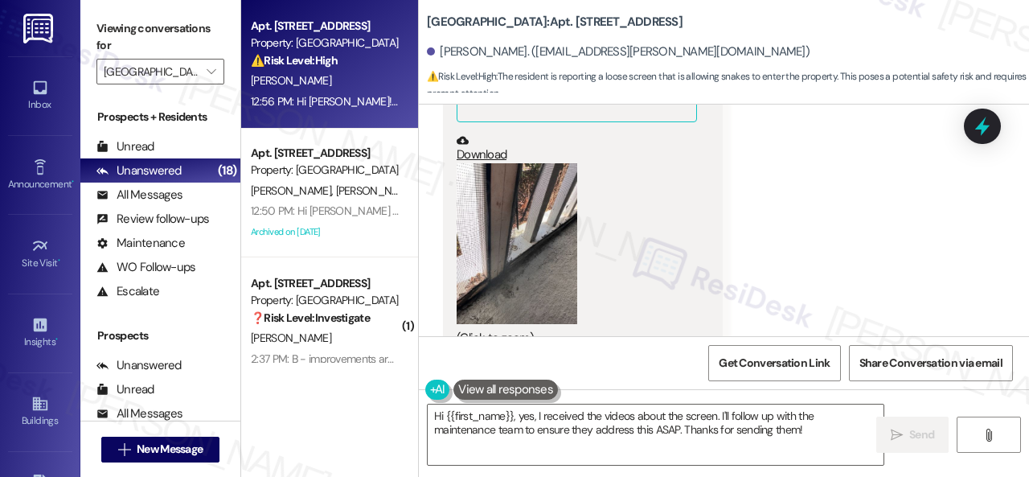
click at [511, 248] on button "Zoom image" at bounding box center [517, 243] width 121 height 161
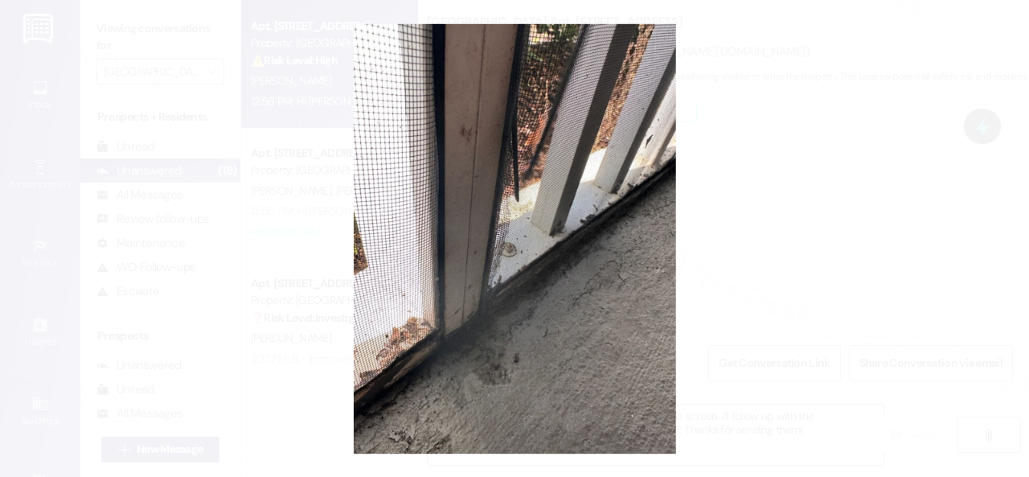
click at [611, 224] on button "Unzoom image" at bounding box center [514, 238] width 1029 height 477
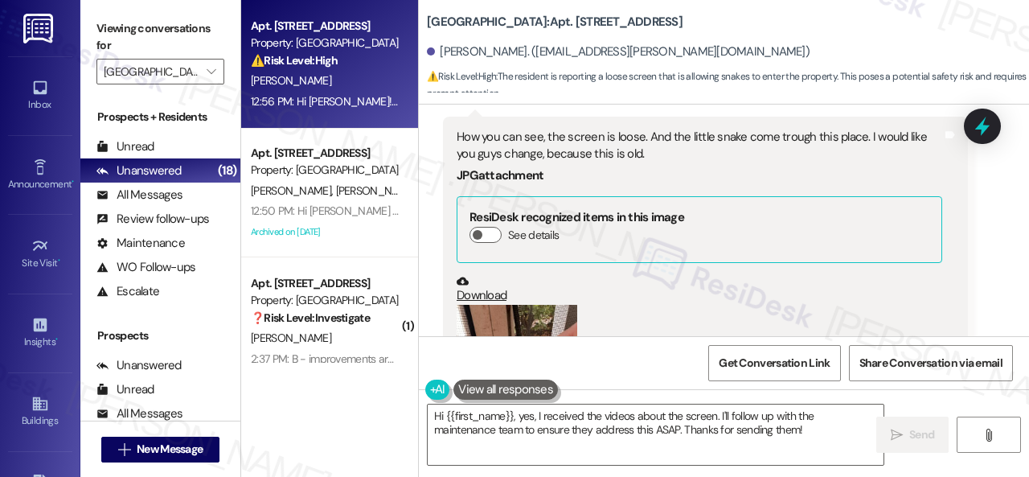
scroll to position [9651, 0]
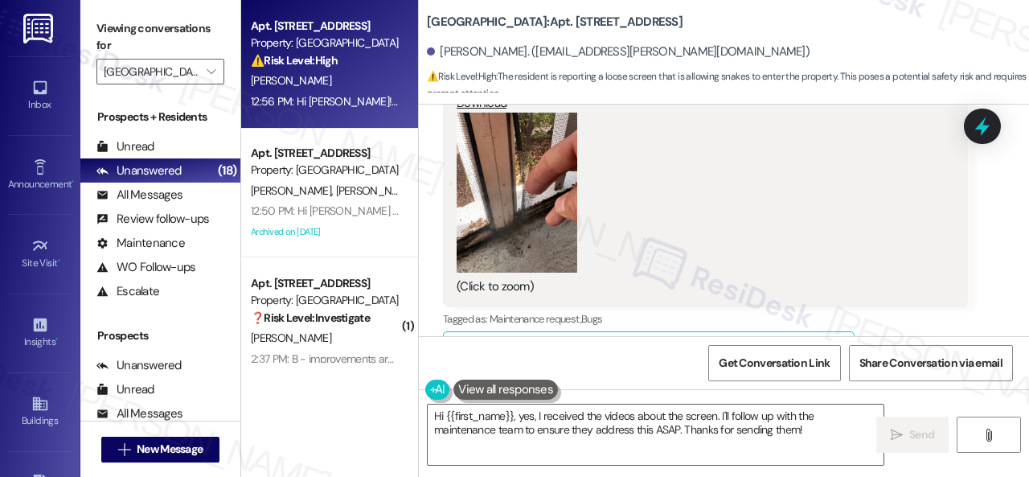
click at [558, 215] on button "Zoom image" at bounding box center [517, 193] width 121 height 161
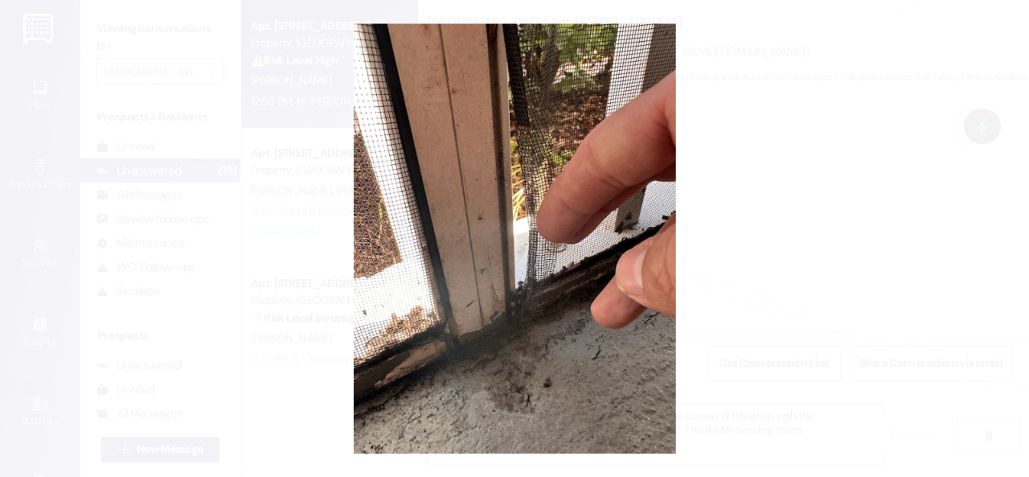
click at [589, 215] on button "Unzoom image" at bounding box center [514, 238] width 1029 height 477
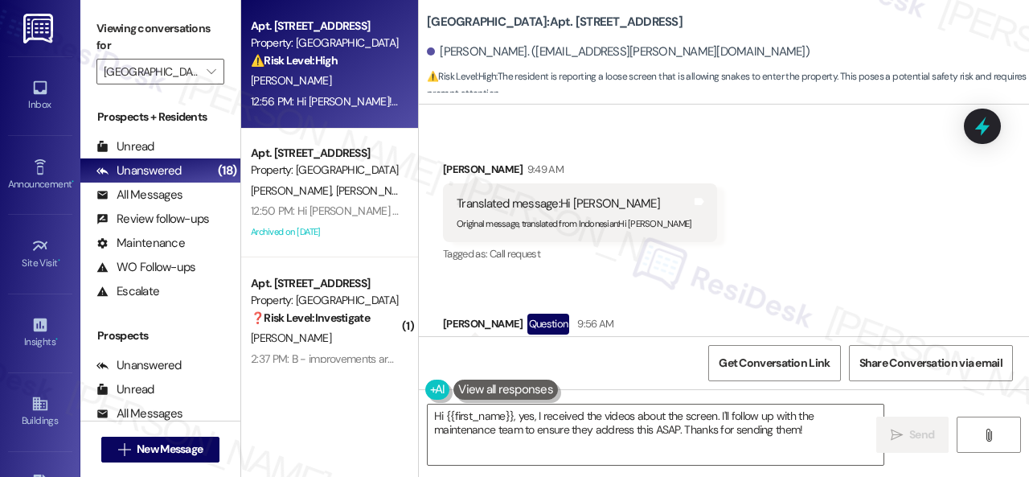
scroll to position [10053, 0]
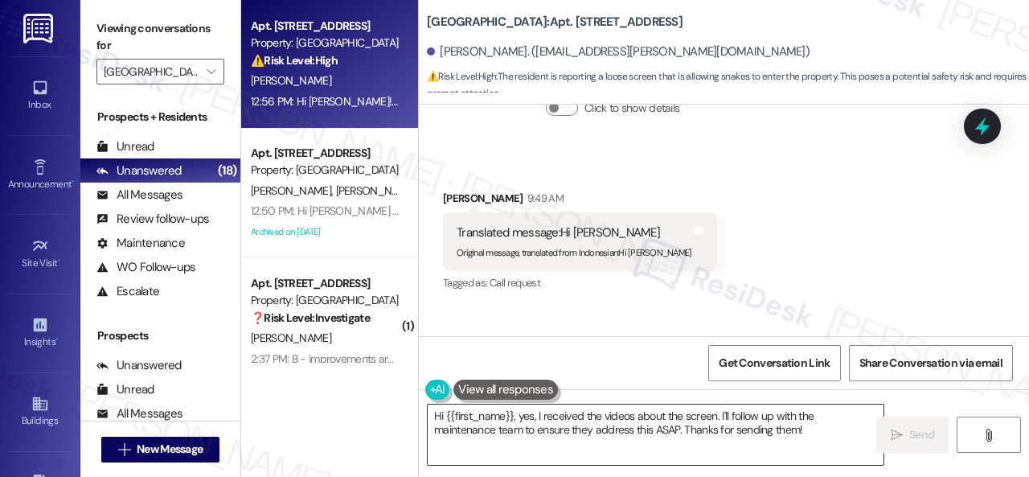
drag, startPoint x: 768, startPoint y: 411, endPoint x: 595, endPoint y: 414, distance: 173.6
click at [768, 411] on textarea "Hi {{first_name}}, yes, I received the videos about the screen. I'll follow up …" at bounding box center [656, 434] width 456 height 60
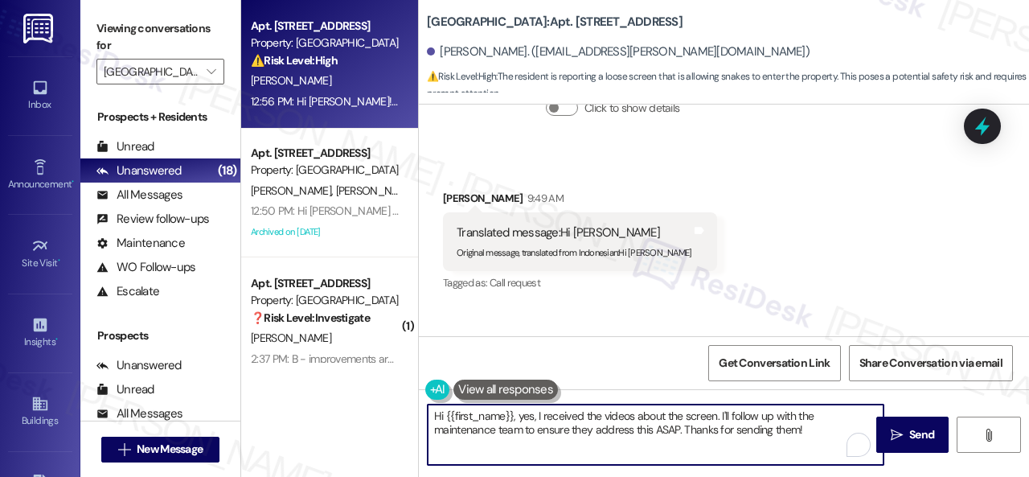
drag, startPoint x: 534, startPoint y: 418, endPoint x: 513, endPoint y: 420, distance: 21.0
click at [513, 420] on textarea "Hi {{first_name}}, yes, I received the videos about the screen. I'll follow up …" at bounding box center [656, 434] width 456 height 60
paste textarea "I'm sorry for the delayed response."
drag, startPoint x: 744, startPoint y: 418, endPoint x: 776, endPoint y: 417, distance: 32.2
click at [776, 417] on textarea "Hi {{first_name}}! I'm sorry for the delayed response. I received the videos ab…" at bounding box center [656, 434] width 456 height 60
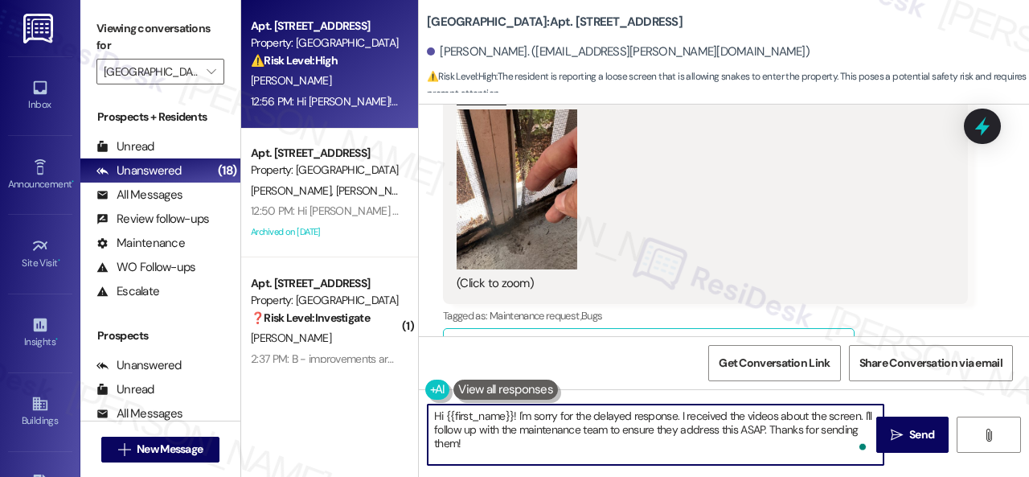
scroll to position [9732, 0]
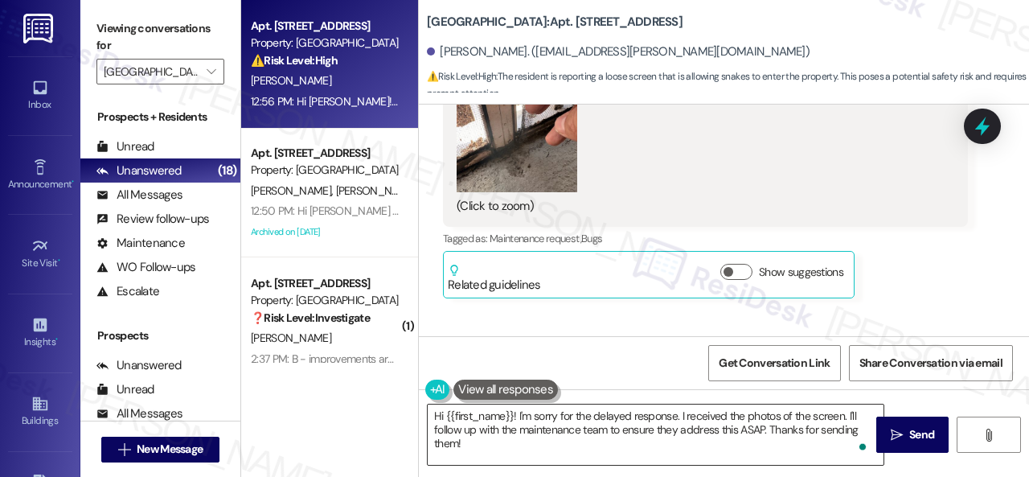
click at [785, 443] on textarea "Hi {{first_name}}! I'm sorry for the delayed response. I received the photos of…" at bounding box center [656, 434] width 456 height 60
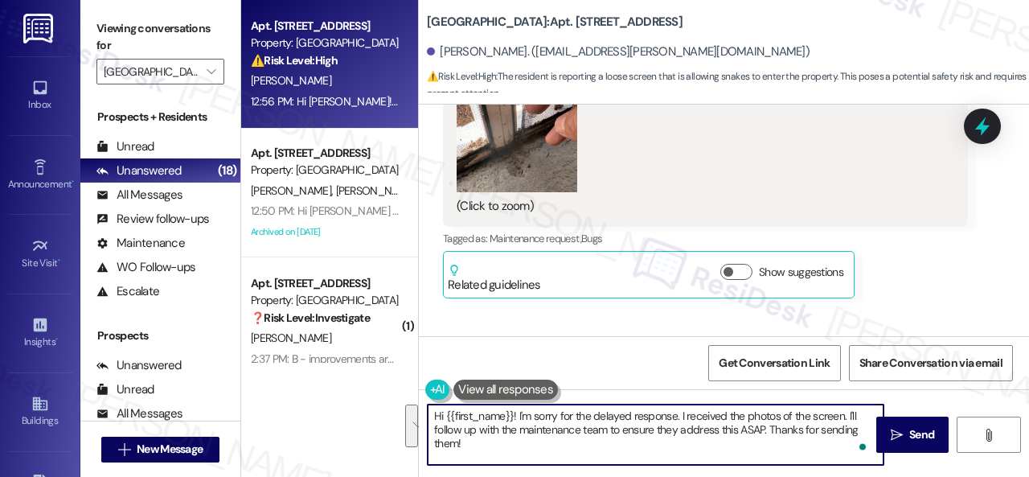
drag, startPoint x: 846, startPoint y: 417, endPoint x: 850, endPoint y: 444, distance: 27.6
click at [850, 444] on textarea "Hi {{first_name}}! I'm sorry for the delayed response. I received the photos of…" at bounding box center [656, 434] width 456 height 60
paste textarea "s there already a work order for the issue? If so, may I have the work order nu…"
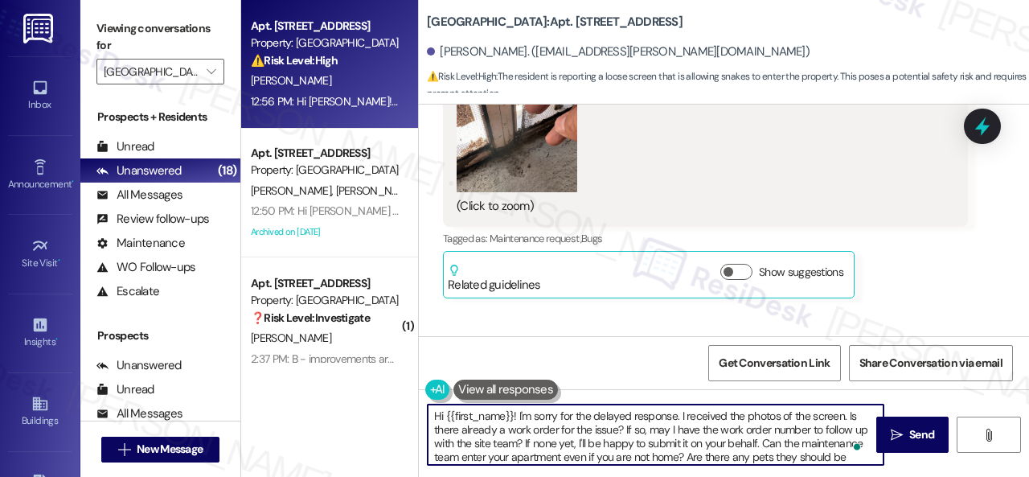
scroll to position [0, 0]
click at [760, 443] on textarea "Hi {{first_name}}! I'm sorry for the delayed response. I received the photos of…" at bounding box center [656, 434] width 456 height 60
type textarea "Hi {{first_name}}! I'm sorry for the delayed response. I received the photos of…"
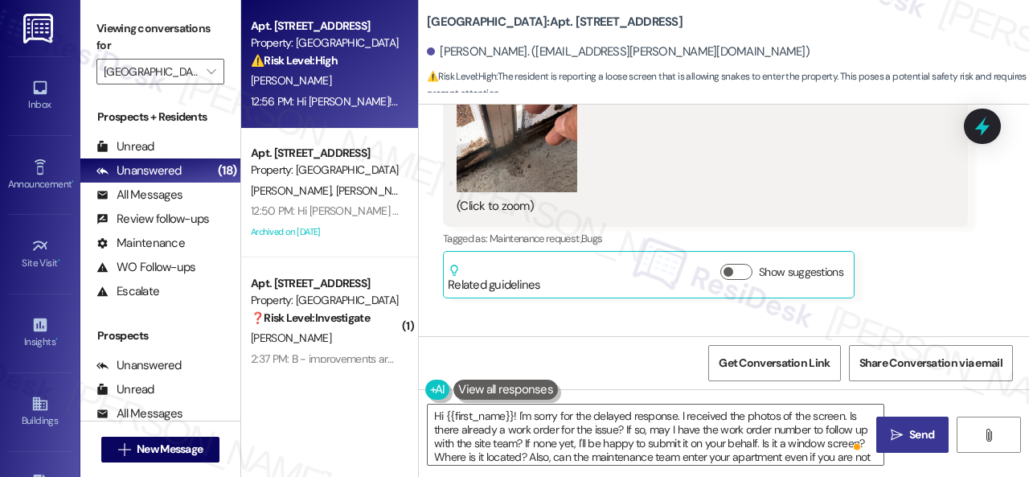
click at [911, 430] on span "Send" at bounding box center [921, 434] width 25 height 17
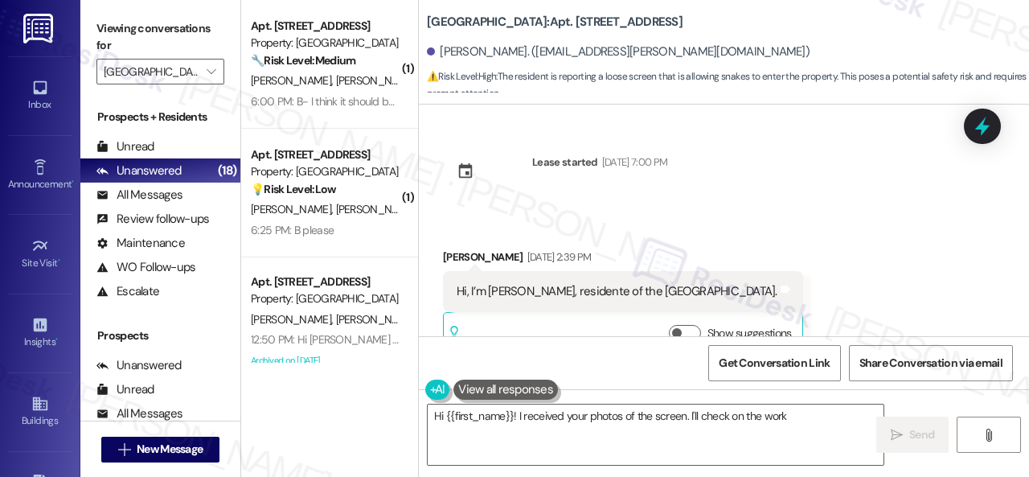
type textarea "Hi {{first_name}}! I received your photos of the screen. I'll check on the work…"
